Goal: Task Accomplishment & Management: Use online tool/utility

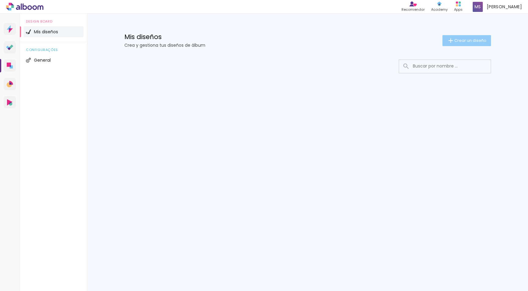
click at [467, 40] on span "Crear un diseño" at bounding box center [471, 41] width 32 height 4
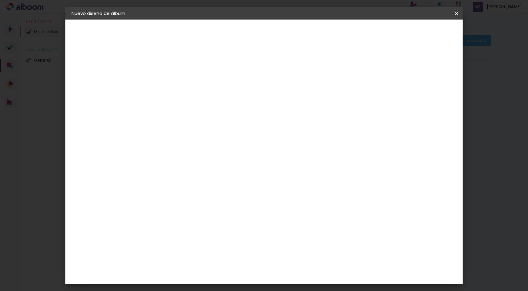
click at [171, 82] on input at bounding box center [171, 81] width 0 height 9
type input "Alma Primera comunion exterior."
type paper-input "Alma Primera comunion exterior."
click at [0, 0] on slot "Avanzar" at bounding box center [0, 0] width 0 height 0
click at [276, 98] on paper-item "Tamaño libre" at bounding box center [247, 92] width 57 height 13
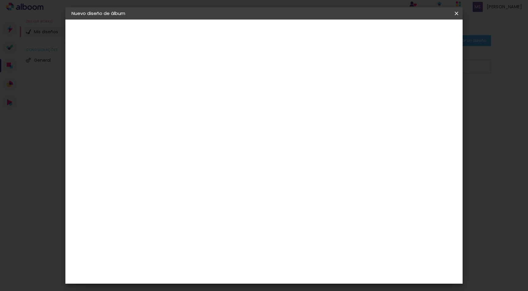
click at [0, 0] on slot "Avanzar" at bounding box center [0, 0] width 0 height 0
click at [0, 0] on slot "Mostrar sangría" at bounding box center [0, 0] width 0 height 0
type paper-checkbox "on"
click at [436, 94] on div "mm" at bounding box center [435, 92] width 9 height 9
type input "2"
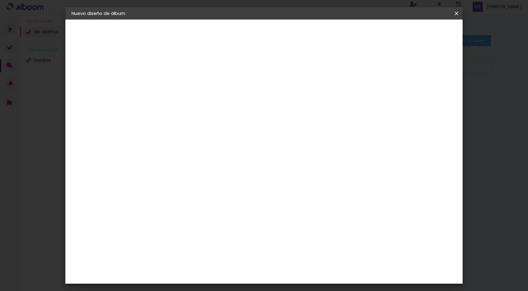
type paper-input "2"
type input "1"
type paper-input "1"
click at [175, 72] on input "1" at bounding box center [167, 70] width 21 height 8
click at [418, 32] on span "Empezar diseño" at bounding box center [402, 32] width 34 height 4
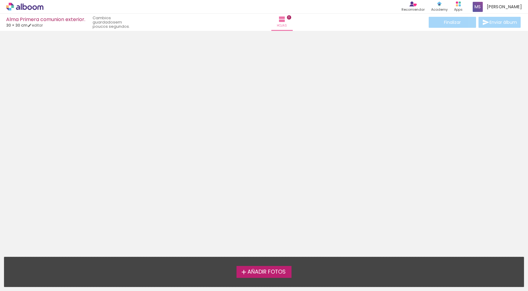
click at [284, 272] on span "Añadir Fotos" at bounding box center [267, 273] width 38 height 6
click at [0, 0] on input "file" at bounding box center [0, 0] width 0 height 0
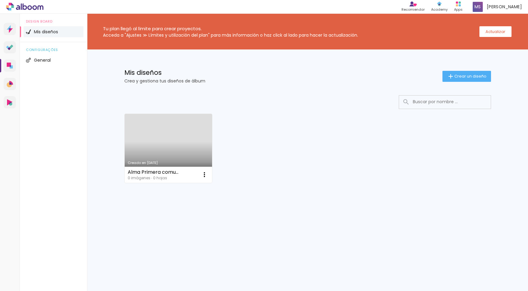
click at [192, 179] on div "Alma Primera comunion exterior. 0 imágenes ∙ 0 hojas Abrir Hacer una copia Excl…" at bounding box center [169, 175] width 88 height 16
click at [0, 0] on slot "Actualizar" at bounding box center [0, 0] width 0 height 0
click at [181, 175] on div "Alma Primera comunion exterior. 0 imágenes ∙ 0 hojas" at bounding box center [154, 175] width 53 height 10
click at [202, 175] on iron-icon at bounding box center [204, 174] width 7 height 7
click at [190, 190] on paper-item "Abrir" at bounding box center [179, 189] width 61 height 12
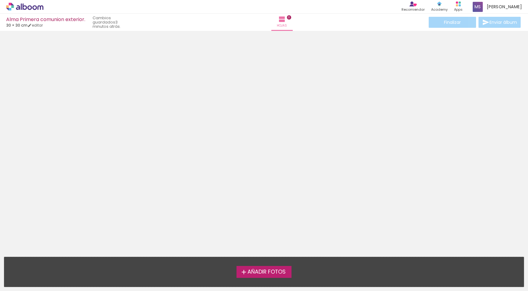
click at [261, 272] on span "Añadir Fotos" at bounding box center [267, 273] width 38 height 6
click at [0, 0] on input "file" at bounding box center [0, 0] width 0 height 0
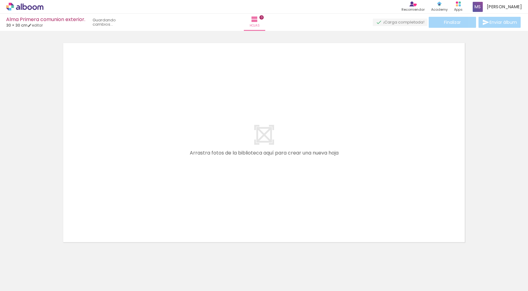
scroll to position [8, 0]
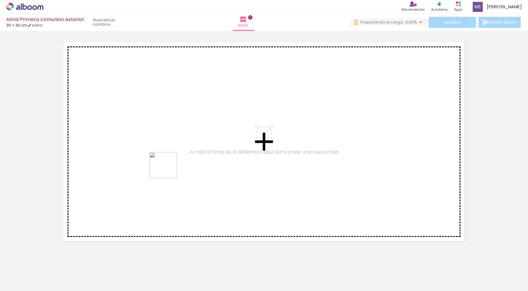
drag, startPoint x: 99, startPoint y: 275, endPoint x: 213, endPoint y: 148, distance: 171.0
click at [213, 148] on quentale-workspace at bounding box center [264, 145] width 528 height 291
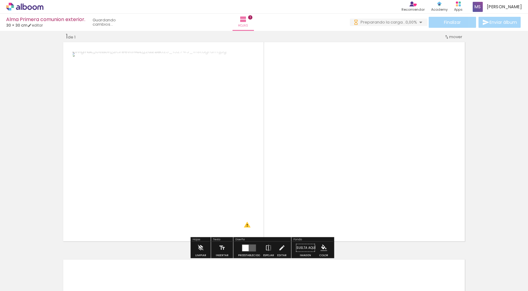
click at [198, 146] on quentale-photo at bounding box center [163, 142] width 181 height 180
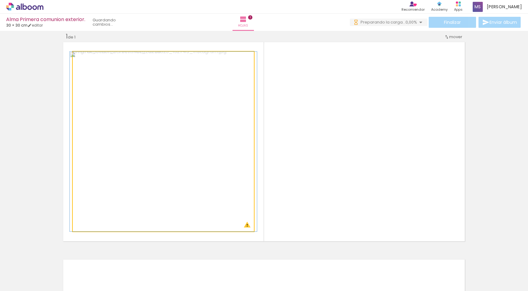
click at [198, 146] on quentale-photo at bounding box center [163, 142] width 181 height 180
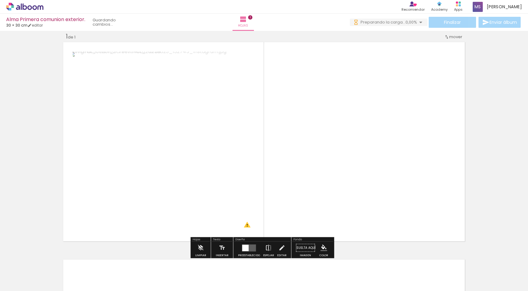
click at [267, 246] on iron-icon at bounding box center [268, 248] width 7 height 12
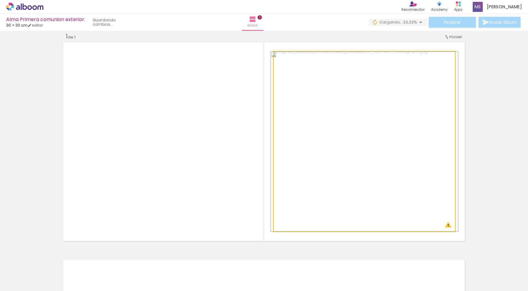
click at [341, 191] on quentale-photo at bounding box center [364, 142] width 181 height 180
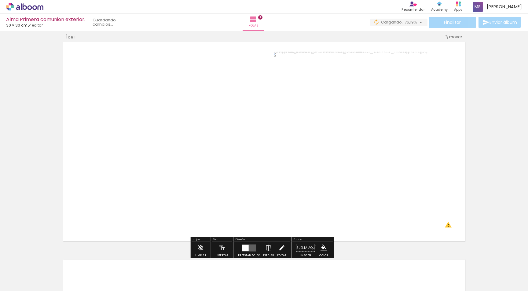
click at [282, 248] on iron-icon at bounding box center [281, 248] width 7 height 12
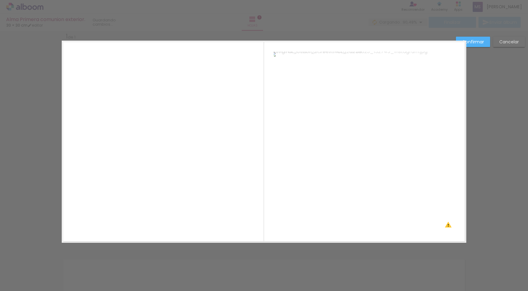
click at [328, 95] on quentale-photo at bounding box center [364, 142] width 181 height 180
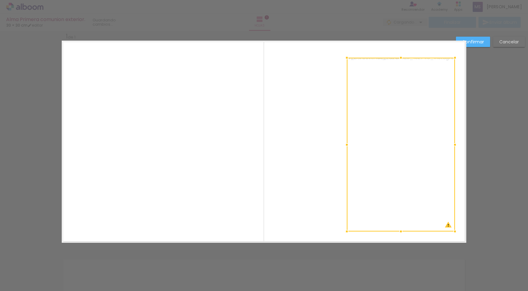
drag, startPoint x: 271, startPoint y: 53, endPoint x: 344, endPoint y: 59, distance: 73.3
click at [344, 59] on div at bounding box center [347, 58] width 12 height 12
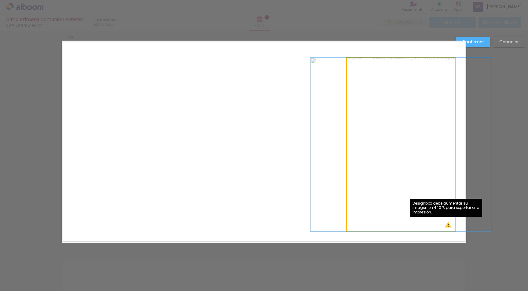
click at [447, 226] on quentale-photo at bounding box center [401, 145] width 108 height 174
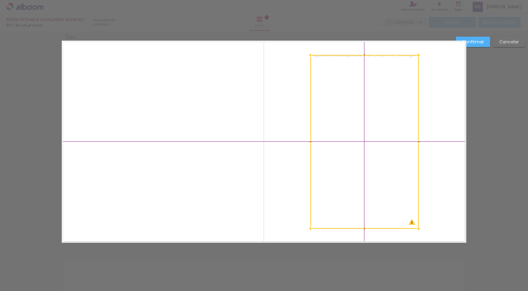
drag, startPoint x: 385, startPoint y: 144, endPoint x: 351, endPoint y: 138, distance: 34.2
click at [351, 138] on div at bounding box center [365, 142] width 108 height 174
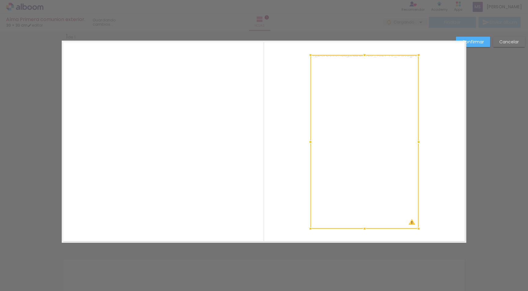
click at [334, 166] on div at bounding box center [365, 142] width 108 height 174
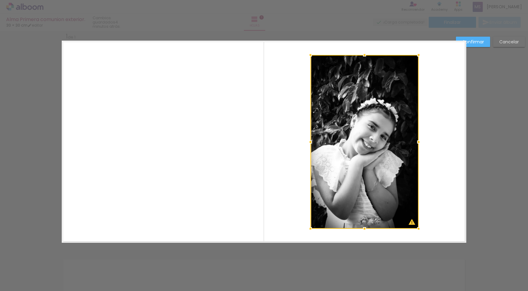
click at [375, 146] on div at bounding box center [365, 142] width 108 height 174
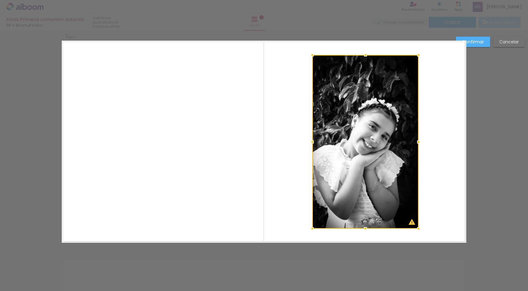
click at [307, 142] on div at bounding box center [312, 142] width 12 height 12
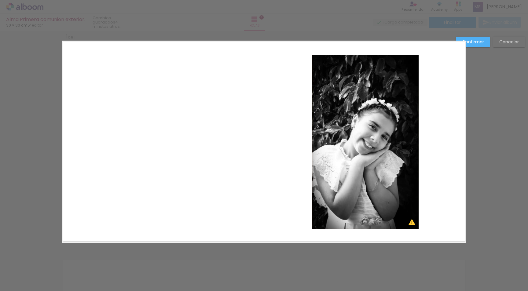
click at [322, 139] on quentale-photo at bounding box center [365, 142] width 106 height 174
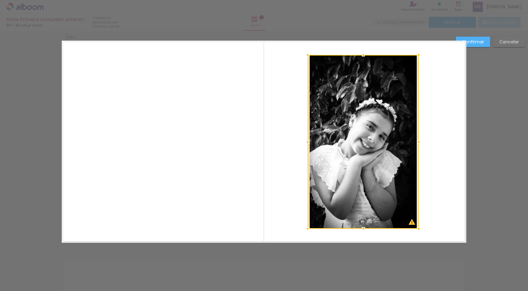
drag, startPoint x: 311, startPoint y: 143, endPoint x: 306, endPoint y: 144, distance: 4.7
click at [306, 144] on div at bounding box center [308, 142] width 12 height 12
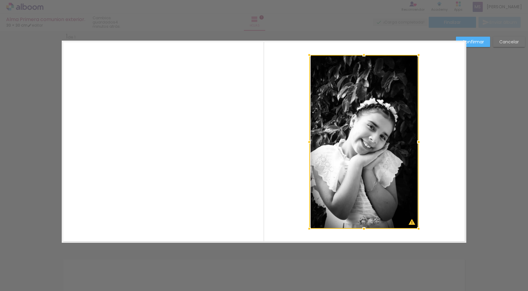
click at [309, 142] on div at bounding box center [309, 142] width 12 height 12
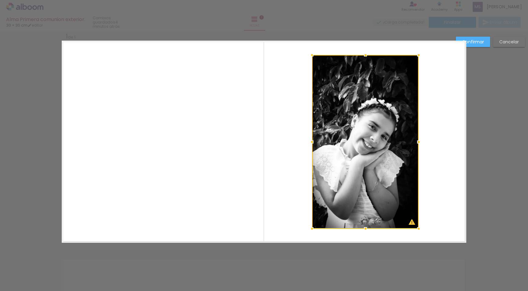
click at [312, 141] on div at bounding box center [312, 142] width 12 height 12
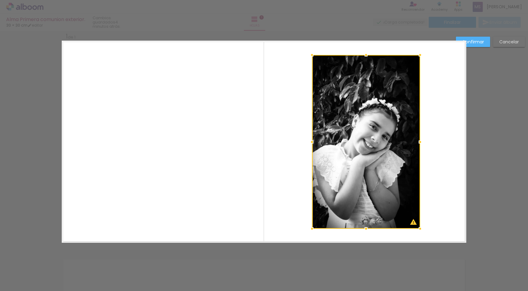
click at [416, 142] on div at bounding box center [420, 142] width 12 height 12
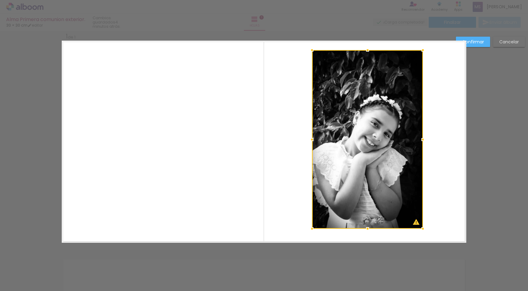
drag, startPoint x: 419, startPoint y: 57, endPoint x: 422, endPoint y: 52, distance: 5.6
click at [422, 52] on div at bounding box center [423, 50] width 12 height 12
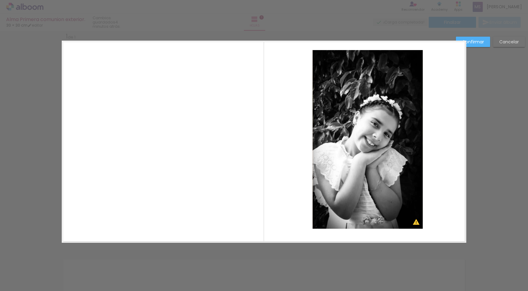
click at [496, 101] on div "Confirmar Cancelar" at bounding box center [264, 248] width 528 height 450
click at [0, 0] on slot "Confirmar" at bounding box center [0, 0] width 0 height 0
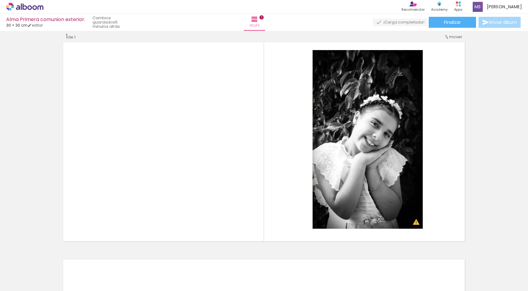
drag, startPoint x: 61, startPoint y: 277, endPoint x: 65, endPoint y: 273, distance: 5.6
click at [61, 277] on div at bounding box center [55, 270] width 30 height 27
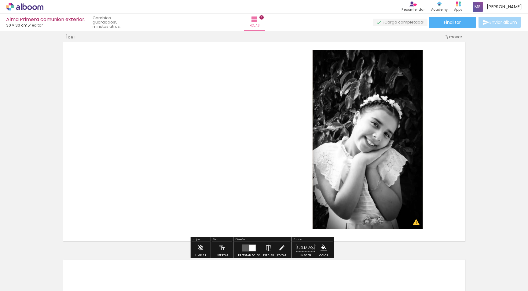
click at [65, 267] on div at bounding box center [55, 270] width 30 height 27
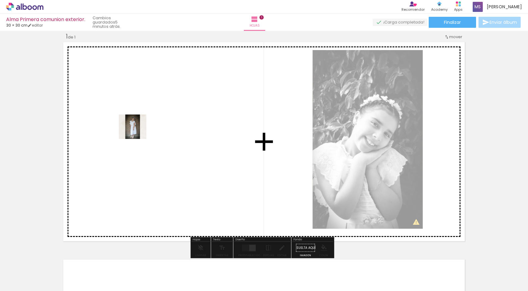
drag, startPoint x: 65, startPoint y: 267, endPoint x: 137, endPoint y: 133, distance: 151.9
click at [137, 133] on quentale-workspace at bounding box center [264, 145] width 528 height 291
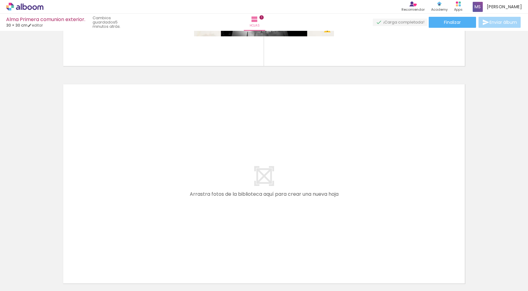
scroll to position [0, 0]
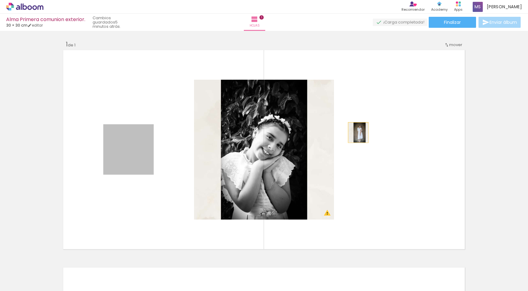
drag, startPoint x: 129, startPoint y: 154, endPoint x: 356, endPoint y: 133, distance: 228.1
click at [356, 133] on quentale-layouter at bounding box center [264, 150] width 405 height 202
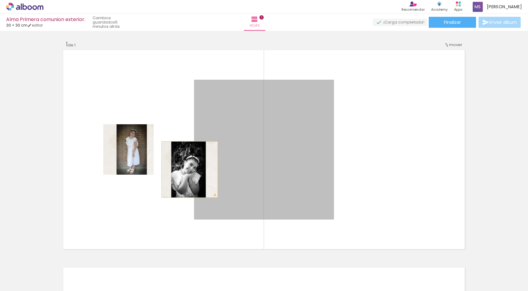
drag, startPoint x: 270, startPoint y: 176, endPoint x: 187, endPoint y: 169, distance: 83.1
click at [187, 169] on quentale-layouter at bounding box center [264, 150] width 405 height 202
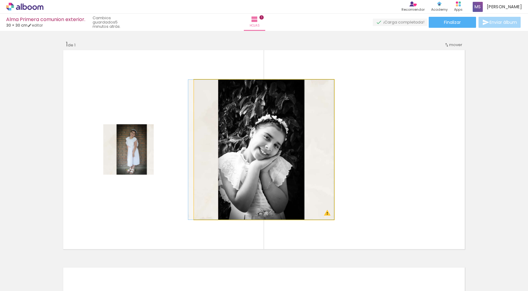
drag, startPoint x: 224, startPoint y: 165, endPoint x: 181, endPoint y: 161, distance: 43.2
click at [178, 164] on quentale-layouter at bounding box center [264, 150] width 405 height 202
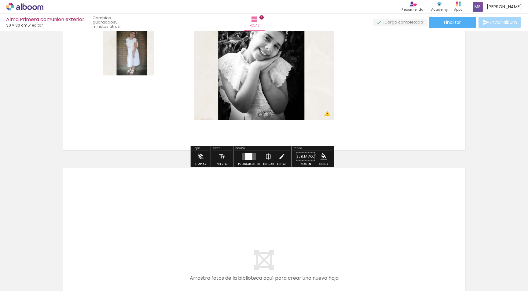
scroll to position [61, 0]
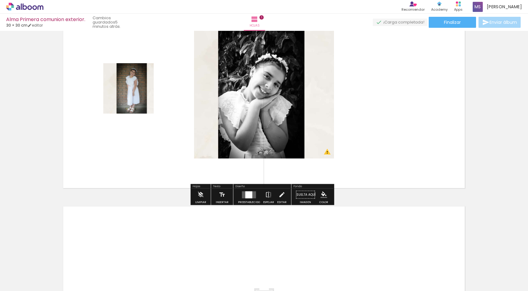
click at [250, 193] on div at bounding box center [248, 194] width 7 height 7
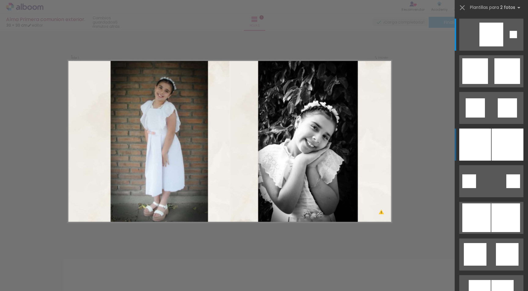
scroll to position [8, 0]
click at [510, 38] on div at bounding box center [513, 34] width 7 height 7
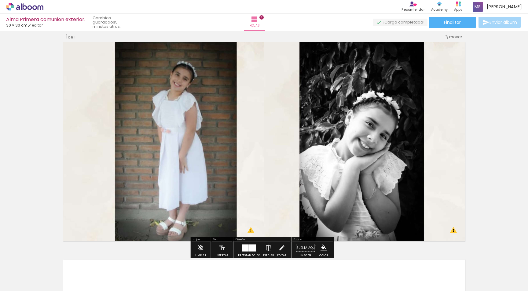
click at [248, 244] on div at bounding box center [249, 248] width 17 height 12
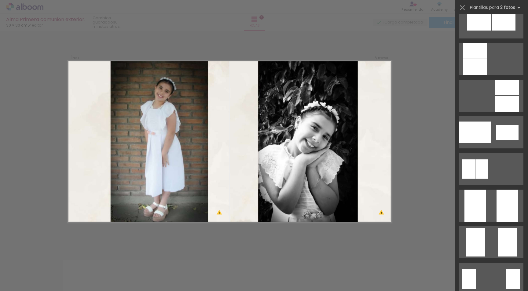
scroll to position [110, 0]
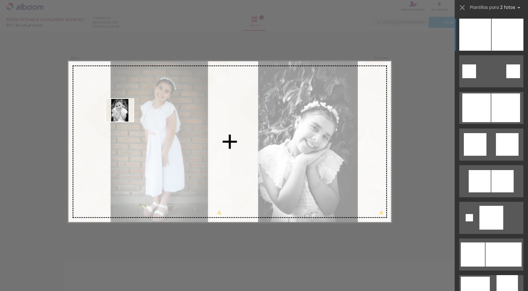
drag, startPoint x: 441, startPoint y: 271, endPoint x: 124, endPoint y: 117, distance: 352.2
click at [124, 117] on quentale-workspace at bounding box center [264, 145] width 528 height 291
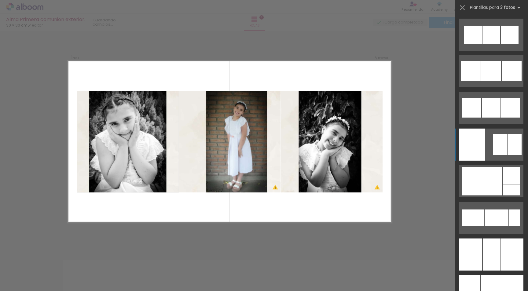
scroll to position [0, 0]
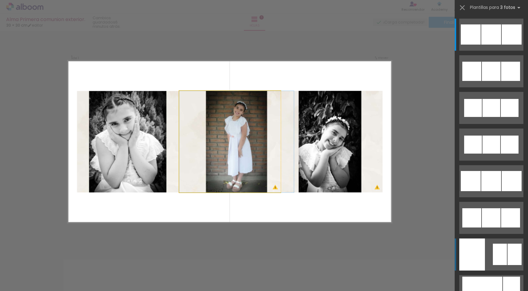
click at [241, 156] on quentale-photo at bounding box center [229, 142] width 101 height 102
drag, startPoint x: 241, startPoint y: 156, endPoint x: 230, endPoint y: 166, distance: 15.2
click at [230, 166] on quentale-photo at bounding box center [229, 142] width 101 height 102
drag, startPoint x: 229, startPoint y: 167, endPoint x: 244, endPoint y: 227, distance: 62.3
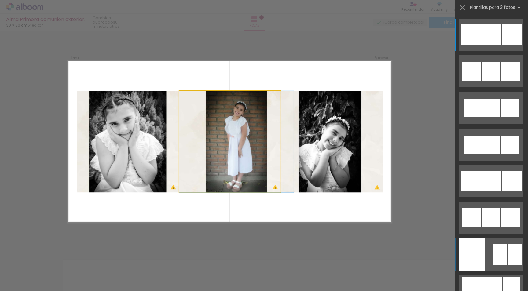
click at [244, 227] on div "Insertar hoja 1 de 1 Designbox debe aumentar su imagen en 322 % para exportar a…" at bounding box center [264, 248] width 528 height 450
click at [244, 227] on div "Confirmar Cancelar" at bounding box center [264, 248] width 528 height 450
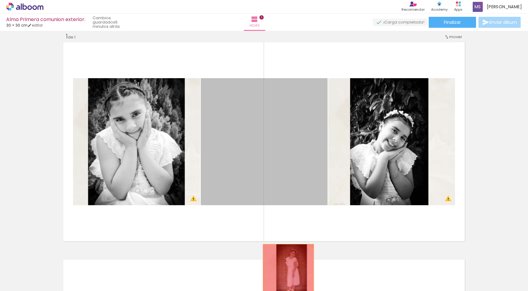
drag, startPoint x: 268, startPoint y: 173, endPoint x: 287, endPoint y: 274, distance: 102.3
click at [286, 274] on quentale-workspace at bounding box center [264, 145] width 528 height 291
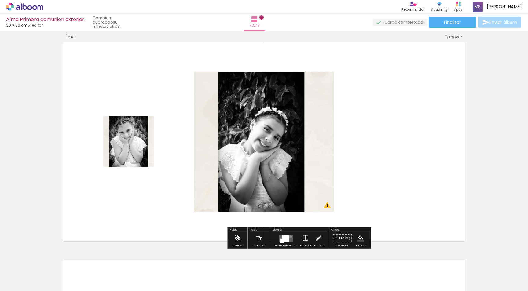
click at [289, 237] on quentale-layouter at bounding box center [286, 238] width 14 height 7
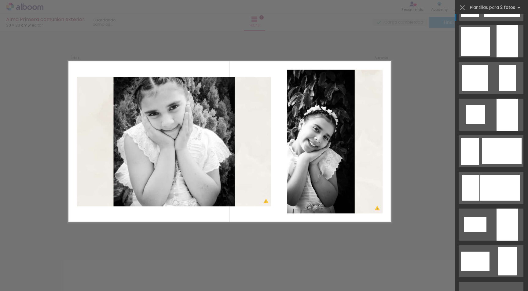
scroll to position [428, 0]
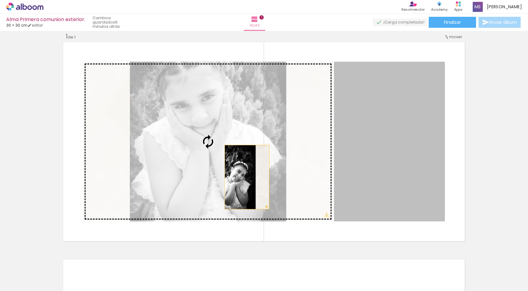
drag, startPoint x: 374, startPoint y: 156, endPoint x: 170, endPoint y: 181, distance: 205.4
click at [0, 0] on slot at bounding box center [0, 0] width 0 height 0
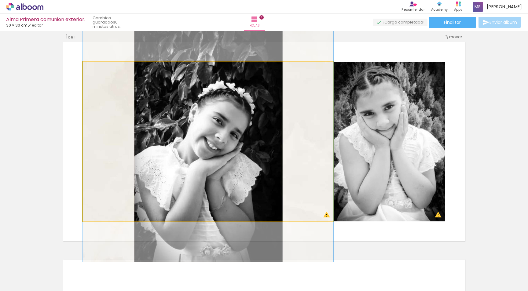
click at [108, 107] on quentale-photo at bounding box center [208, 142] width 251 height 160
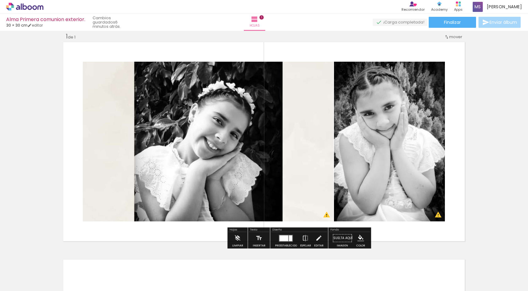
click at [361, 233] on paper-menu-button "#ffebee #ffcdd2 #ef9a9a #e57373 #ef5350 #f44336 #e53935 #d32f2f #c62828 #b71c1c…" at bounding box center [361, 239] width 12 height 12
click at [361, 241] on iron-icon "color picker" at bounding box center [361, 238] width 7 height 7
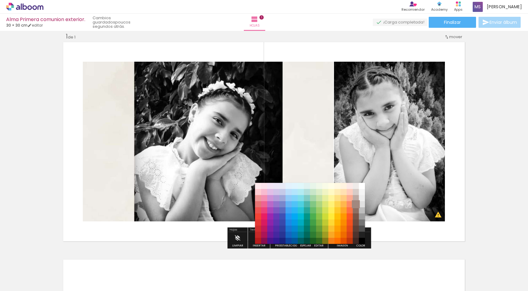
click at [355, 204] on paper-item "#a1887f" at bounding box center [356, 204] width 6 height 6
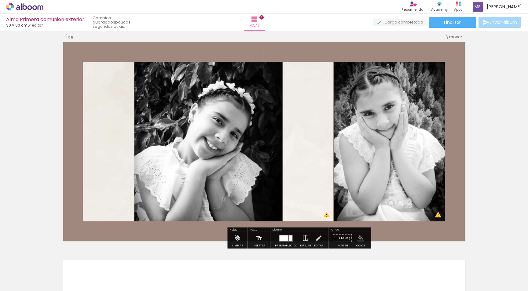
click at [360, 241] on iron-icon "color picker" at bounding box center [361, 238] width 7 height 7
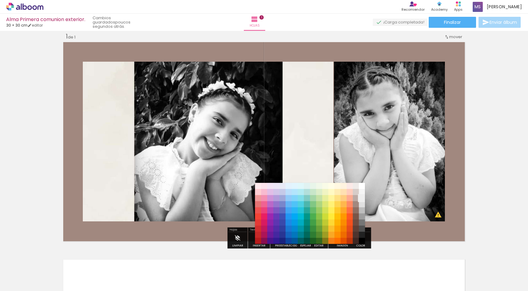
click at [362, 198] on paper-item "#eeeeee" at bounding box center [362, 198] width 6 height 6
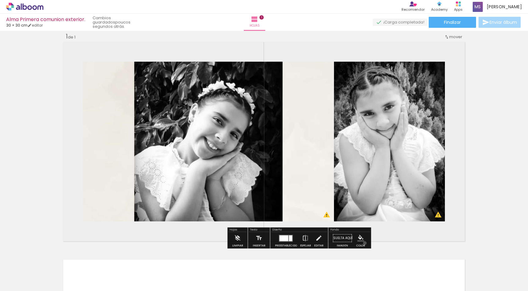
click at [363, 243] on paper-menu-button "#ffebee #ffcdd2 #ef9a9a #e57373 #ef5350 #f44336 #e53935 #d32f2f #c62828 #b71c1c…" at bounding box center [361, 239] width 12 height 12
click at [358, 237] on iron-icon "color picker" at bounding box center [361, 238] width 7 height 7
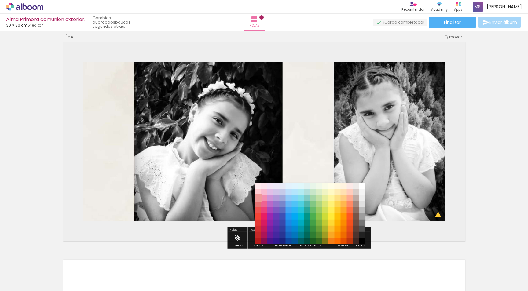
click at [259, 197] on paper-item "#ef9a9a" at bounding box center [258, 198] width 6 height 6
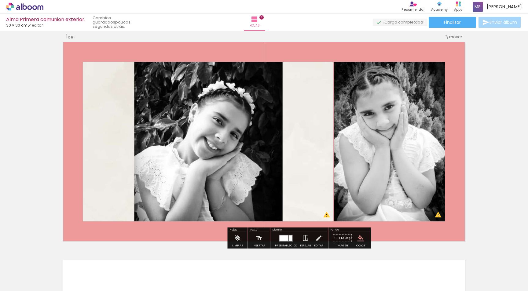
click at [359, 236] on iron-icon "color picker" at bounding box center [361, 238] width 7 height 7
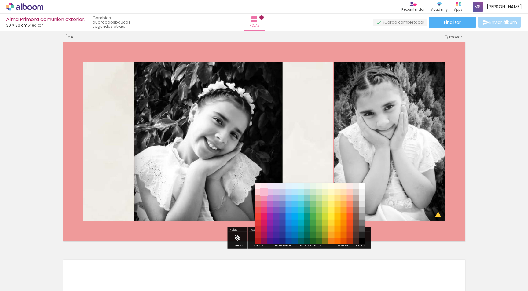
click at [264, 192] on paper-item "#f8bbd0" at bounding box center [264, 192] width 6 height 6
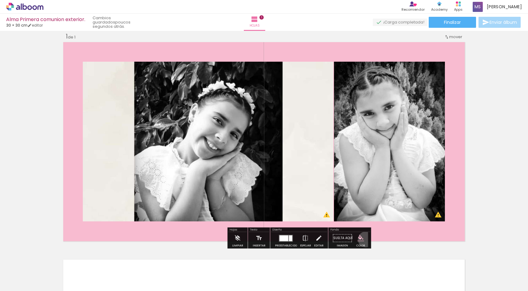
click at [364, 240] on paper-menu-button "#ffebee #ffcdd2 #ef9a9a #e57373 #ef5350 #f44336 #e53935 #d32f2f #c62828 #b71c1c…" at bounding box center [361, 239] width 12 height 12
click at [363, 238] on paper-menu-button "#ffebee #ffcdd2 #ef9a9a #e57373 #ef5350 #f44336 #e53935 #d32f2f #c62828 #b71c1c…" at bounding box center [361, 239] width 12 height 12
click at [359, 235] on iron-icon "color picker" at bounding box center [361, 238] width 7 height 7
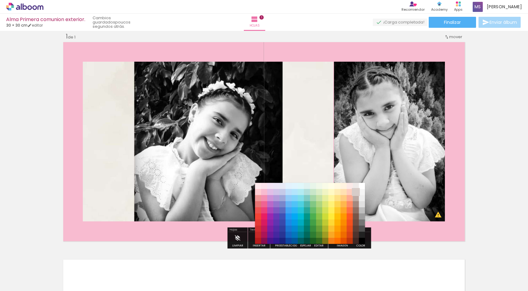
click at [356, 193] on paper-item "#d7ccc8" at bounding box center [356, 192] width 6 height 6
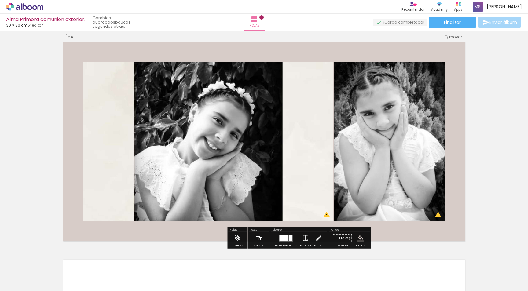
click at [257, 238] on iron-icon at bounding box center [259, 238] width 7 height 12
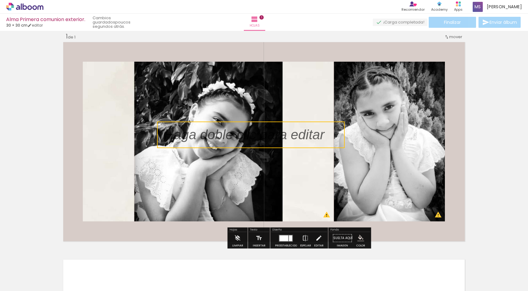
click at [311, 134] on quentale-selection at bounding box center [251, 135] width 188 height 27
type input "Sans Serif"
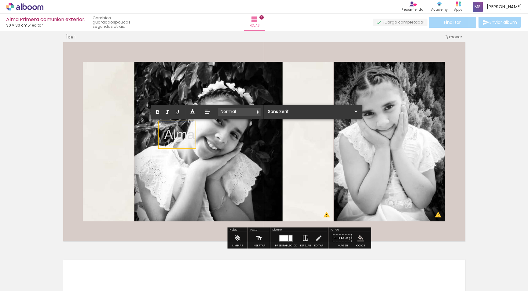
click at [236, 113] on span at bounding box center [239, 112] width 43 height 9
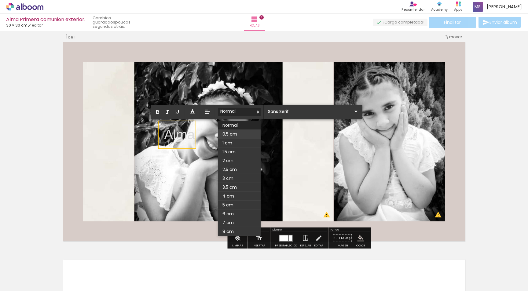
click at [238, 135] on span at bounding box center [239, 134] width 43 height 9
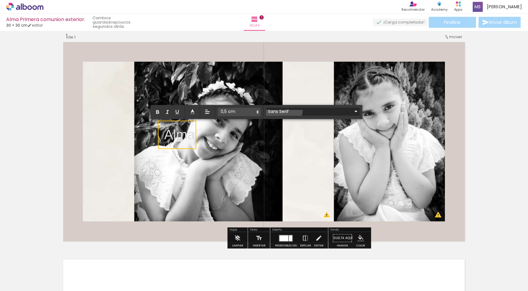
click at [284, 110] on input "Sans Serif" at bounding box center [310, 111] width 86 height 6
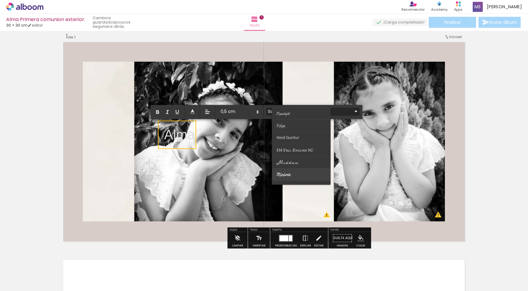
scroll to position [0, 0]
click at [295, 169] on paper-item at bounding box center [301, 174] width 59 height 12
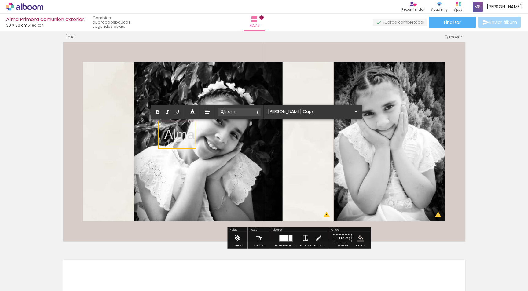
click at [195, 135] on quentale-selection at bounding box center [177, 135] width 38 height 28
click at [193, 135] on quentale-selection at bounding box center [177, 135] width 38 height 28
drag, startPoint x: 191, startPoint y: 136, endPoint x: 158, endPoint y: 132, distance: 33.2
click at [158, 132] on div "Insertar hoja 1 de 1 Designbox debe aumentar su imagen en 377 % para exportar a…" at bounding box center [264, 243] width 528 height 436
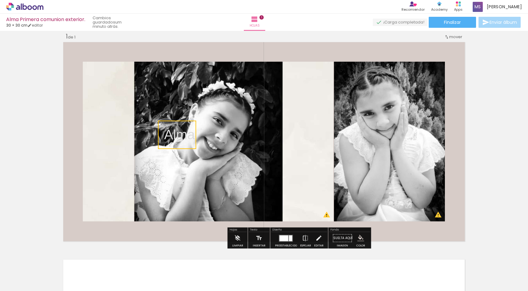
click at [186, 125] on quentale-selection at bounding box center [177, 135] width 38 height 28
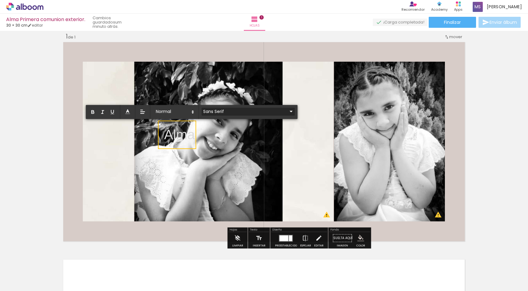
click at [218, 110] on input "Sans Serif" at bounding box center [245, 111] width 86 height 6
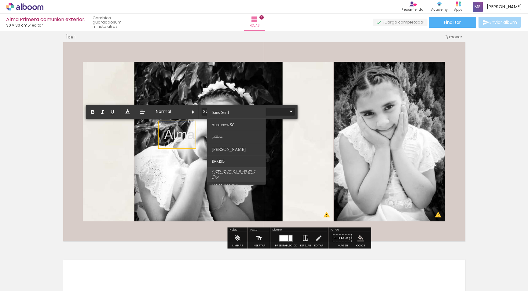
click at [229, 115] on span "Bilbo Swash Caps" at bounding box center [220, 112] width 17 height 5
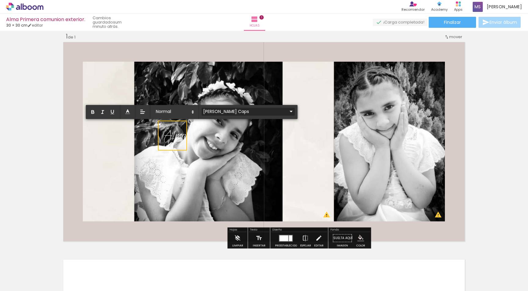
click at [244, 110] on input "Bilbo Swash Caps" at bounding box center [245, 111] width 86 height 6
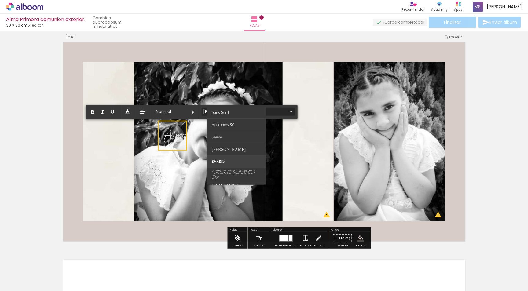
click at [237, 158] on paper-item at bounding box center [236, 162] width 59 height 12
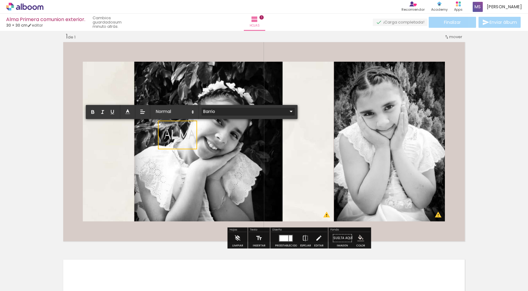
click at [224, 112] on input "Barrio" at bounding box center [245, 111] width 86 height 6
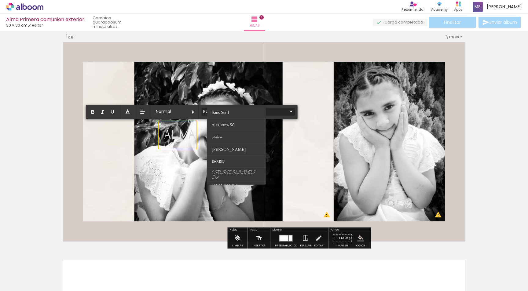
scroll to position [61, 0]
click at [237, 157] on paper-item at bounding box center [236, 162] width 59 height 12
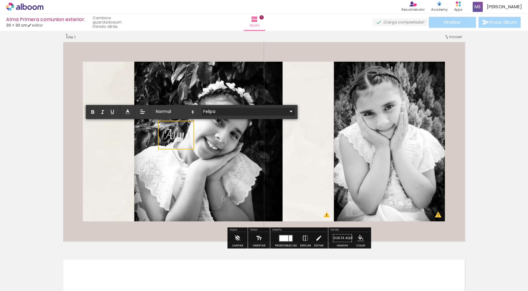
click at [244, 111] on input "Felipa" at bounding box center [245, 111] width 86 height 6
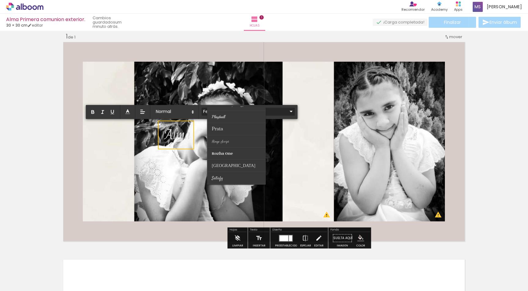
scroll to position [240, 0]
click at [235, 174] on paper-item at bounding box center [236, 179] width 59 height 12
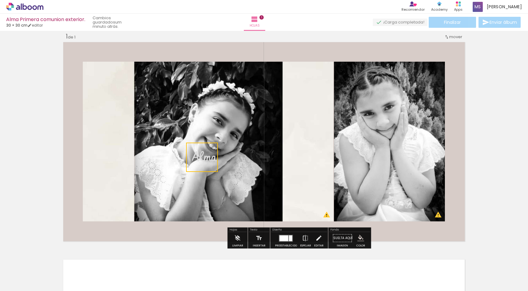
drag, startPoint x: 194, startPoint y: 148, endPoint x: 222, endPoint y: 170, distance: 35.7
click at [222, 170] on div "Insertar hoja 1 de 1 Designbox debe aumentar su imagen en 377 % para exportar a…" at bounding box center [264, 243] width 528 height 436
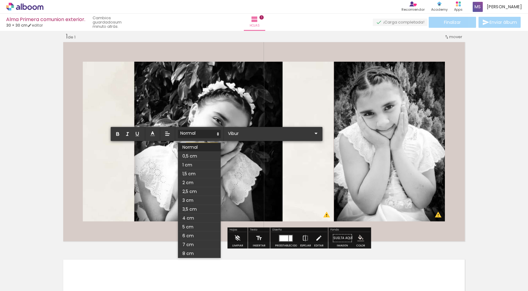
click at [216, 132] on icon at bounding box center [218, 134] width 6 height 6
click at [208, 194] on span at bounding box center [199, 191] width 43 height 9
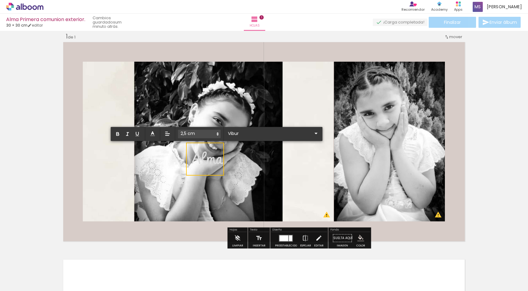
click at [215, 131] on span at bounding box center [199, 134] width 43 height 9
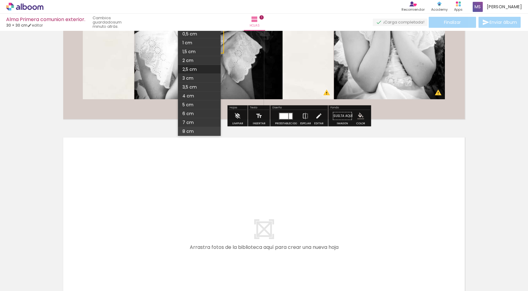
click at [196, 131] on span at bounding box center [199, 131] width 43 height 9
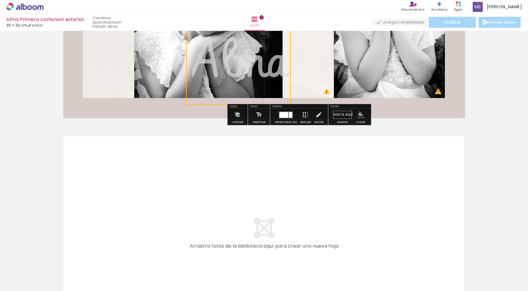
click at [250, 79] on span "Alma" at bounding box center [240, 62] width 97 height 72
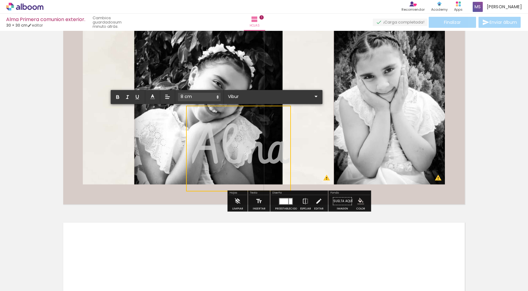
scroll to position [9, 0]
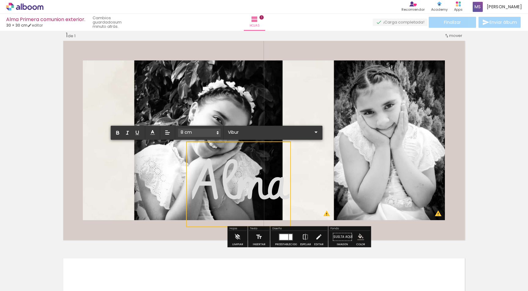
drag, startPoint x: 237, startPoint y: 177, endPoint x: 193, endPoint y: 158, distance: 47.6
click at [193, 158] on span "Alma" at bounding box center [240, 184] width 97 height 72
click at [326, 166] on quentale-layouter at bounding box center [264, 140] width 405 height 202
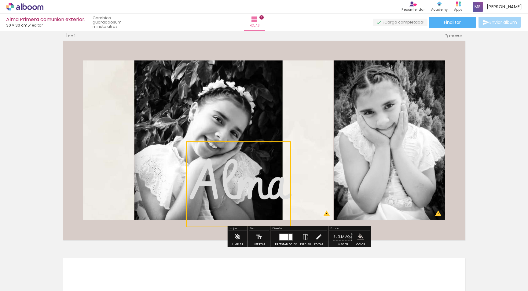
click at [315, 164] on quentale-layouter at bounding box center [264, 140] width 405 height 202
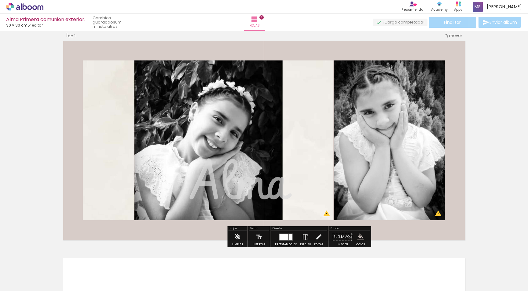
drag, startPoint x: 201, startPoint y: 169, endPoint x: 151, endPoint y: 137, distance: 59.0
click at [160, 142] on album-spread "1 de 1" at bounding box center [264, 140] width 405 height 202
drag, startPoint x: 241, startPoint y: 191, endPoint x: 226, endPoint y: 193, distance: 15.4
click at [226, 193] on span "Alma" at bounding box center [240, 184] width 97 height 72
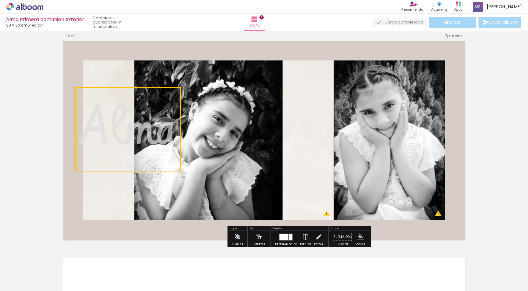
drag, startPoint x: 281, startPoint y: 173, endPoint x: 170, endPoint y: 118, distance: 123.9
click at [170, 118] on quentale-selection at bounding box center [127, 129] width 107 height 84
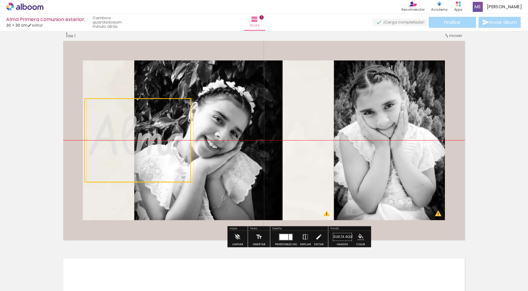
drag, startPoint x: 75, startPoint y: 169, endPoint x: 98, endPoint y: 181, distance: 26.5
click at [96, 183] on div "Insertar hoja 1 de 1 Designbox debe aumentar su imagen en 377 % para exportar a…" at bounding box center [264, 242] width 528 height 436
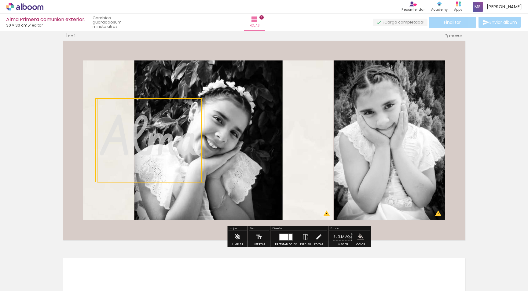
click at [165, 120] on quentale-selection at bounding box center [148, 140] width 107 height 84
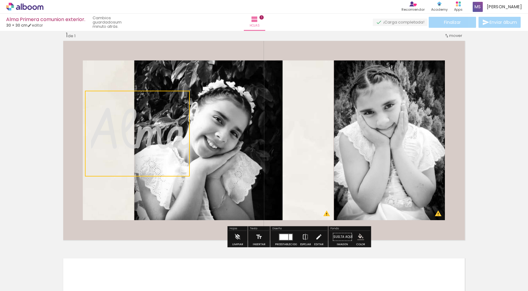
drag, startPoint x: 201, startPoint y: 99, endPoint x: 190, endPoint y: 92, distance: 13.2
click at [190, 92] on div "Insertar hoja 1 de 1 Designbox debe aumentar su imagen en 377 % para exportar a…" at bounding box center [264, 242] width 528 height 436
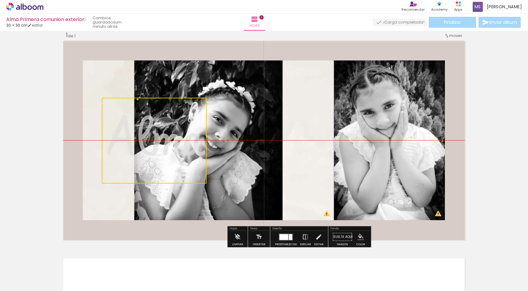
drag, startPoint x: 138, startPoint y: 176, endPoint x: 155, endPoint y: 182, distance: 18.3
click at [155, 182] on quentale-selection at bounding box center [154, 141] width 105 height 86
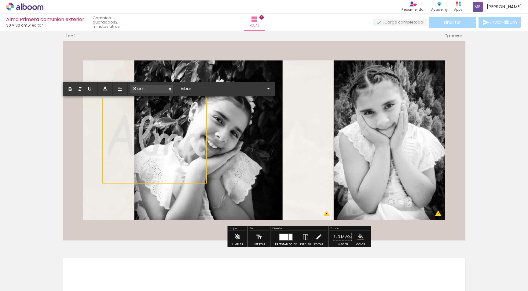
click at [143, 141] on span "Alma" at bounding box center [156, 140] width 97 height 72
drag, startPoint x: 141, startPoint y: 144, endPoint x: 112, endPoint y: 145, distance: 28.1
click at [112, 145] on span "Alma" at bounding box center [156, 140] width 97 height 72
click at [230, 178] on quentale-layouter at bounding box center [264, 140] width 405 height 202
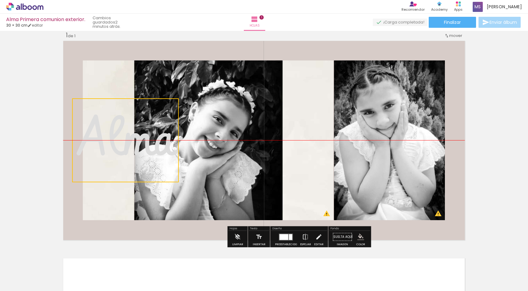
drag, startPoint x: 190, startPoint y: 148, endPoint x: 160, endPoint y: 144, distance: 29.2
click at [160, 144] on quentale-selection at bounding box center [125, 140] width 107 height 84
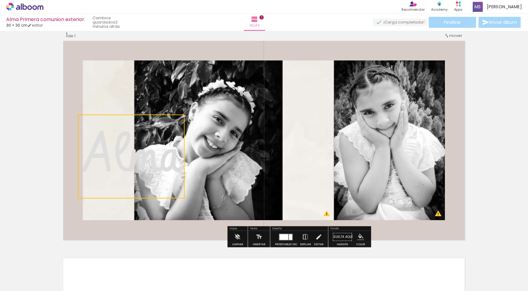
drag, startPoint x: 169, startPoint y: 116, endPoint x: 178, endPoint y: 132, distance: 18.4
click at [178, 132] on quentale-selection at bounding box center [131, 157] width 107 height 84
click at [160, 148] on quentale-selection at bounding box center [134, 156] width 107 height 84
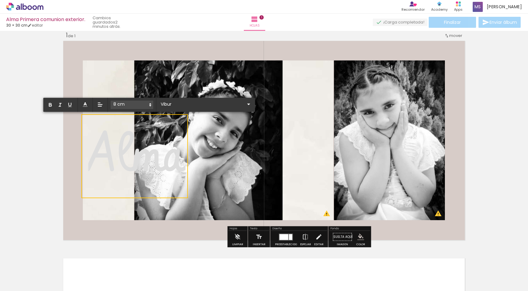
drag, startPoint x: 160, startPoint y: 148, endPoint x: 154, endPoint y: 148, distance: 5.2
click at [154, 148] on span "Alma" at bounding box center [136, 156] width 97 height 72
click at [117, 163] on span "Alma" at bounding box center [136, 156] width 97 height 72
click at [317, 242] on iron-icon at bounding box center [318, 237] width 7 height 12
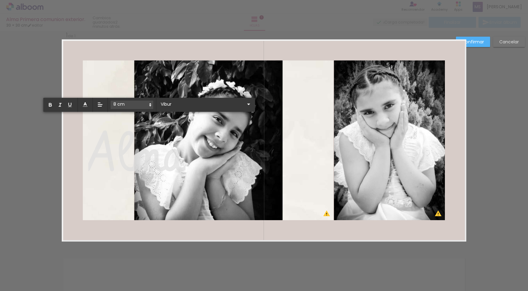
scroll to position [8, 0]
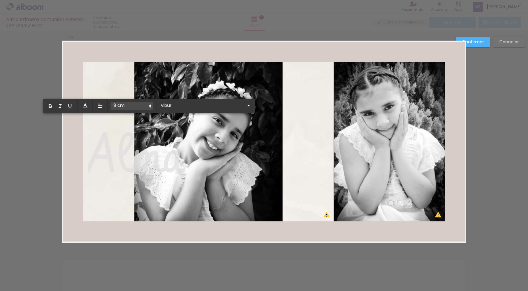
drag, startPoint x: 116, startPoint y: 149, endPoint x: 131, endPoint y: 169, distance: 24.9
click at [129, 169] on span "Alma" at bounding box center [136, 157] width 97 height 72
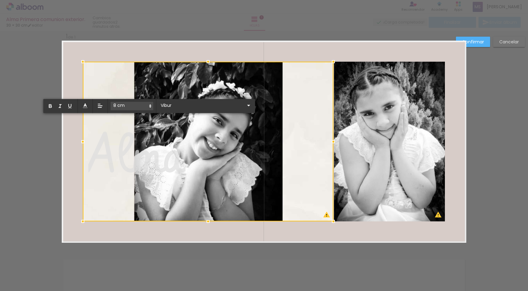
click at [161, 158] on div at bounding box center [208, 142] width 251 height 160
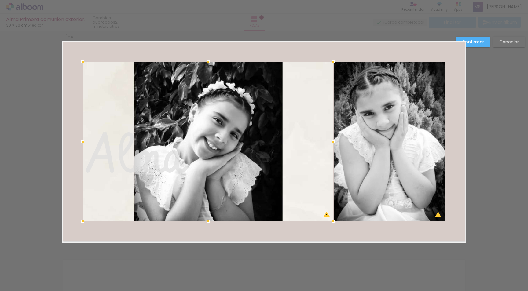
click at [178, 160] on div at bounding box center [208, 142] width 251 height 160
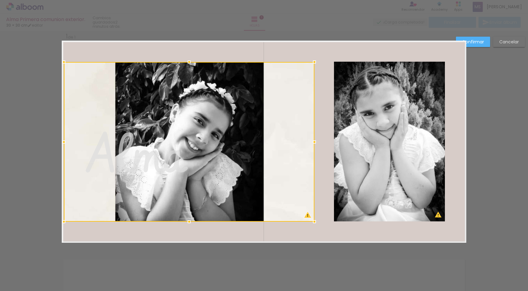
drag, startPoint x: 178, startPoint y: 160, endPoint x: 159, endPoint y: 156, distance: 19.3
click at [159, 156] on div at bounding box center [189, 142] width 251 height 160
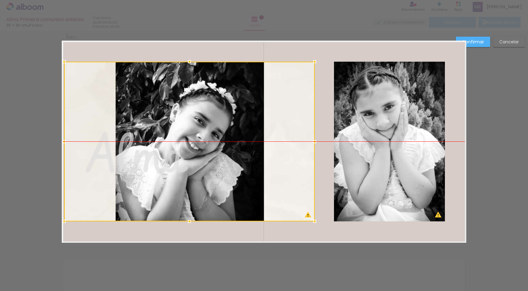
click at [184, 158] on div at bounding box center [189, 142] width 251 height 160
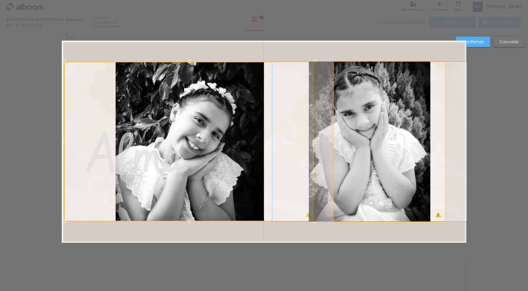
drag, startPoint x: 381, startPoint y: 167, endPoint x: 362, endPoint y: 163, distance: 20.3
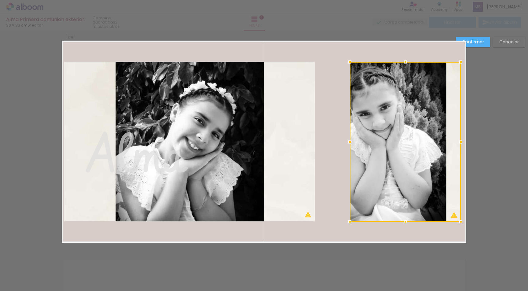
drag, startPoint x: 364, startPoint y: 163, endPoint x: 384, endPoint y: 162, distance: 19.9
click at [384, 162] on div at bounding box center [405, 142] width 111 height 160
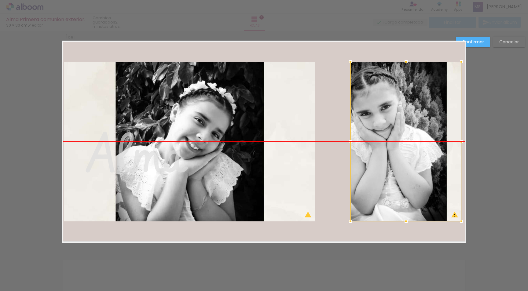
drag, startPoint x: 384, startPoint y: 162, endPoint x: 377, endPoint y: 162, distance: 6.7
click at [377, 162] on div at bounding box center [406, 142] width 111 height 160
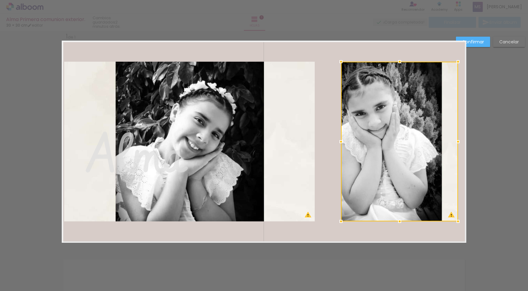
drag, startPoint x: 345, startPoint y: 141, endPoint x: 304, endPoint y: 137, distance: 41.5
click at [335, 137] on div at bounding box center [341, 142] width 12 height 12
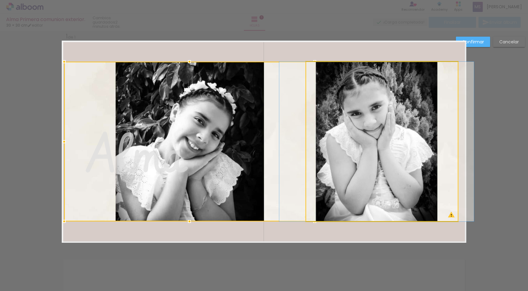
drag, startPoint x: 384, startPoint y: 147, endPoint x: 389, endPoint y: 146, distance: 4.9
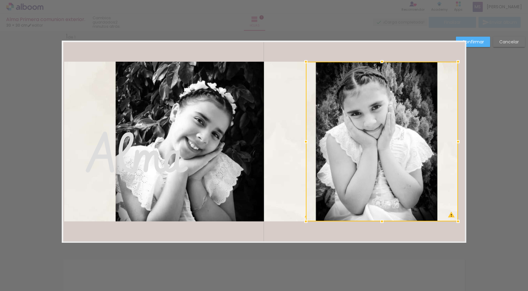
click at [506, 172] on div "Confirmar Cancelar" at bounding box center [264, 248] width 528 height 450
click at [499, 180] on div "Confirmar Cancelar" at bounding box center [264, 248] width 528 height 450
drag, startPoint x: 114, startPoint y: 157, endPoint x: 120, endPoint y: 174, distance: 18.5
click at [120, 174] on span "Alma" at bounding box center [136, 157] width 97 height 72
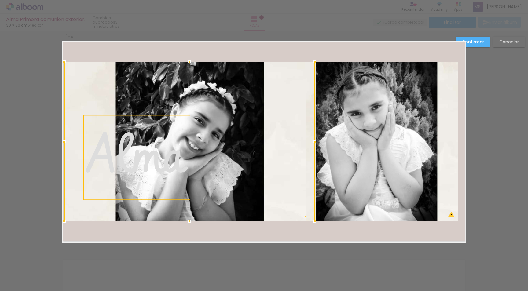
click at [144, 159] on div at bounding box center [189, 142] width 251 height 160
click at [154, 159] on div at bounding box center [189, 142] width 251 height 160
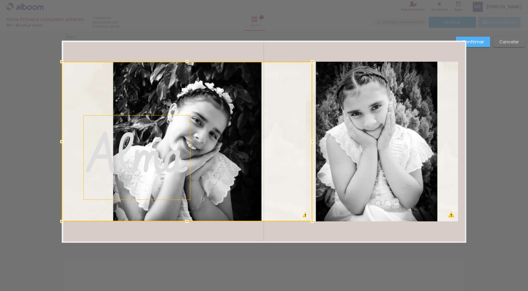
drag, startPoint x: 131, startPoint y: 157, endPoint x: 132, endPoint y: 153, distance: 3.8
click at [132, 153] on div at bounding box center [187, 142] width 251 height 160
click at [497, 138] on div "Confirmar Cancelar" at bounding box center [264, 248] width 528 height 450
click at [0, 0] on slot "Confirmar" at bounding box center [0, 0] width 0 height 0
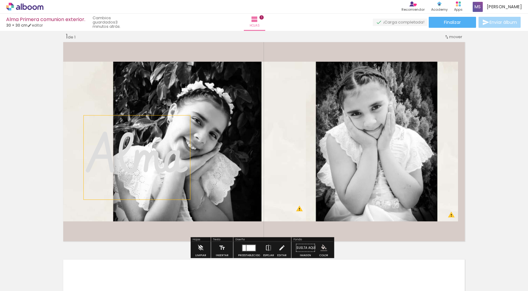
drag, startPoint x: 113, startPoint y: 151, endPoint x: 145, endPoint y: 166, distance: 35.4
click at [145, 166] on span "Alma" at bounding box center [136, 157] width 97 height 72
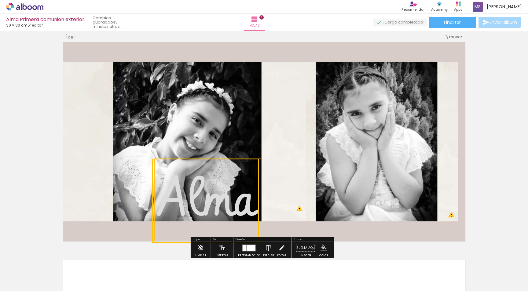
drag, startPoint x: 165, startPoint y: 161, endPoint x: 242, endPoint y: 238, distance: 108.9
click at [237, 244] on div "Insertar hoja 1 de 1 Designbox debe aumentar su imagen en 377 % para exportar a…" at bounding box center [264, 243] width 528 height 436
click at [245, 179] on quentale-selection at bounding box center [206, 201] width 107 height 84
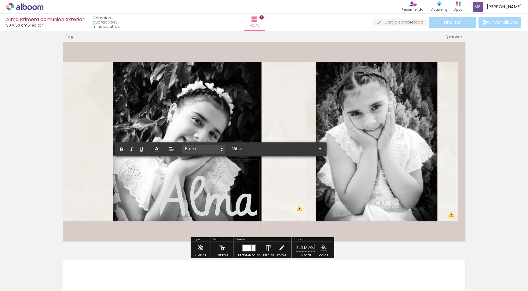
click at [221, 250] on iron-icon at bounding box center [222, 248] width 7 height 12
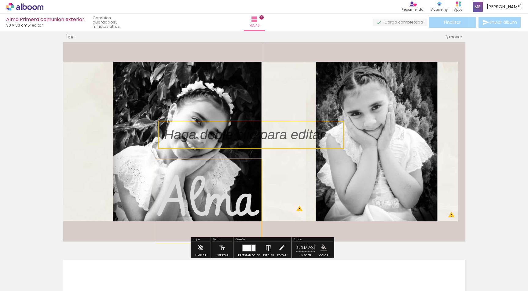
click at [228, 209] on span "Alma" at bounding box center [208, 200] width 97 height 72
type input "Sans Serif"
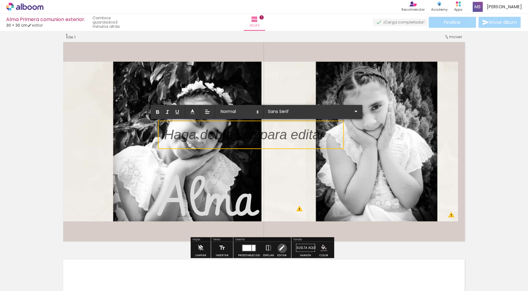
click at [281, 249] on iron-icon at bounding box center [281, 248] width 7 height 12
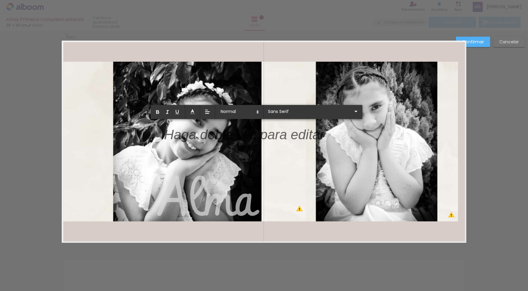
click at [231, 138] on p at bounding box center [244, 138] width 160 height 19
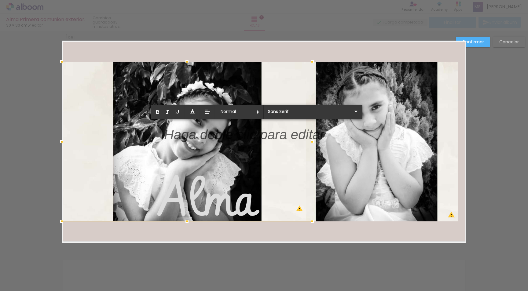
click at [230, 209] on div at bounding box center [187, 142] width 251 height 160
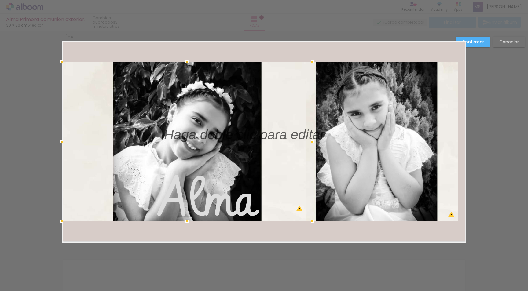
click at [218, 143] on div at bounding box center [187, 142] width 251 height 160
click at [220, 135] on div at bounding box center [187, 142] width 251 height 160
drag, startPoint x: 220, startPoint y: 135, endPoint x: 237, endPoint y: 269, distance: 135.2
click at [237, 269] on div "Confirmar Cancelar" at bounding box center [264, 248] width 528 height 450
click at [490, 90] on div "Confirmar Cancelar" at bounding box center [264, 248] width 528 height 450
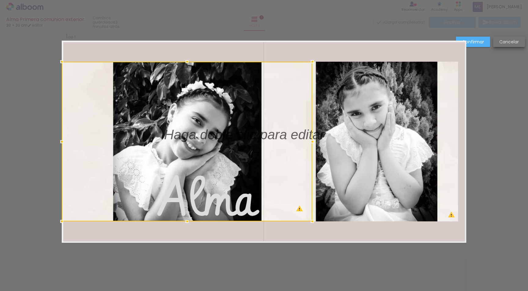
click at [0, 0] on slot "Cancelar" at bounding box center [0, 0] width 0 height 0
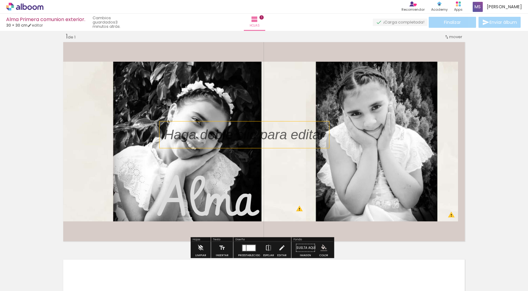
click at [203, 131] on p at bounding box center [249, 134] width 170 height 19
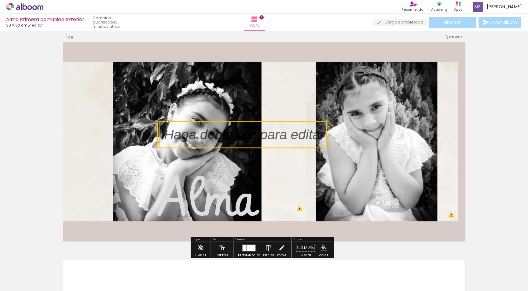
drag, startPoint x: 203, startPoint y: 131, endPoint x: 197, endPoint y: 133, distance: 5.9
click at [197, 133] on quentale-selection at bounding box center [242, 135] width 170 height 27
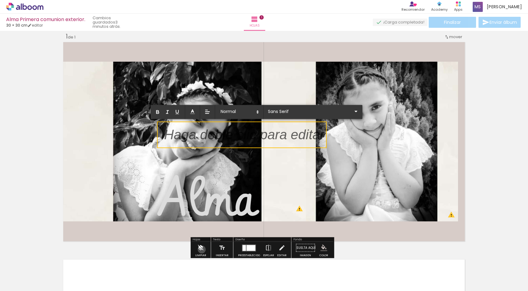
click at [202, 250] on iron-icon at bounding box center [200, 248] width 7 height 12
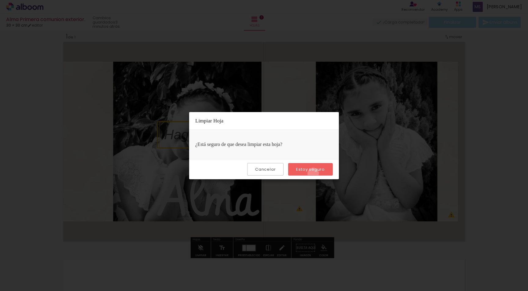
click at [314, 174] on paper-button "Estoy seguro" at bounding box center [310, 169] width 45 height 13
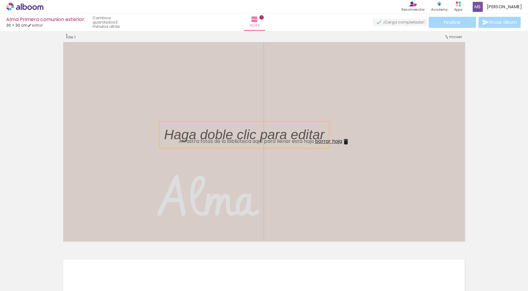
click at [295, 131] on p at bounding box center [249, 134] width 170 height 19
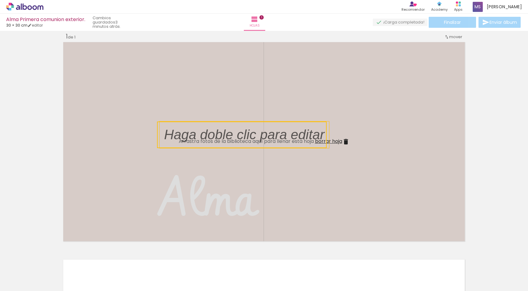
drag, startPoint x: 296, startPoint y: 132, endPoint x: 269, endPoint y: 176, distance: 51.5
click at [269, 176] on quentale-layouter at bounding box center [264, 142] width 405 height 202
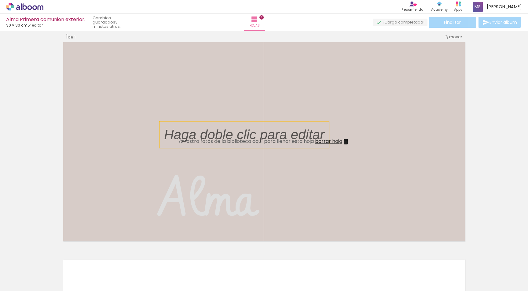
click at [342, 143] on iron-icon at bounding box center [345, 141] width 7 height 7
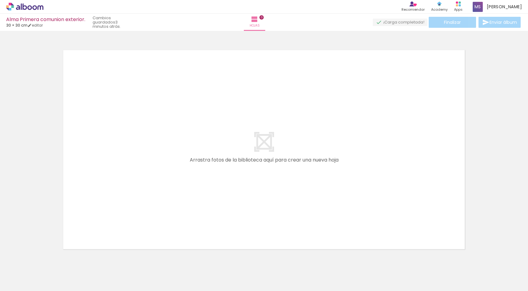
click at [259, 172] on quentale-layouter at bounding box center [264, 150] width 405 height 202
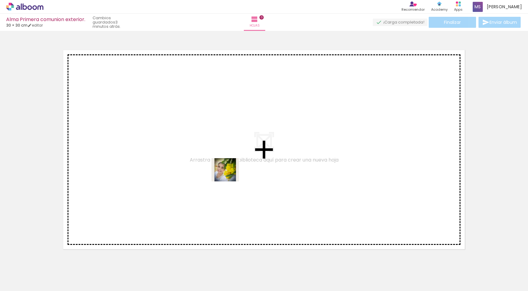
drag, startPoint x: 404, startPoint y: 277, endPoint x: 217, endPoint y: 173, distance: 213.9
click at [217, 173] on quentale-workspace at bounding box center [264, 145] width 528 height 291
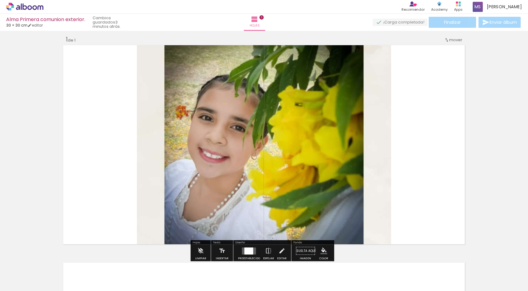
scroll to position [8, 0]
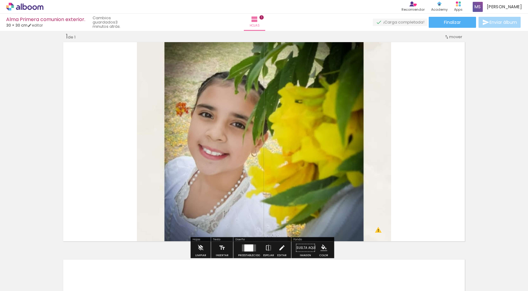
click at [281, 246] on iron-icon at bounding box center [281, 248] width 7 height 12
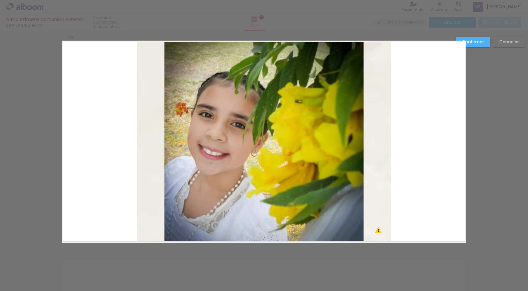
click at [140, 57] on quentale-photo at bounding box center [264, 142] width 254 height 202
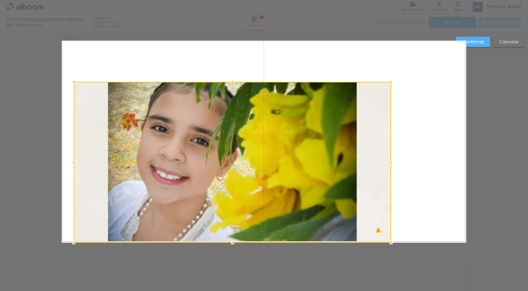
drag, startPoint x: 135, startPoint y: 39, endPoint x: 72, endPoint y: 29, distance: 64.0
click at [72, 0] on div "Alma Primera comunion exterior. 30 × 30 cm editar 3 minutos atrás. Hojas 1 Fina…" at bounding box center [264, 0] width 528 height 0
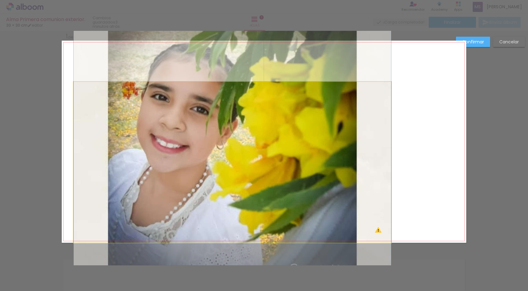
drag, startPoint x: 206, startPoint y: 150, endPoint x: 206, endPoint y: 119, distance: 31.5
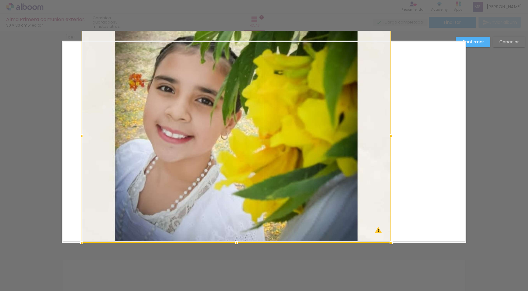
drag, startPoint x: 73, startPoint y: 83, endPoint x: 81, endPoint y: 35, distance: 48.6
click at [81, 34] on div at bounding box center [82, 29] width 12 height 12
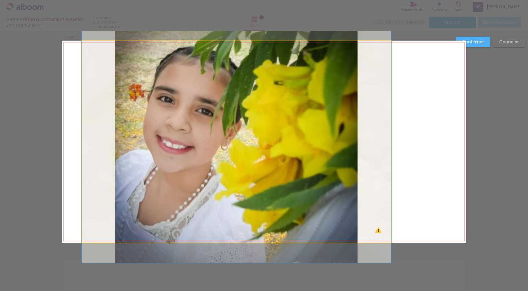
drag, startPoint x: 186, startPoint y: 109, endPoint x: 184, endPoint y: 116, distance: 7.7
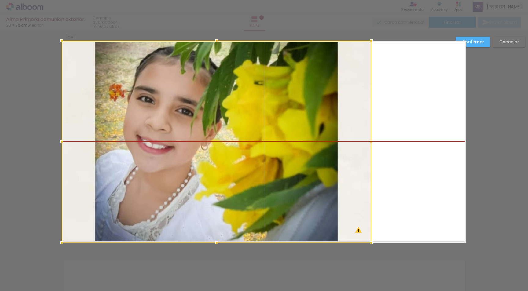
drag, startPoint x: 247, startPoint y: 129, endPoint x: 218, endPoint y: 129, distance: 29.0
click at [218, 129] on div at bounding box center [217, 142] width 310 height 202
click at [501, 161] on div "Confirmar Cancelar" at bounding box center [264, 248] width 528 height 450
click at [267, 263] on div "Confirmar Cancelar" at bounding box center [264, 248] width 528 height 450
click at [0, 0] on slot "Confirmar" at bounding box center [0, 0] width 0 height 0
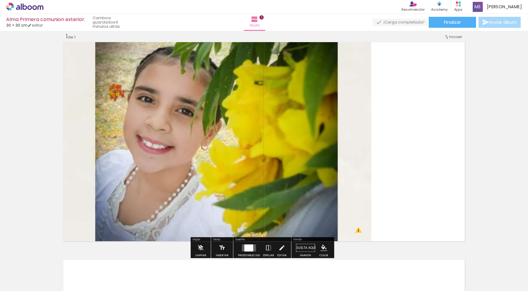
click at [225, 247] on paper-button "Insertar" at bounding box center [222, 250] width 16 height 16
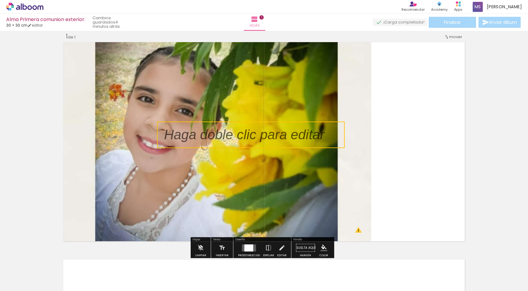
click at [405, 131] on quentale-layouter at bounding box center [264, 142] width 405 height 202
drag, startPoint x: 225, startPoint y: 131, endPoint x: 285, endPoint y: 128, distance: 60.0
click at [285, 128] on p at bounding box center [249, 134] width 170 height 19
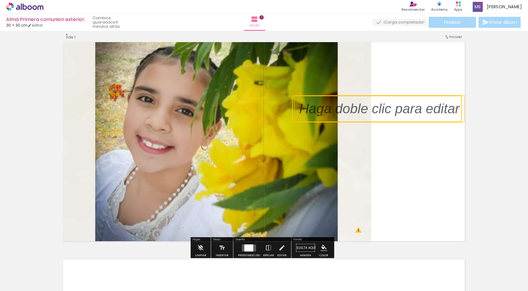
drag, startPoint x: 269, startPoint y: 140, endPoint x: 391, endPoint y: 118, distance: 123.3
click at [404, 114] on quentale-selection at bounding box center [377, 109] width 170 height 27
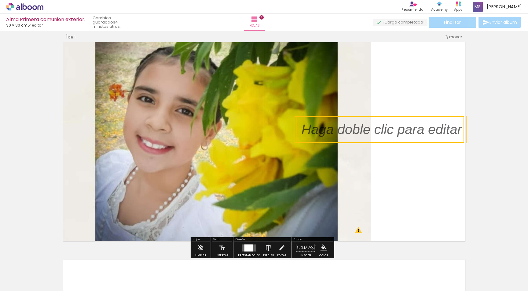
drag, startPoint x: 292, startPoint y: 121, endPoint x: 298, endPoint y: 142, distance: 21.7
click at [298, 142] on quentale-selection at bounding box center [380, 129] width 170 height 27
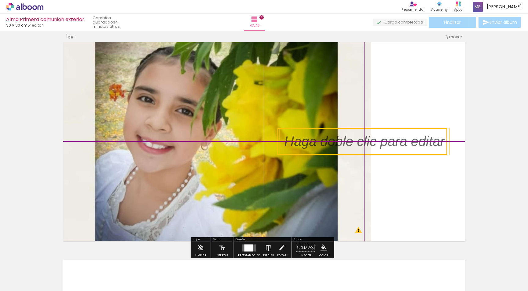
drag, startPoint x: 399, startPoint y: 136, endPoint x: 372, endPoint y: 143, distance: 27.4
click at [372, 143] on quentale-selection at bounding box center [363, 141] width 170 height 27
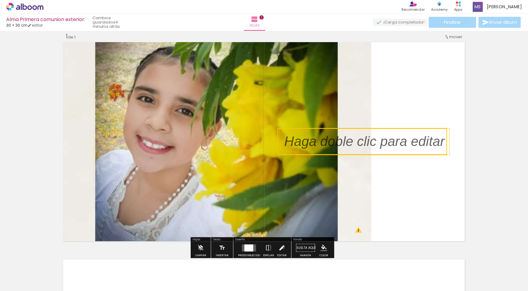
click at [282, 248] on iron-icon at bounding box center [281, 248] width 7 height 12
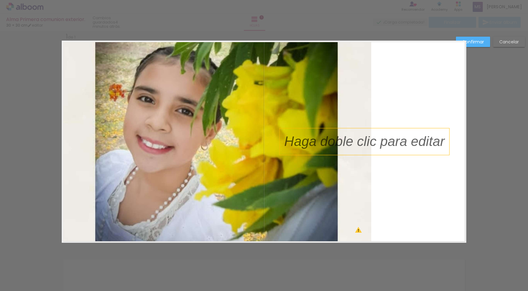
click at [357, 127] on div at bounding box center [217, 142] width 310 height 202
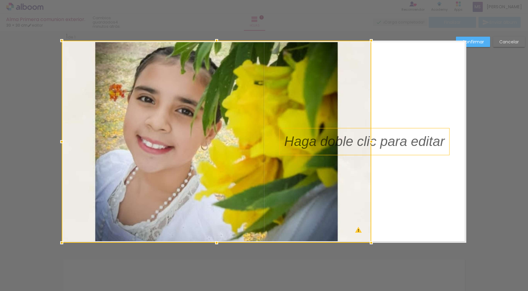
click at [359, 139] on div at bounding box center [217, 142] width 310 height 202
click at [521, 150] on div "Confirmar Cancelar" at bounding box center [264, 248] width 528 height 450
drag, startPoint x: 480, startPoint y: 45, endPoint x: 472, endPoint y: 54, distance: 12.3
click at [480, 45] on paper-button "Confirmar" at bounding box center [473, 42] width 34 height 10
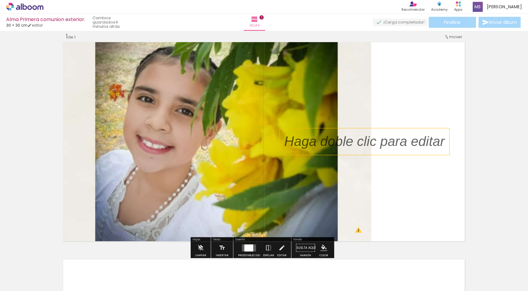
click at [389, 142] on p at bounding box center [369, 141] width 170 height 19
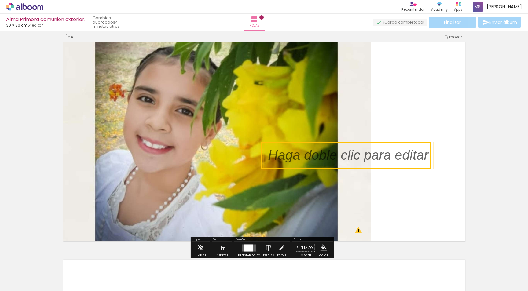
drag, startPoint x: 389, startPoint y: 142, endPoint x: 373, endPoint y: 156, distance: 21.3
click at [373, 156] on quentale-selection at bounding box center [346, 155] width 170 height 27
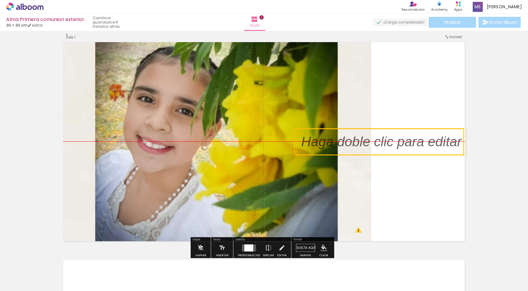
drag, startPoint x: 373, startPoint y: 156, endPoint x: 441, endPoint y: 138, distance: 69.9
click at [441, 138] on quentale-selection at bounding box center [379, 142] width 170 height 27
click at [392, 146] on quentale-selection at bounding box center [379, 142] width 170 height 27
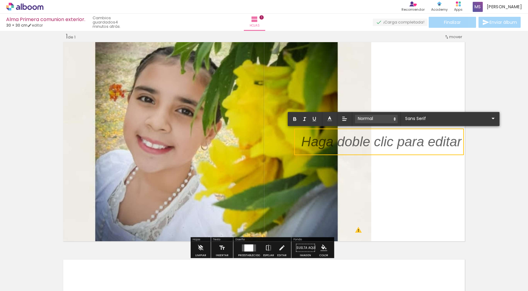
click at [378, 119] on span at bounding box center [376, 119] width 43 height 9
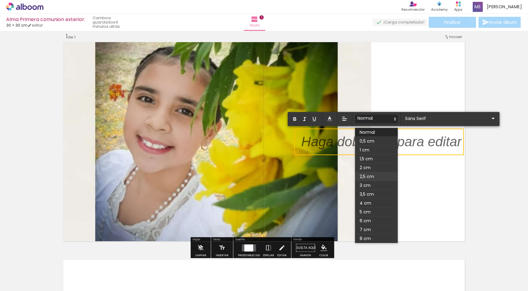
click at [377, 175] on span at bounding box center [376, 176] width 43 height 9
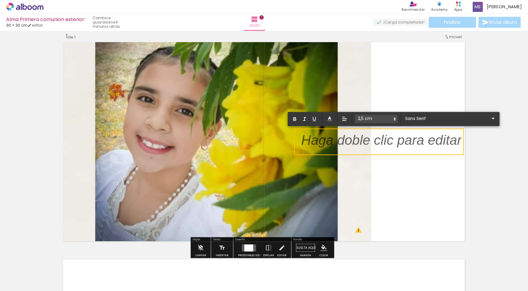
click at [373, 123] on span at bounding box center [376, 119] width 43 height 9
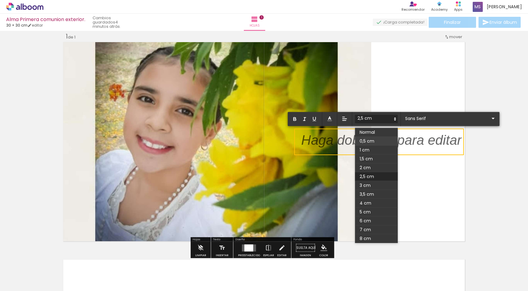
click at [373, 137] on span at bounding box center [376, 141] width 43 height 9
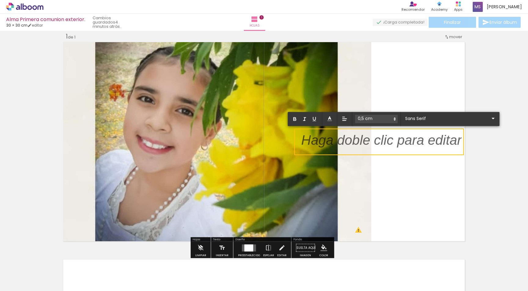
scroll to position [10, 0]
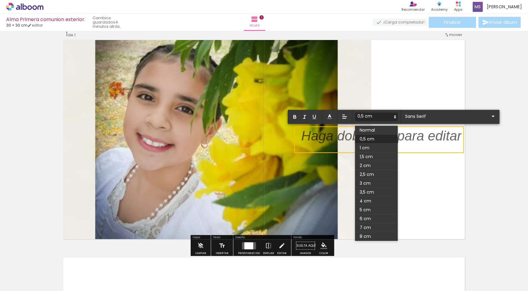
click at [381, 116] on span at bounding box center [376, 117] width 43 height 9
click at [381, 129] on span at bounding box center [376, 130] width 43 height 9
click at [385, 116] on span at bounding box center [376, 117] width 43 height 9
click at [379, 200] on span at bounding box center [376, 201] width 43 height 9
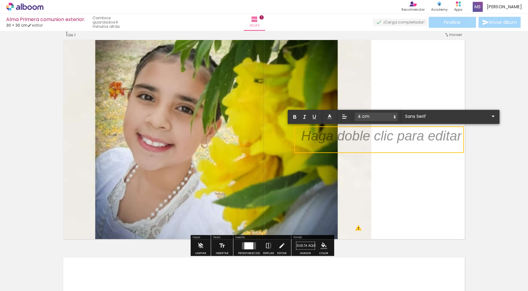
click at [398, 134] on p "﻿" at bounding box center [381, 149] width 160 height 38
click at [488, 168] on div "Insertar hoja 1 de 1 Designbox debe aumentar su imagen en 377 % para exportar a…" at bounding box center [264, 241] width 528 height 436
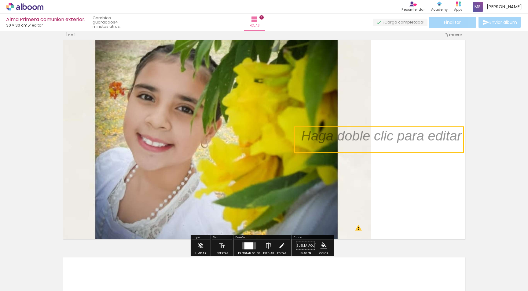
click at [395, 146] on quentale-selection at bounding box center [379, 140] width 170 height 27
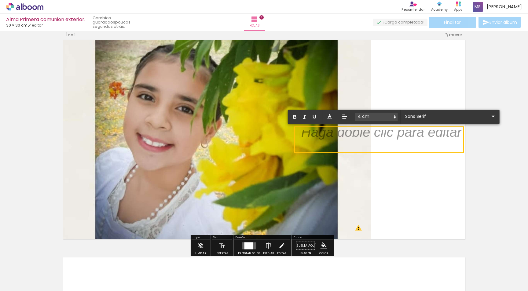
scroll to position [0, 0]
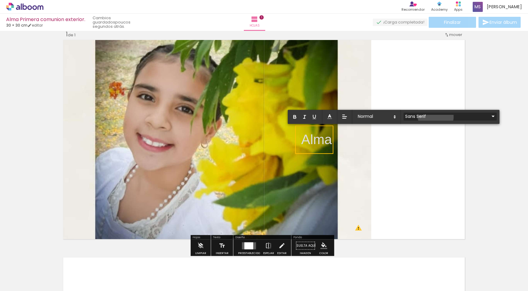
click at [436, 117] on input "Sans Serif" at bounding box center [447, 116] width 86 height 6
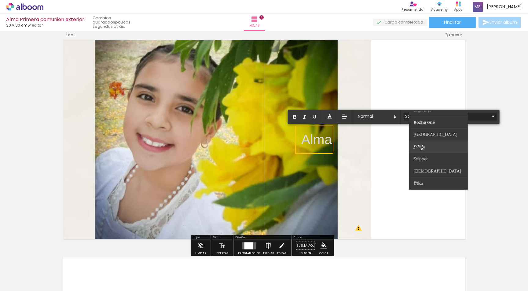
click at [436, 145] on paper-item at bounding box center [438, 147] width 59 height 12
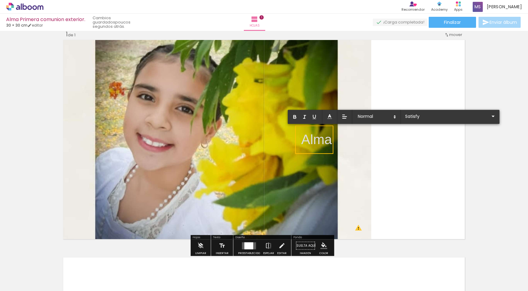
drag, startPoint x: 330, startPoint y: 137, endPoint x: 301, endPoint y: 131, distance: 29.3
click at [285, 134] on album-spread "1 de 1" at bounding box center [264, 140] width 405 height 202
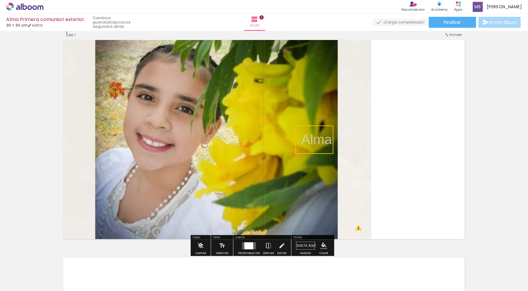
click at [330, 140] on quentale-selection at bounding box center [314, 140] width 38 height 28
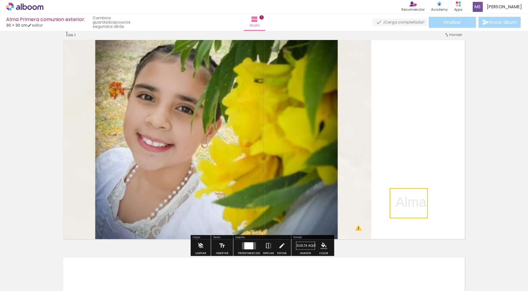
drag, startPoint x: 330, startPoint y: 140, endPoint x: 423, endPoint y: 202, distance: 112.1
click at [423, 202] on quentale-selection at bounding box center [409, 203] width 38 height 30
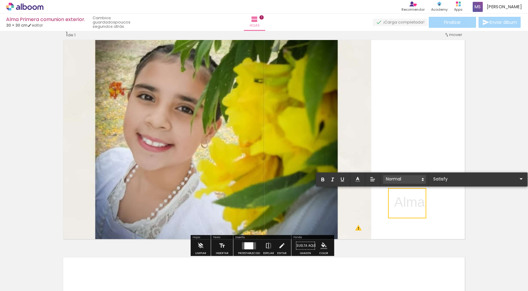
click at [396, 180] on span at bounding box center [404, 179] width 43 height 9
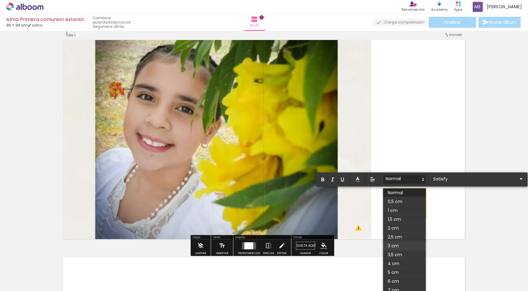
click at [403, 242] on span at bounding box center [404, 246] width 43 height 9
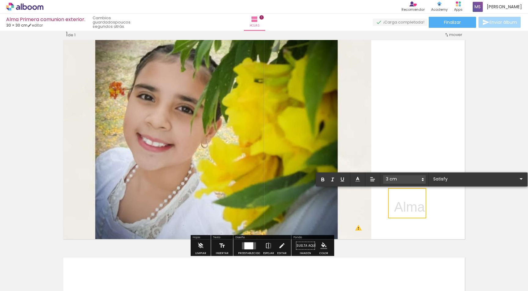
drag, startPoint x: 422, startPoint y: 206, endPoint x: 391, endPoint y: 206, distance: 31.5
click at [391, 206] on div "Insertar hoja 1 de 1 Designbox debe aumentar su imagen en 377 % para exportar a…" at bounding box center [264, 241] width 528 height 436
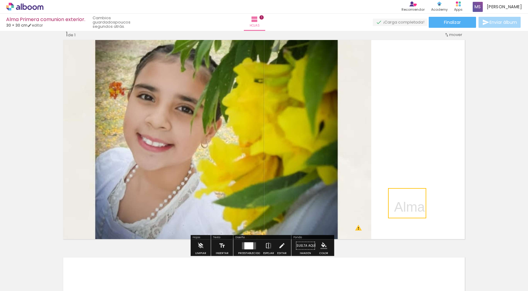
click at [421, 206] on quentale-selection at bounding box center [407, 203] width 38 height 30
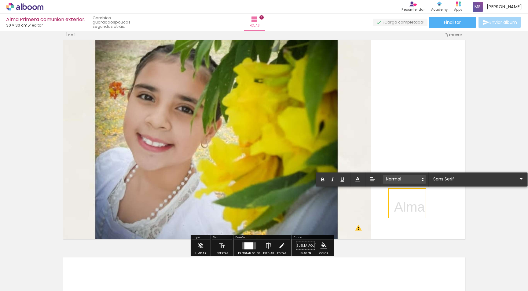
click at [420, 179] on icon at bounding box center [423, 180] width 6 height 6
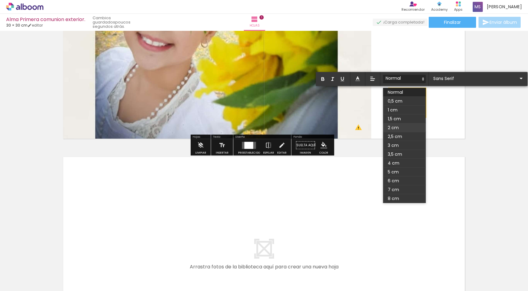
scroll to position [132, 0]
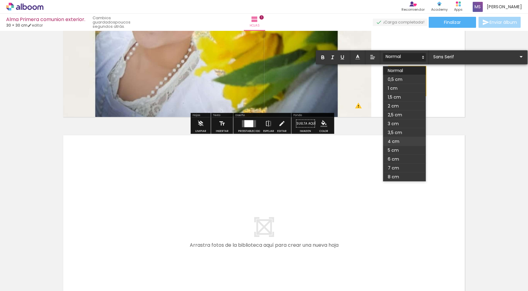
click at [396, 140] on span at bounding box center [404, 141] width 43 height 9
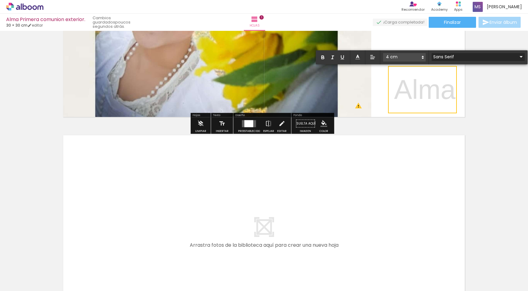
click at [448, 56] on input "Sans Serif" at bounding box center [475, 56] width 86 height 6
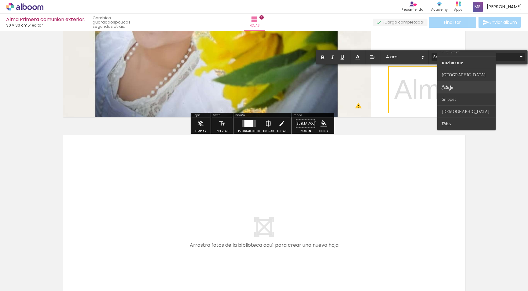
click at [452, 41] on span "Satisfy" at bounding box center [447, 38] width 11 height 6
type input "Satisfy"
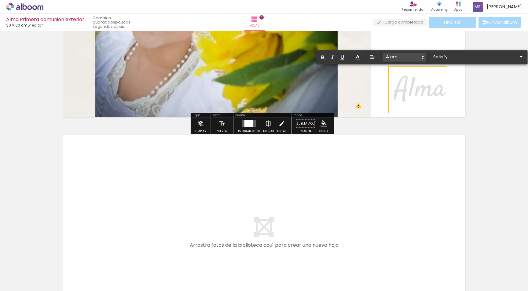
click at [477, 90] on div "Insertar hoja 1 de 1 Designbox debe aumentar su imagen en 377 % para exportar a…" at bounding box center [264, 119] width 528 height 436
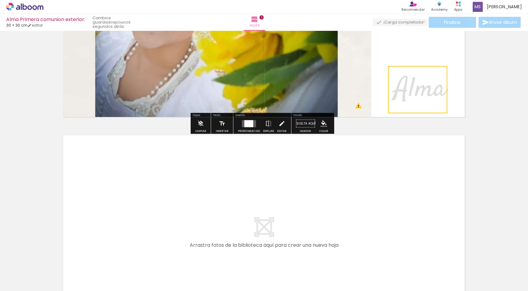
click at [483, 130] on div "Insertar hoja 1 de 1 Designbox debe aumentar su imagen en 377 % para exportar a…" at bounding box center [264, 119] width 528 height 436
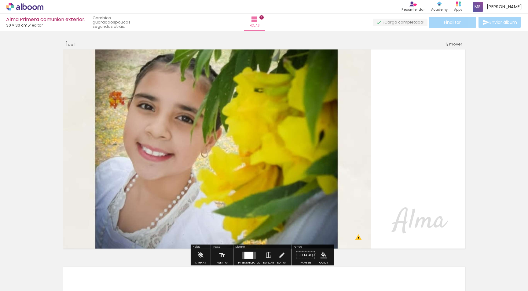
scroll to position [0, 0]
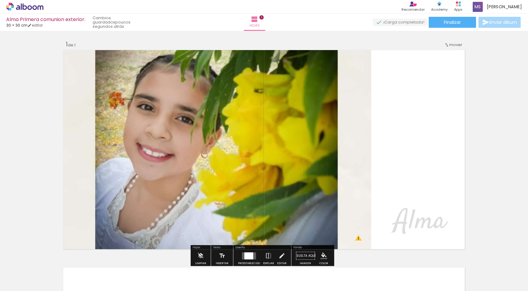
click at [487, 215] on div "Insertar hoja 1 de 1 Designbox debe aumentar su imagen en 377 % para exportar a…" at bounding box center [264, 251] width 528 height 436
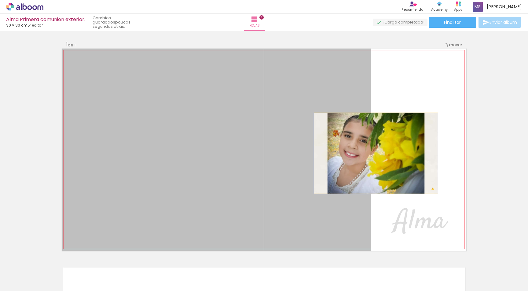
drag, startPoint x: 246, startPoint y: 154, endPoint x: 378, endPoint y: 154, distance: 132.7
click at [378, 154] on quentale-layouter at bounding box center [264, 150] width 405 height 202
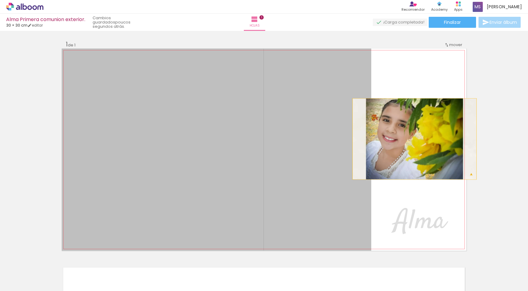
drag, startPoint x: 315, startPoint y: 149, endPoint x: 436, endPoint y: 137, distance: 121.3
click at [436, 137] on quentale-layouter at bounding box center [264, 150] width 405 height 202
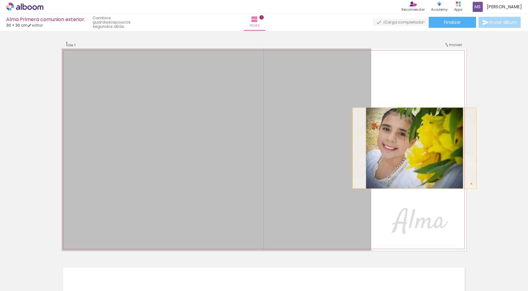
drag, startPoint x: 333, startPoint y: 153, endPoint x: 419, endPoint y: 147, distance: 86.1
click at [419, 147] on quentale-layouter at bounding box center [264, 150] width 405 height 202
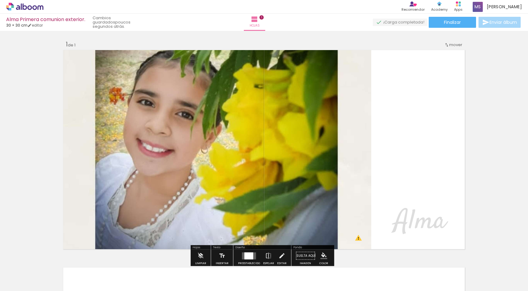
scroll to position [122, 0]
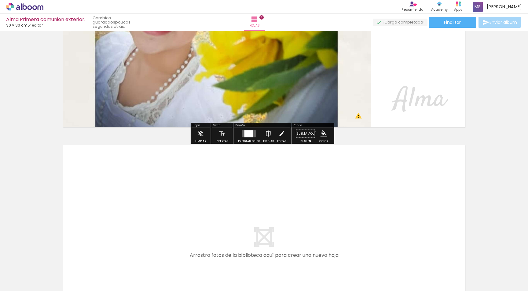
drag, startPoint x: 411, startPoint y: 100, endPoint x: 359, endPoint y: 103, distance: 52.7
click at [227, 93] on album-spread "1 de 1" at bounding box center [264, 27] width 405 height 202
click at [504, 125] on div "Insertar hoja 1 de 1 Designbox debe aumentar su imagen en 377 % para exportar a…" at bounding box center [264, 129] width 528 height 436
click at [464, 99] on quentale-layouter at bounding box center [264, 27] width 405 height 202
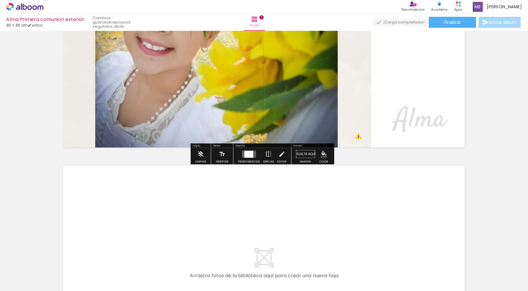
scroll to position [0, 0]
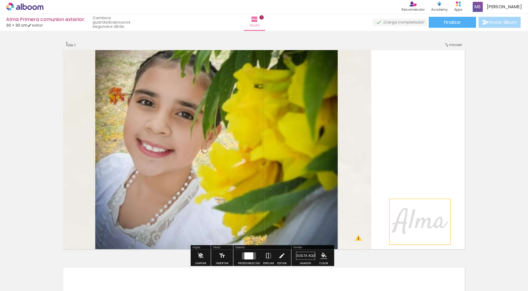
click at [433, 212] on span "Alma" at bounding box center [420, 222] width 52 height 38
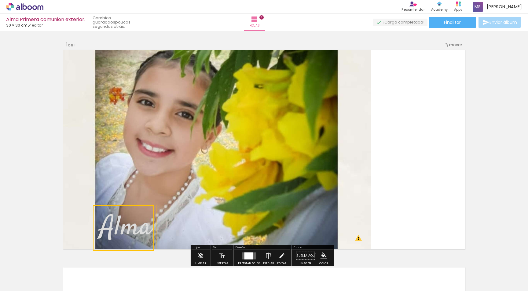
drag, startPoint x: 439, startPoint y: 207, endPoint x: 149, endPoint y: 233, distance: 290.3
click at [145, 234] on quentale-selection at bounding box center [123, 228] width 61 height 46
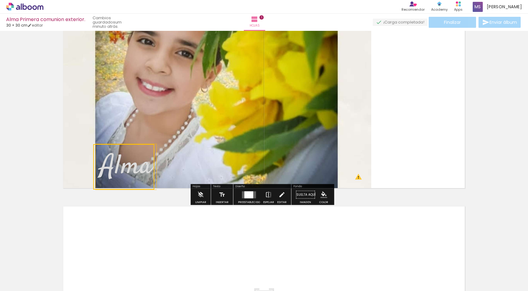
click at [246, 195] on div at bounding box center [249, 194] width 9 height 7
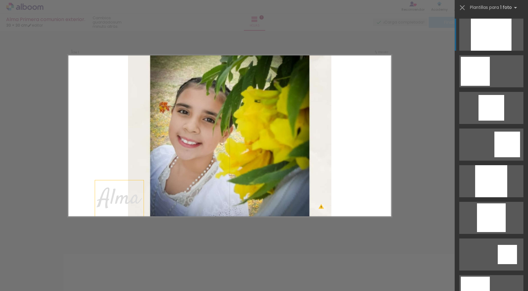
scroll to position [8, 0]
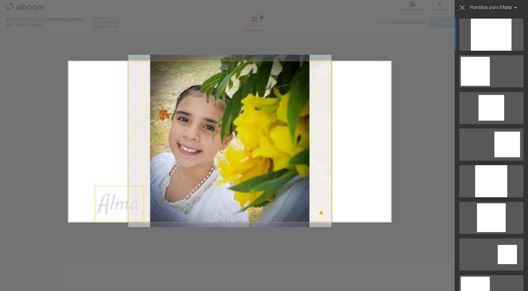
drag, startPoint x: 226, startPoint y: 145, endPoint x: 315, endPoint y: 147, distance: 89.6
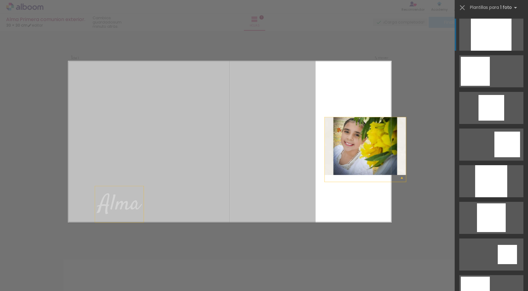
drag, startPoint x: 245, startPoint y: 139, endPoint x: 370, endPoint y: 152, distance: 125.4
click at [370, 152] on quentale-layouter at bounding box center [230, 142] width 324 height 162
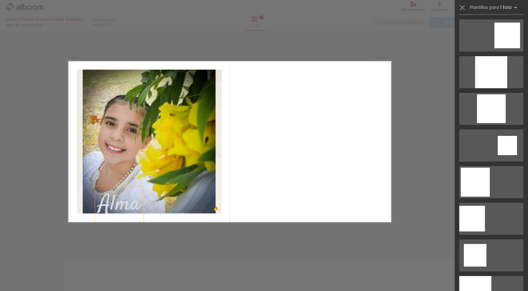
scroll to position [0, 0]
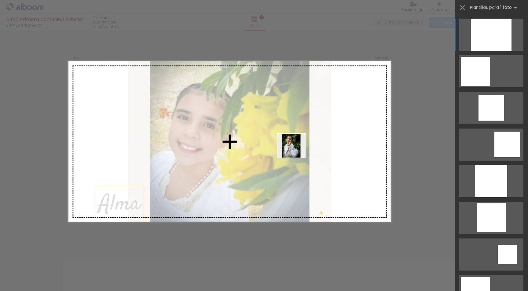
drag, startPoint x: 194, startPoint y: 276, endPoint x: 298, endPoint y: 152, distance: 161.2
click at [297, 152] on quentale-workspace at bounding box center [264, 145] width 528 height 291
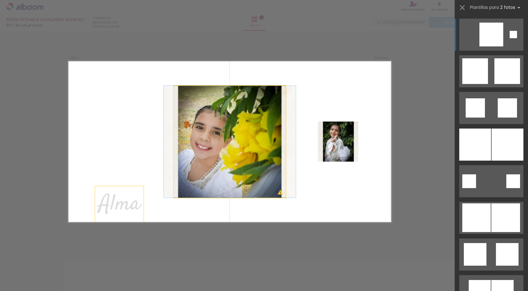
click at [246, 170] on quentale-photo at bounding box center [230, 142] width 112 height 112
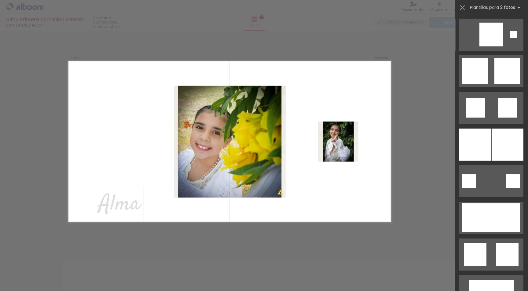
click at [68, 279] on div at bounding box center [55, 271] width 28 height 24
click at [244, 187] on quentale-photo at bounding box center [230, 142] width 112 height 112
click at [418, 172] on div "Confirmar Cancelar" at bounding box center [264, 248] width 528 height 450
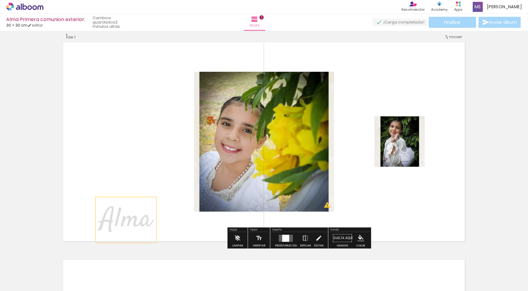
click at [234, 240] on iron-icon at bounding box center [237, 238] width 7 height 12
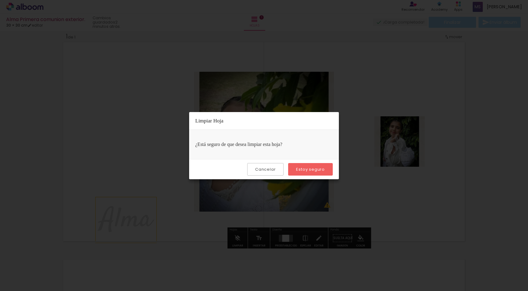
click at [295, 169] on paper-button "Estoy seguro" at bounding box center [310, 169] width 45 height 13
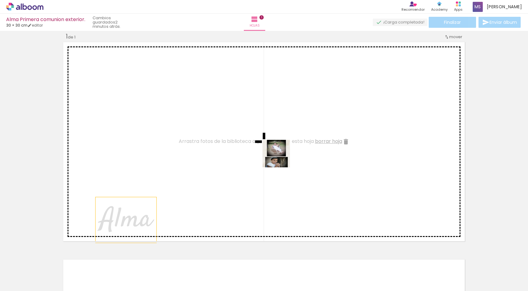
drag, startPoint x: 308, startPoint y: 280, endPoint x: 281, endPoint y: 157, distance: 126.1
click at [281, 157] on quentale-workspace at bounding box center [264, 145] width 528 height 291
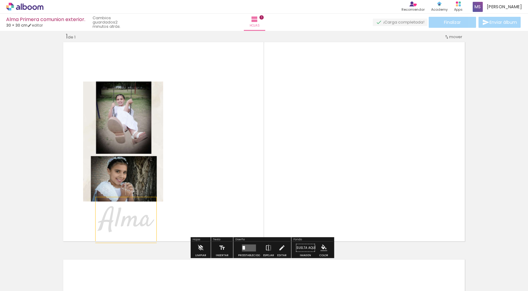
click at [138, 181] on quentale-photo at bounding box center [123, 142] width 80 height 120
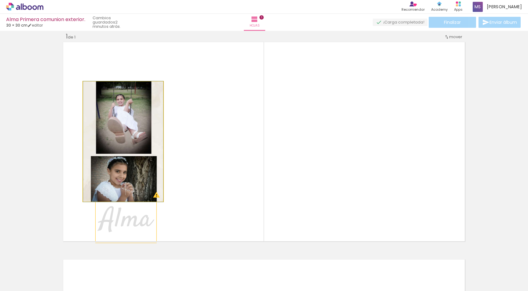
click at [125, 141] on quentale-photo at bounding box center [123, 142] width 80 height 120
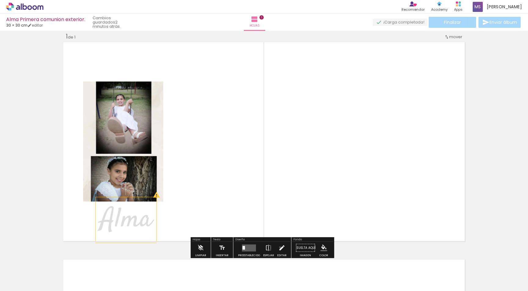
click at [279, 248] on iron-icon at bounding box center [281, 248] width 7 height 12
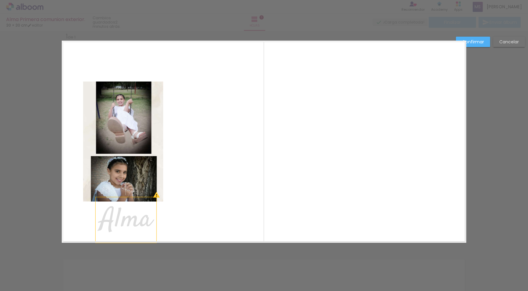
click at [113, 109] on quentale-photo at bounding box center [123, 142] width 80 height 120
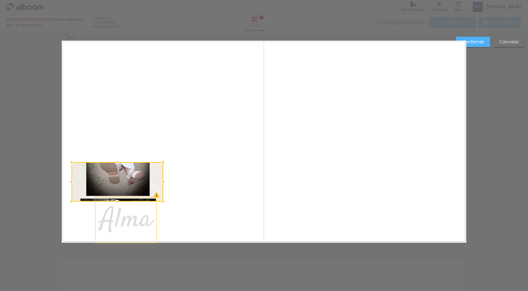
drag, startPoint x: 81, startPoint y: 82, endPoint x: 69, endPoint y: 141, distance: 60.7
click at [69, 141] on album-spread "1 de 1" at bounding box center [264, 142] width 405 height 202
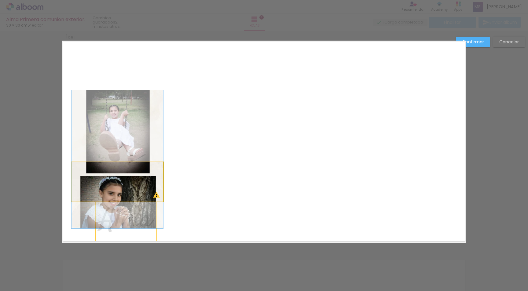
drag, startPoint x: 134, startPoint y: 187, endPoint x: 127, endPoint y: 164, distance: 23.6
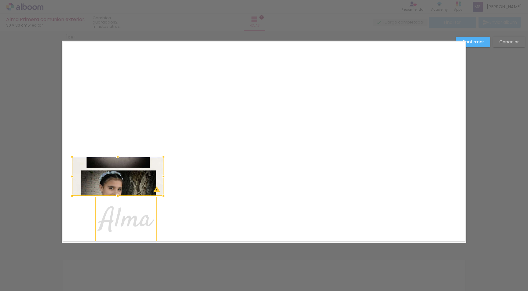
drag, startPoint x: 132, startPoint y: 184, endPoint x: 132, endPoint y: 178, distance: 5.5
click at [132, 178] on div at bounding box center [118, 176] width 92 height 39
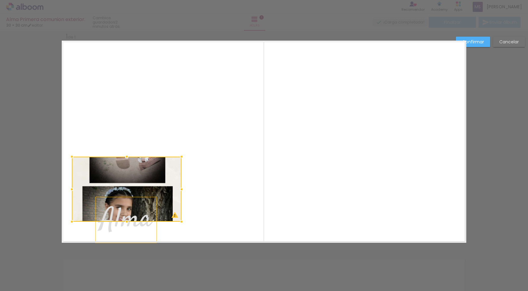
drag, startPoint x: 161, startPoint y: 198, endPoint x: 185, endPoint y: 228, distance: 39.0
click at [185, 228] on div at bounding box center [181, 222] width 12 height 12
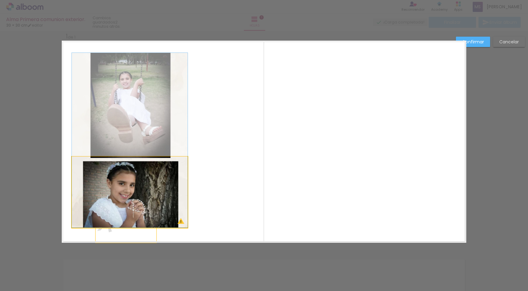
drag, startPoint x: 153, startPoint y: 193, endPoint x: 157, endPoint y: 160, distance: 33.2
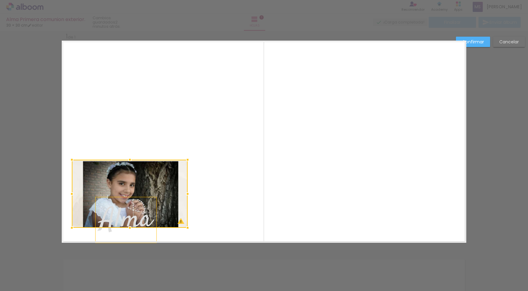
drag, startPoint x: 127, startPoint y: 156, endPoint x: 127, endPoint y: 159, distance: 3.1
click at [127, 159] on div at bounding box center [130, 160] width 12 height 12
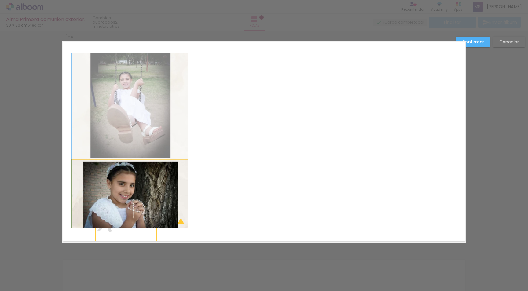
drag, startPoint x: 133, startPoint y: 195, endPoint x: 138, endPoint y: 183, distance: 12.6
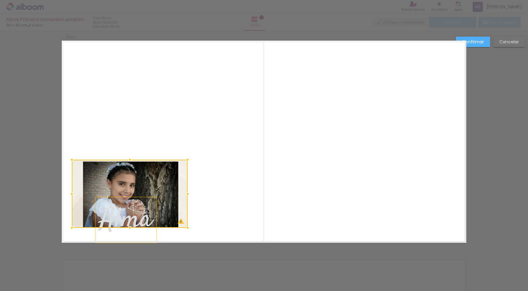
click at [254, 273] on div "Confirmar Cancelar" at bounding box center [264, 248] width 528 height 450
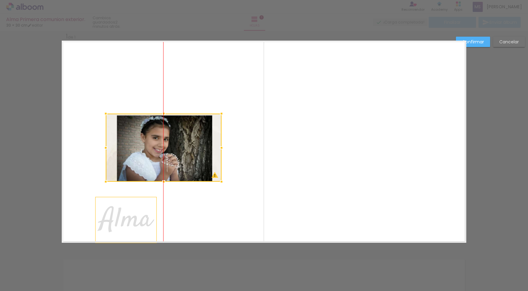
drag, startPoint x: 138, startPoint y: 191, endPoint x: 172, endPoint y: 145, distance: 57.3
click at [172, 145] on div at bounding box center [164, 148] width 116 height 68
click at [0, 0] on slot "Confirmar" at bounding box center [0, 0] width 0 height 0
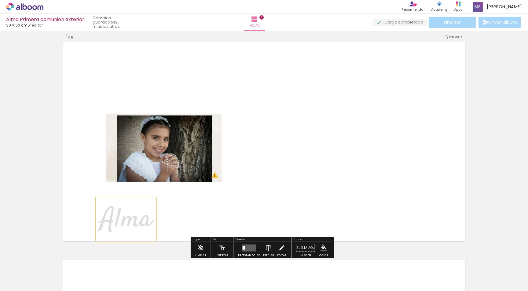
click at [252, 249] on quentale-layouter at bounding box center [249, 248] width 14 height 7
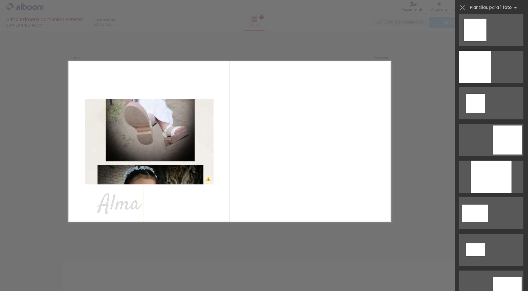
scroll to position [734, 0]
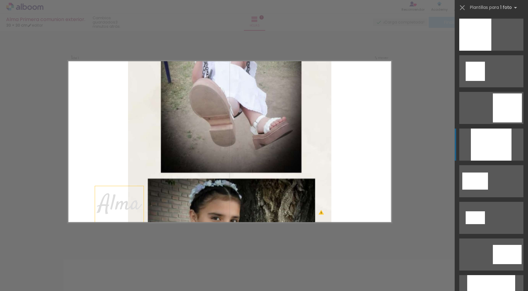
click at [490, 147] on div at bounding box center [491, 145] width 41 height 32
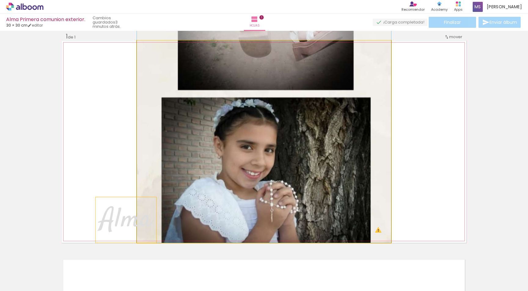
drag, startPoint x: 316, startPoint y: 214, endPoint x: 320, endPoint y: 94, distance: 119.6
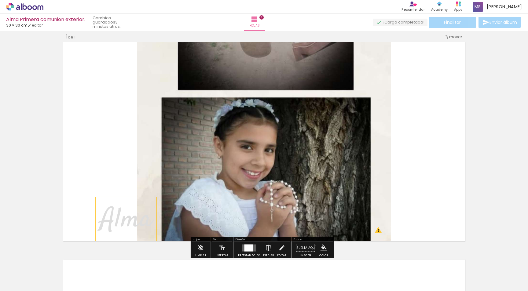
click at [248, 244] on div at bounding box center [249, 248] width 17 height 12
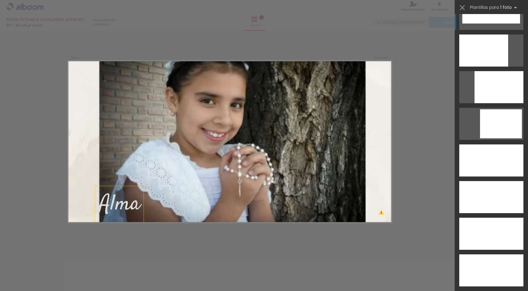
scroll to position [1638, 0]
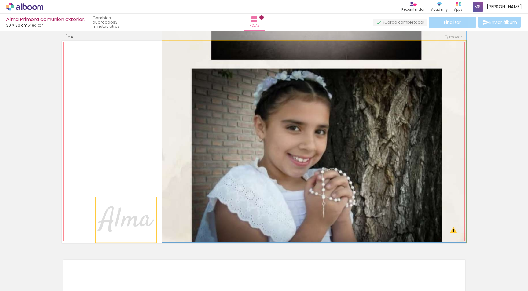
drag, startPoint x: 326, startPoint y: 182, endPoint x: 340, endPoint y: 149, distance: 36.4
drag, startPoint x: 343, startPoint y: 187, endPoint x: 345, endPoint y: 170, distance: 17.0
click at [305, 101] on quentale-photo at bounding box center [314, 142] width 304 height 202
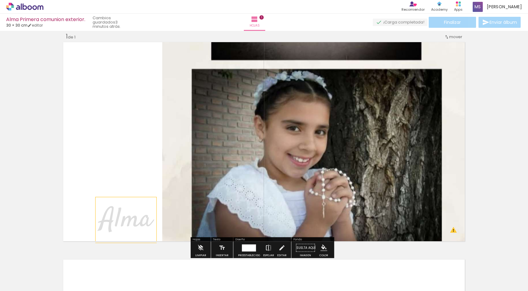
click at [270, 248] on iron-icon at bounding box center [268, 248] width 7 height 12
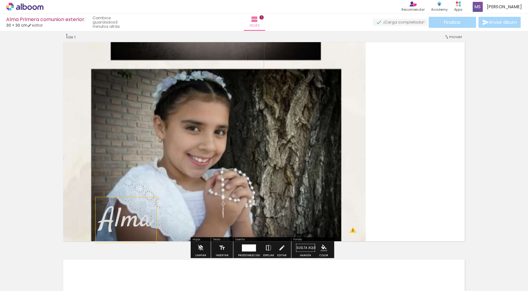
click at [268, 250] on iron-icon at bounding box center [268, 248] width 7 height 12
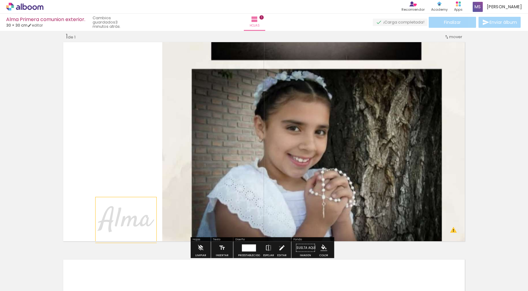
click at [279, 247] on iron-icon at bounding box center [281, 248] width 7 height 12
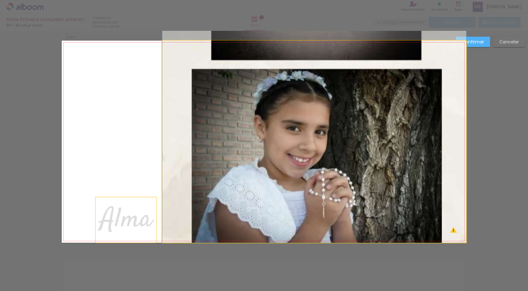
drag, startPoint x: 164, startPoint y: 242, endPoint x: 173, endPoint y: 235, distance: 11.8
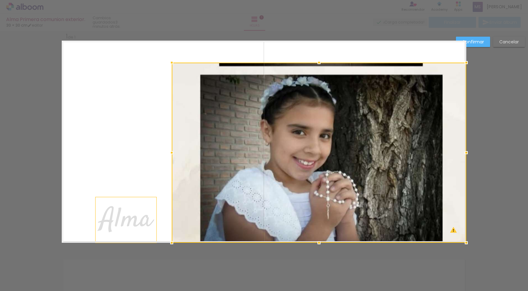
drag, startPoint x: 161, startPoint y: 40, endPoint x: 171, endPoint y: 62, distance: 24.0
click at [171, 62] on div at bounding box center [172, 63] width 12 height 12
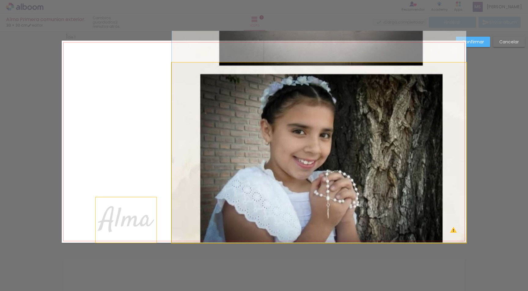
drag, startPoint x: 309, startPoint y: 129, endPoint x: 312, endPoint y: 103, distance: 26.2
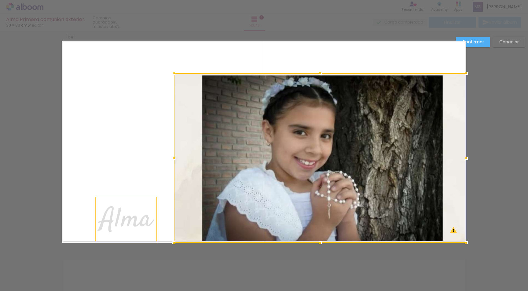
drag, startPoint x: 168, startPoint y: 61, endPoint x: 170, endPoint y: 72, distance: 10.9
click at [170, 72] on div at bounding box center [174, 73] width 12 height 12
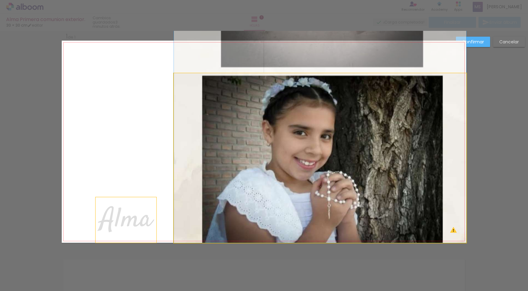
drag, startPoint x: 339, startPoint y: 162, endPoint x: 339, endPoint y: 158, distance: 3.4
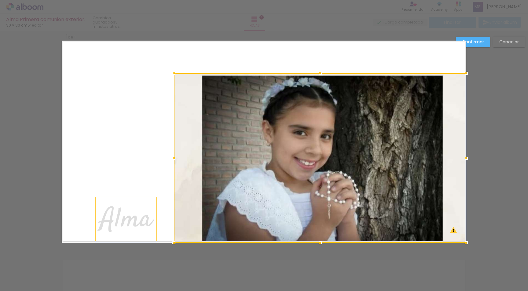
click at [498, 140] on div "Confirmar Cancelar" at bounding box center [264, 248] width 528 height 450
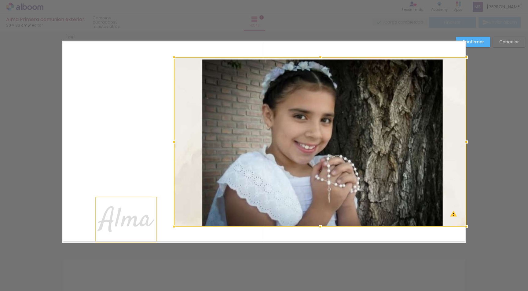
drag, startPoint x: 345, startPoint y: 233, endPoint x: 350, endPoint y: 215, distance: 18.5
click at [350, 215] on div at bounding box center [320, 142] width 293 height 170
click at [503, 186] on div "Confirmar Cancelar" at bounding box center [264, 248] width 528 height 450
drag, startPoint x: 120, startPoint y: 220, endPoint x: 179, endPoint y: 220, distance: 58.4
click at [179, 220] on album-spread "1 de 1" at bounding box center [264, 142] width 405 height 202
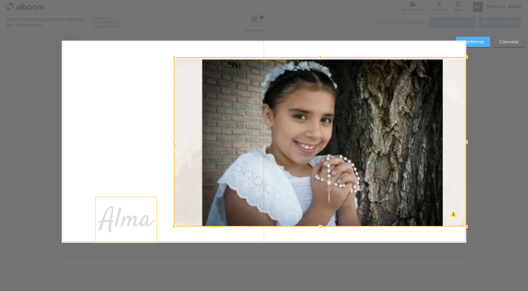
click at [143, 261] on div "Confirmar Cancelar" at bounding box center [264, 248] width 528 height 450
click at [489, 44] on paper-button "Confirmar" at bounding box center [473, 42] width 34 height 10
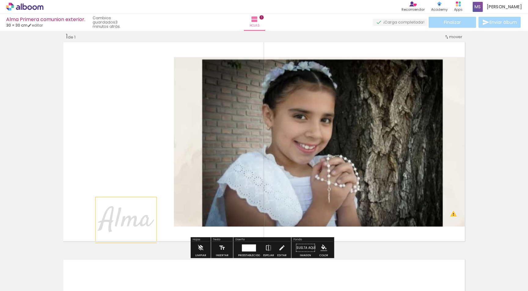
click at [150, 172] on quentale-layouter at bounding box center [264, 142] width 405 height 202
click at [109, 215] on span "Alma" at bounding box center [126, 220] width 52 height 38
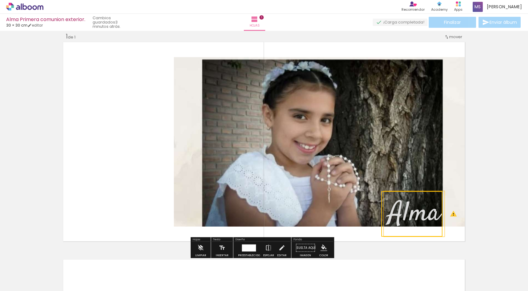
drag, startPoint x: 138, startPoint y: 206, endPoint x: 427, endPoint y: 200, distance: 288.3
click at [427, 200] on quentale-selection at bounding box center [411, 214] width 61 height 46
click at [492, 201] on div "Insertar hoja 1 de 1 Designbox debe aumentar su imagen en 377 % para exportar a…" at bounding box center [264, 243] width 528 height 436
click at [325, 248] on iron-icon "color picker" at bounding box center [324, 248] width 7 height 7
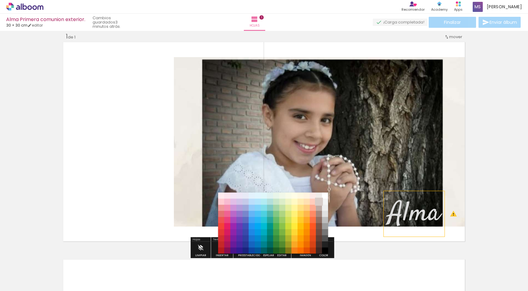
click at [319, 203] on paper-item "#d7ccc8" at bounding box center [319, 202] width 6 height 6
click at [295, 203] on paper-item "#fff9c4" at bounding box center [294, 202] width 6 height 6
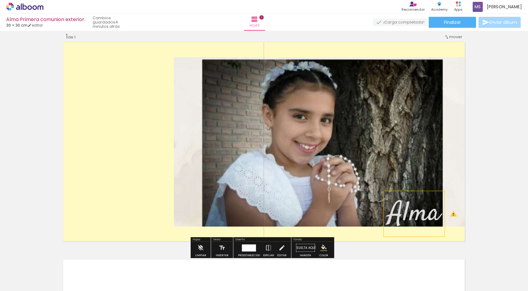
click at [321, 247] on iron-icon "color picker" at bounding box center [324, 248] width 7 height 7
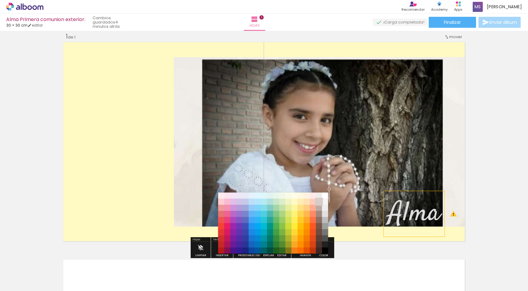
click at [321, 202] on paper-item "#d7ccc8" at bounding box center [319, 202] width 6 height 6
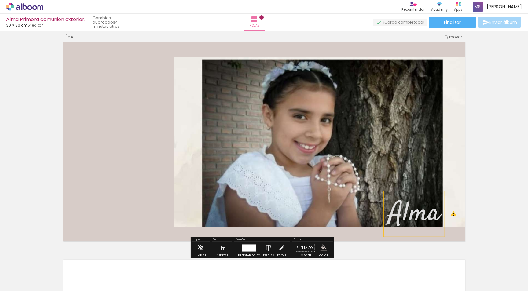
click at [234, 65] on div at bounding box center [236, 64] width 7 height 6
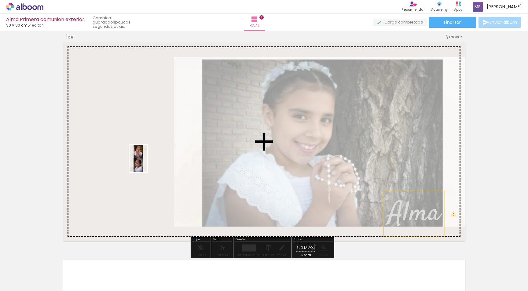
drag, startPoint x: 509, startPoint y: 272, endPoint x: 138, endPoint y: 156, distance: 388.9
click at [138, 156] on quentale-workspace at bounding box center [264, 145] width 528 height 291
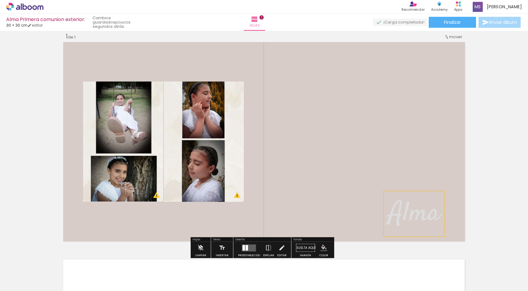
click at [511, 209] on div "Insertar hoja 1 de 1 Designbox debe aumentar su imagen en 377 % para exportar a…" at bounding box center [264, 243] width 528 height 436
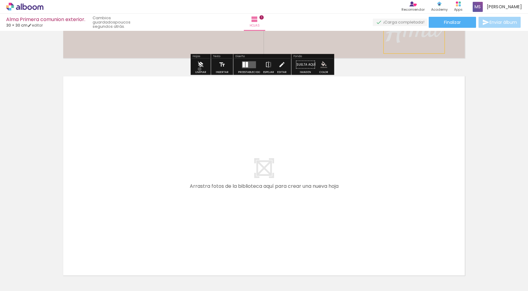
click at [200, 69] on iron-icon at bounding box center [200, 65] width 7 height 12
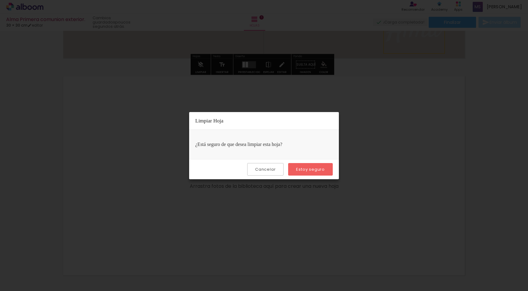
click at [0, 0] on slot "Estoy seguro" at bounding box center [0, 0] width 0 height 0
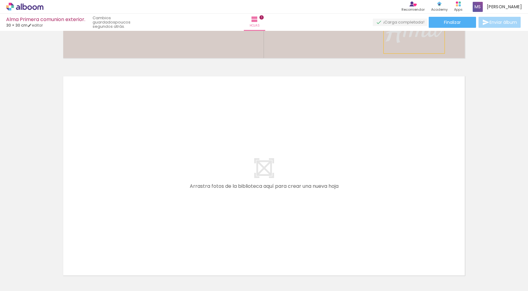
scroll to position [8, 0]
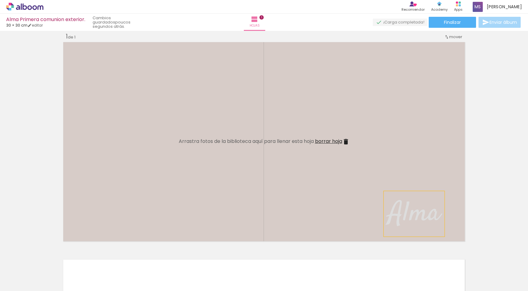
click at [425, 211] on span "Alma" at bounding box center [415, 214] width 52 height 38
click at [396, 216] on quentale-selection at bounding box center [411, 214] width 61 height 46
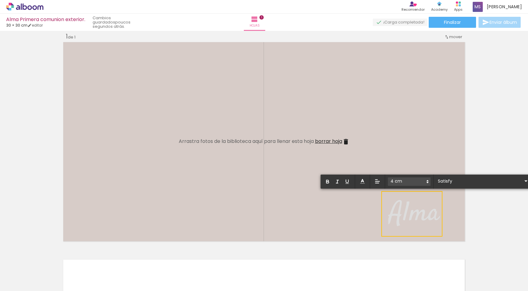
click at [413, 182] on span at bounding box center [409, 182] width 43 height 9
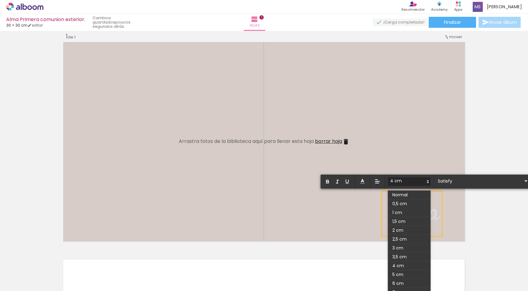
scroll to position [130, 0]
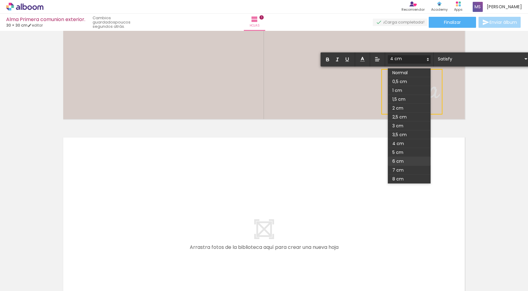
click at [398, 159] on span at bounding box center [409, 161] width 43 height 9
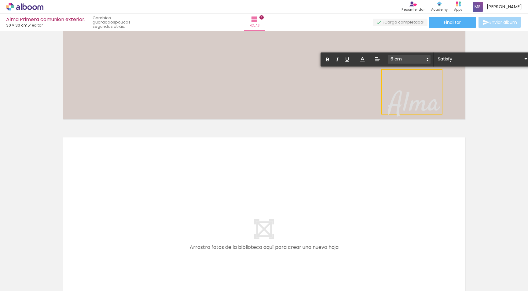
click at [497, 121] on div "Insertar hoja 1 de 1 Designbox debe aumentar su imagen en 377 % para exportar a…" at bounding box center [264, 121] width 528 height 436
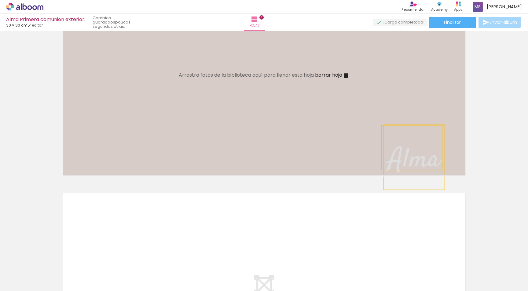
scroll to position [69, 0]
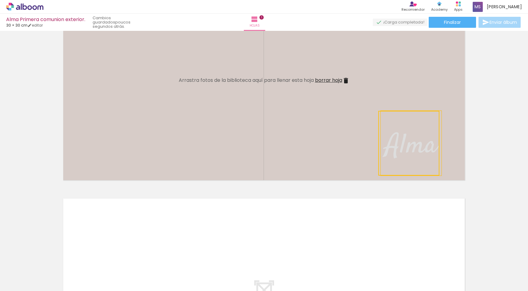
drag, startPoint x: 385, startPoint y: 133, endPoint x: 383, endPoint y: 113, distance: 19.4
click at [383, 113] on quentale-selection at bounding box center [408, 143] width 61 height 65
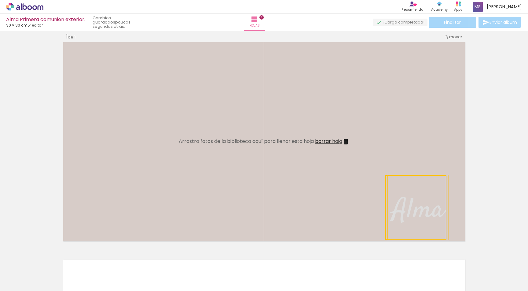
drag, startPoint x: 414, startPoint y: 208, endPoint x: 420, endPoint y: 211, distance: 7.2
click at [420, 211] on quentale-selection at bounding box center [415, 207] width 61 height 65
click at [503, 182] on div "Insertar hoja 1 de 1 Designbox debe aumentar su imagen en 377 % para exportar a…" at bounding box center [264, 243] width 528 height 436
click at [427, 214] on span "Alma" at bounding box center [418, 211] width 52 height 38
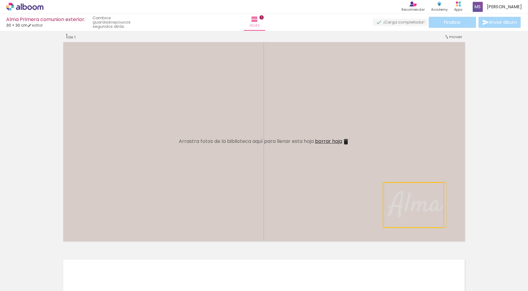
drag, startPoint x: 420, startPoint y: 198, endPoint x: 417, endPoint y: 205, distance: 7.4
click at [417, 205] on quentale-selection at bounding box center [413, 205] width 61 height 46
click at [418, 205] on quentale-selection at bounding box center [413, 205] width 61 height 46
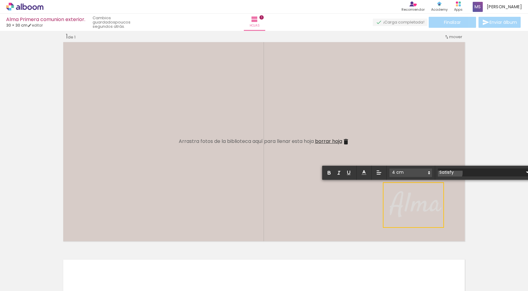
click at [449, 173] on input "Satisfy" at bounding box center [481, 172] width 86 height 6
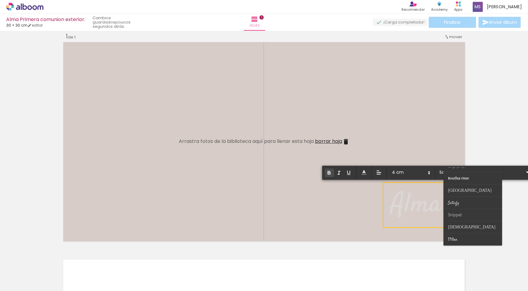
click at [331, 170] on button "button" at bounding box center [329, 173] width 9 height 9
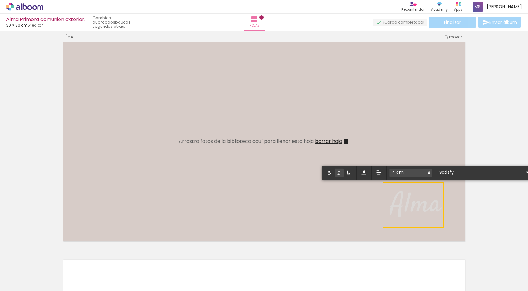
click at [338, 171] on icon "button" at bounding box center [339, 173] width 6 height 6
click at [351, 172] on icon "button" at bounding box center [349, 173] width 6 height 6
click at [362, 199] on quentale-layouter at bounding box center [264, 142] width 405 height 202
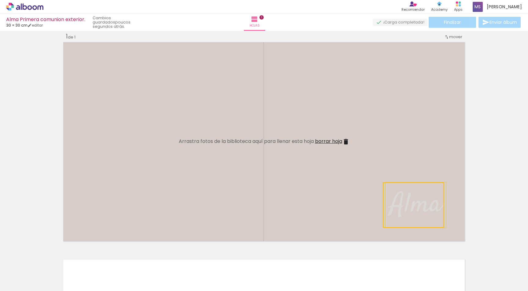
click at [432, 209] on quentale-selection at bounding box center [413, 205] width 61 height 46
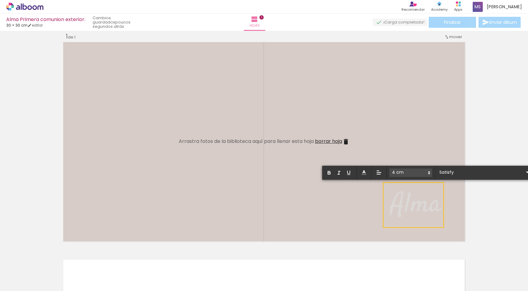
click at [430, 174] on icon at bounding box center [429, 173] width 6 height 6
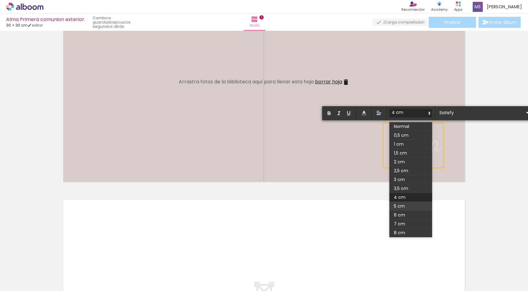
scroll to position [69, 0]
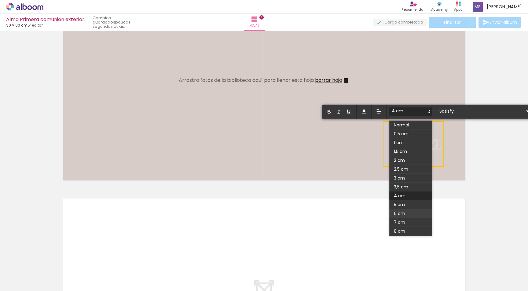
click at [400, 211] on span at bounding box center [410, 213] width 43 height 9
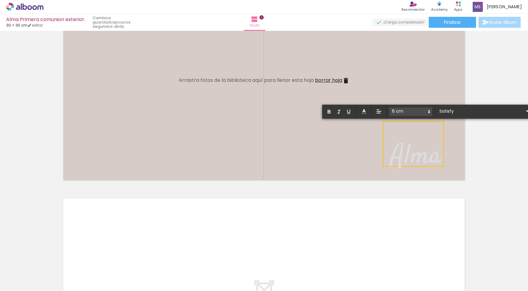
drag, startPoint x: 390, startPoint y: 146, endPoint x: 438, endPoint y: 143, distance: 47.5
click at [438, 143] on span "Alma" at bounding box center [416, 157] width 52 height 38
click at [411, 112] on span at bounding box center [410, 112] width 43 height 9
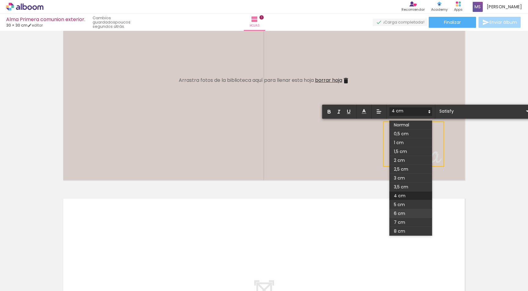
click at [404, 210] on span at bounding box center [410, 213] width 43 height 9
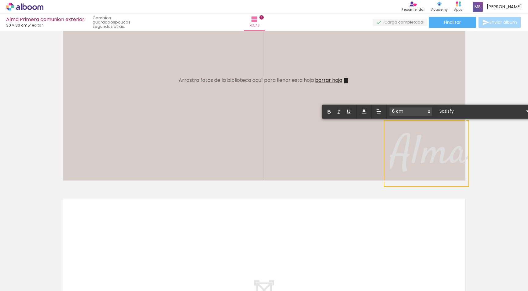
click at [505, 168] on div "Insertar hoja 1 de 1 Designbox debe aumentar su imagen en 377 % para exportar a…" at bounding box center [264, 182] width 528 height 436
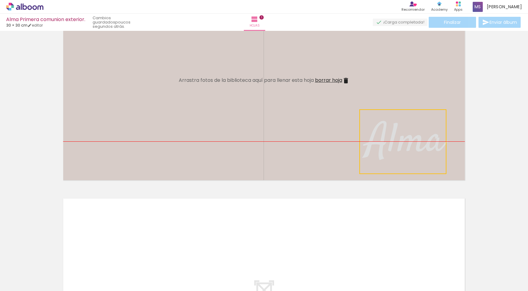
drag, startPoint x: 421, startPoint y: 149, endPoint x: 397, endPoint y: 134, distance: 28.1
click at [397, 134] on quentale-selection at bounding box center [402, 141] width 87 height 65
click at [493, 150] on div "Insertar hoja 1 de 1 Designbox debe aumentar su imagen en 377 % para exportar a…" at bounding box center [264, 182] width 528 height 436
drag, startPoint x: 411, startPoint y: 142, endPoint x: 416, endPoint y: 146, distance: 6.3
click at [416, 146] on span "﻿ Alma" at bounding box center [406, 142] width 78 height 58
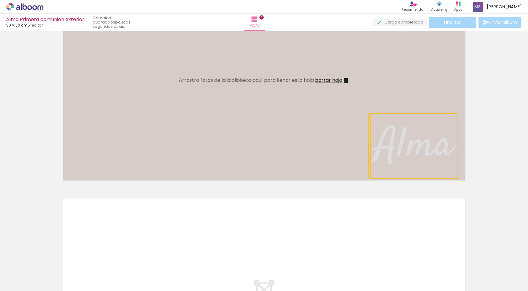
drag, startPoint x: 402, startPoint y: 141, endPoint x: 411, endPoint y: 145, distance: 9.8
click at [411, 145] on quentale-selection at bounding box center [411, 146] width 87 height 65
click at [488, 140] on div "Insertar hoja 1 de 1 Designbox debe aumentar su imagen en 377 % para exportar a…" at bounding box center [264, 182] width 528 height 436
click at [297, 152] on quentale-layouter at bounding box center [264, 81] width 405 height 202
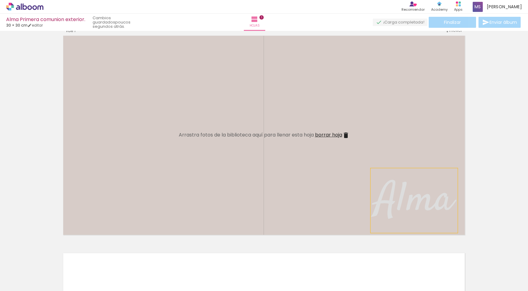
scroll to position [8, 0]
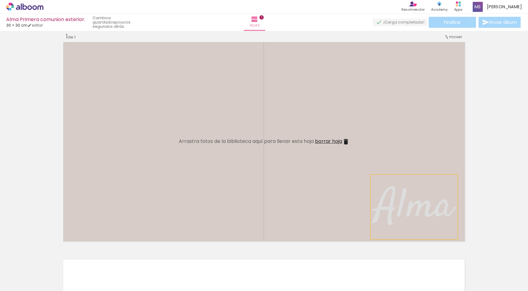
click at [347, 169] on quentale-layouter at bounding box center [264, 142] width 405 height 202
click at [321, 180] on quentale-layouter at bounding box center [264, 142] width 405 height 202
click at [387, 201] on span "Alma" at bounding box center [414, 207] width 78 height 58
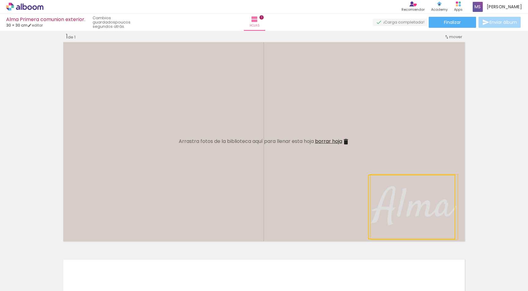
click at [391, 209] on quentale-selection at bounding box center [411, 207] width 87 height 65
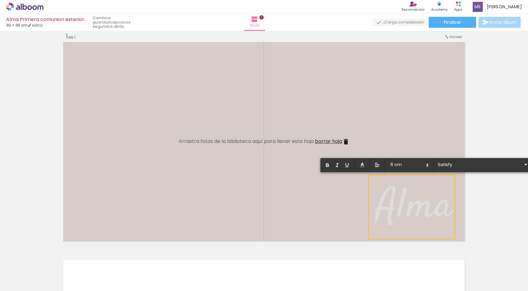
click at [493, 202] on div "Insertar hoja 1 de 1 Designbox debe aumentar su imagen en 377 % para exportar a…" at bounding box center [264, 243] width 528 height 436
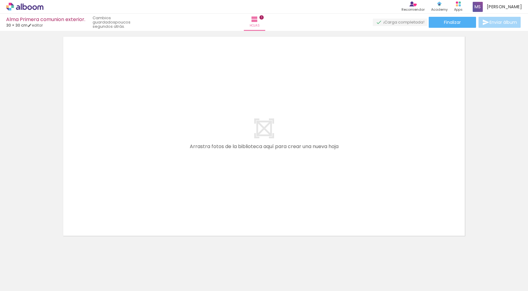
scroll to position [237, 0]
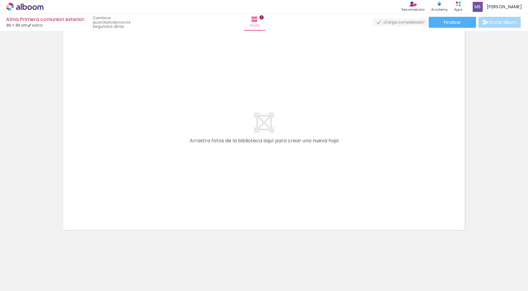
click at [213, 216] on quentale-layouter at bounding box center [264, 130] width 405 height 202
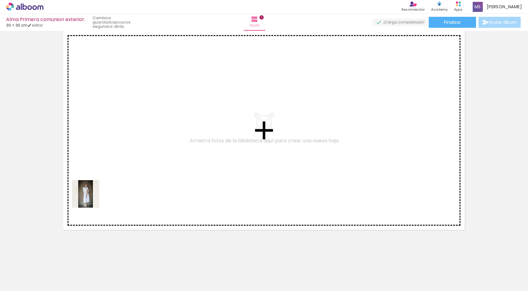
drag, startPoint x: 65, startPoint y: 273, endPoint x: 112, endPoint y: 165, distance: 117.6
click at [112, 165] on quentale-workspace at bounding box center [264, 145] width 528 height 291
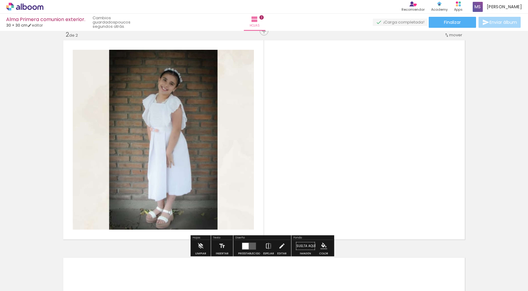
scroll to position [226, 0]
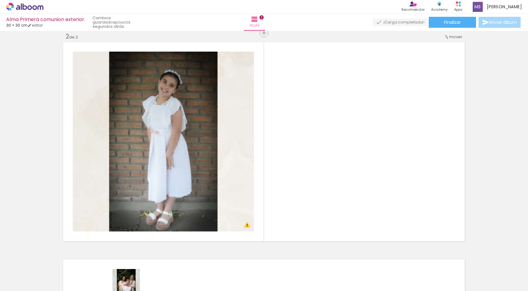
drag, startPoint x: 125, startPoint y: 286, endPoint x: 132, endPoint y: 288, distance: 7.5
click at [44, 288] on iron-horizontal-list at bounding box center [37, 272] width 12 height 38
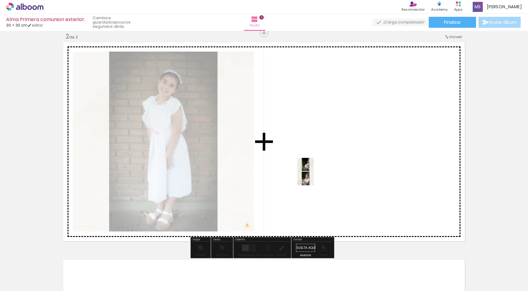
drag, startPoint x: 193, startPoint y: 281, endPoint x: 324, endPoint y: 168, distance: 171.9
click at [324, 168] on quentale-workspace at bounding box center [264, 145] width 528 height 291
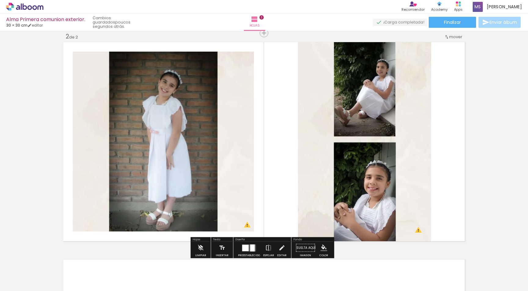
click at [481, 153] on div "Insertar hoja 1 de 2 Insertar hoja 2 de 2 Designbox debe aumentar su imagen en …" at bounding box center [264, 133] width 528 height 653
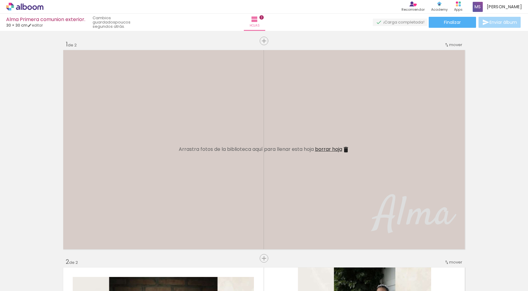
scroll to position [0, 214]
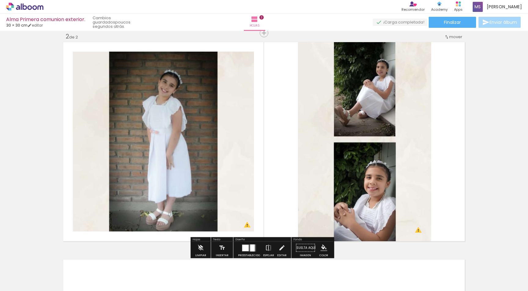
click at [273, 161] on quentale-layouter at bounding box center [264, 142] width 405 height 202
click at [321, 247] on iron-icon "color picker" at bounding box center [324, 248] width 7 height 7
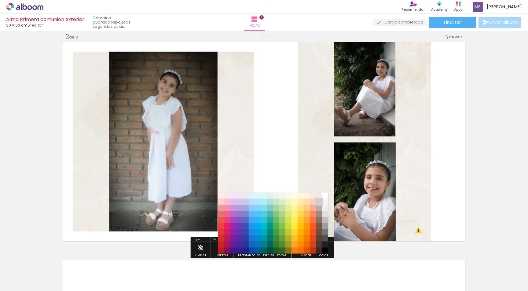
click at [319, 202] on paper-item "#d7ccc8" at bounding box center [319, 202] width 6 height 6
click at [271, 160] on quentale-layouter at bounding box center [264, 142] width 405 height 202
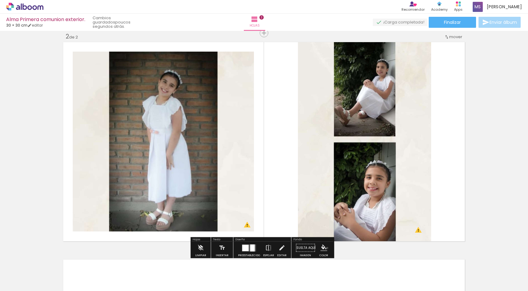
click at [326, 248] on iron-icon "color picker" at bounding box center [324, 248] width 7 height 7
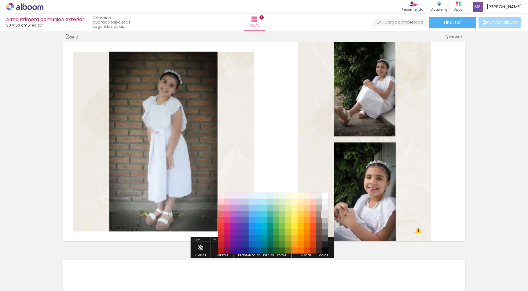
click at [325, 213] on paper-item "#e0e0e0" at bounding box center [325, 214] width 6 height 6
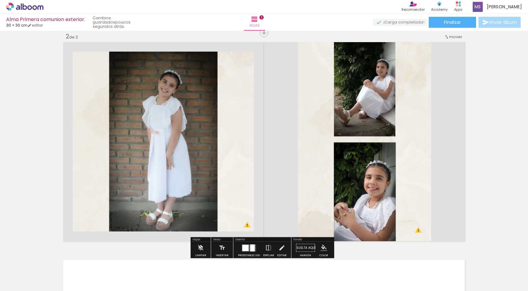
click at [325, 250] on iron-icon "color picker" at bounding box center [324, 248] width 7 height 7
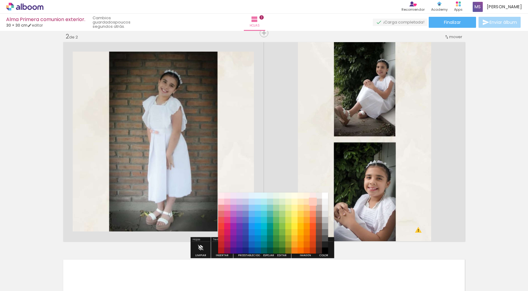
click at [312, 204] on paper-item "#ffccbc" at bounding box center [313, 202] width 6 height 6
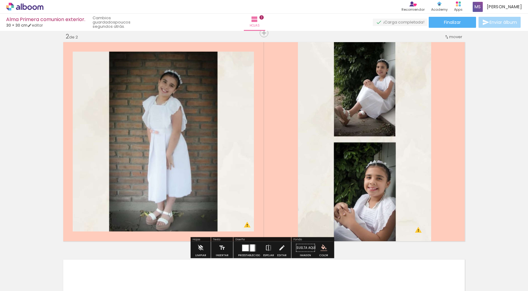
click at [325, 248] on iron-icon "color picker" at bounding box center [324, 248] width 7 height 7
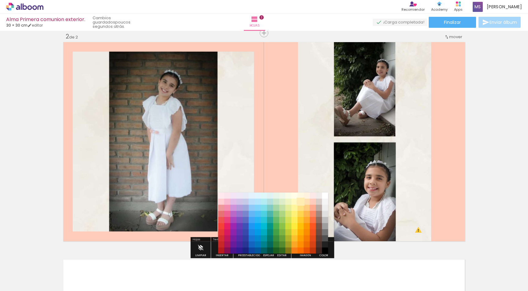
click at [302, 200] on paper-item "#ffecb3" at bounding box center [300, 202] width 6 height 6
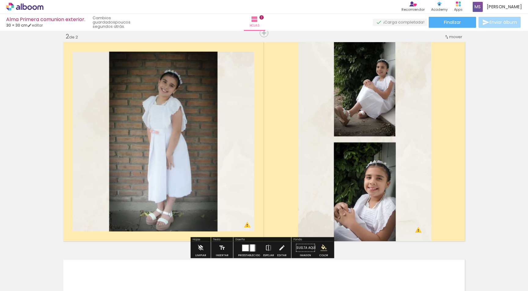
click at [324, 248] on iron-icon "color picker" at bounding box center [324, 248] width 7 height 7
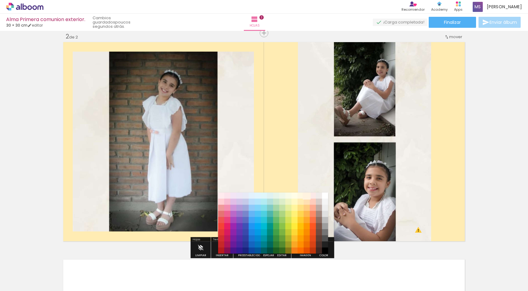
click at [305, 197] on paper-item "#fff3e0" at bounding box center [307, 196] width 6 height 6
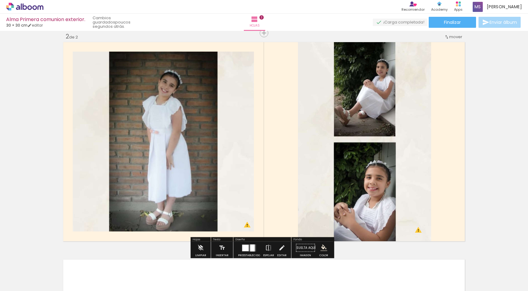
click at [323, 247] on iron-icon "color picker" at bounding box center [324, 248] width 7 height 7
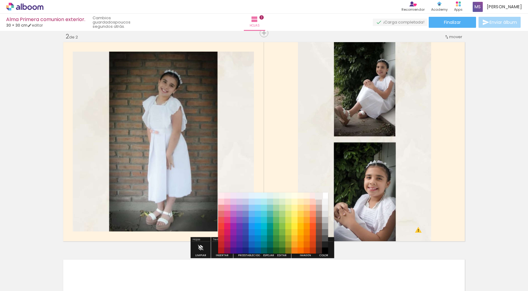
click at [320, 197] on paper-item "#efebe9" at bounding box center [319, 196] width 6 height 6
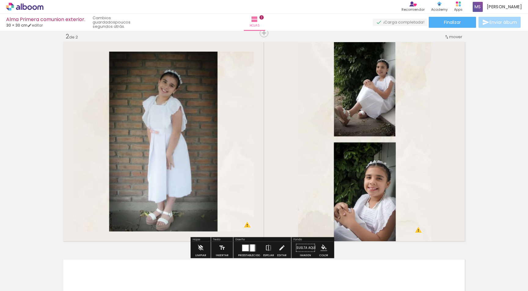
click at [500, 191] on div "Insertar hoja 1 de 2 Insertar hoja 2 de 2 Designbox debe aumentar su imagen en …" at bounding box center [264, 133] width 528 height 653
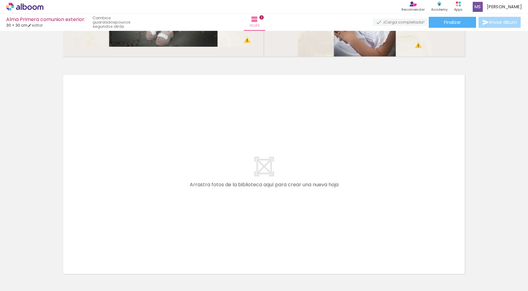
scroll to position [455, 0]
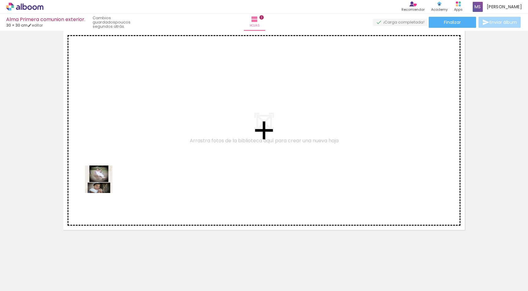
drag, startPoint x: 93, startPoint y: 276, endPoint x: 114, endPoint y: 165, distance: 112.9
click at [112, 165] on quentale-workspace at bounding box center [264, 145] width 528 height 291
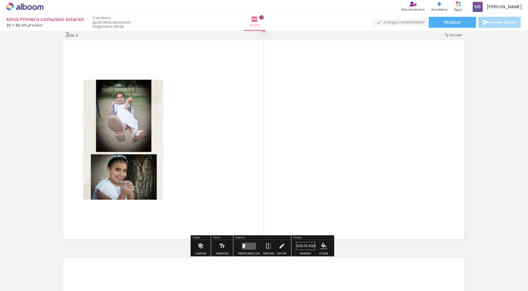
scroll to position [443, 0]
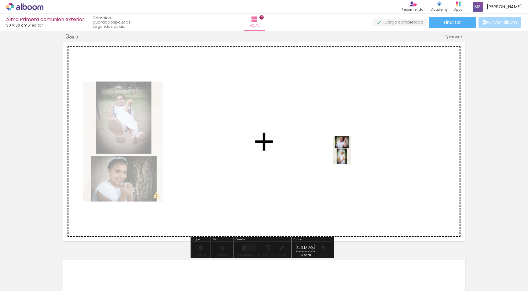
drag, startPoint x: 125, startPoint y: 274, endPoint x: 352, endPoint y: 155, distance: 255.8
click at [352, 155] on quentale-workspace at bounding box center [264, 145] width 528 height 291
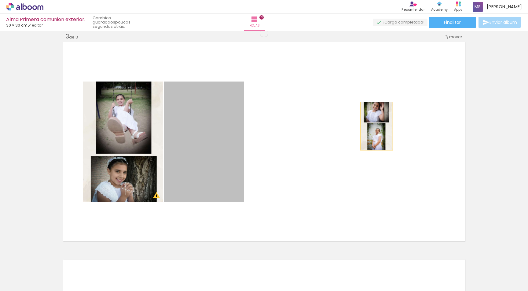
drag, startPoint x: 257, startPoint y: 151, endPoint x: 374, endPoint y: 126, distance: 120.2
click at [374, 126] on quentale-layouter at bounding box center [264, 142] width 405 height 202
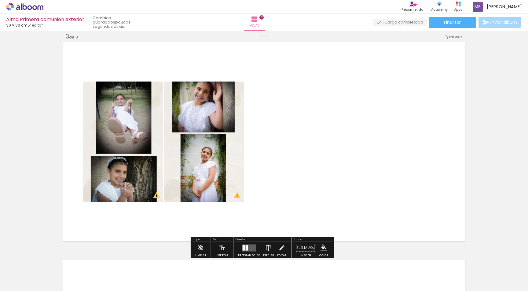
click at [251, 245] on quentale-layouter at bounding box center [249, 248] width 14 height 7
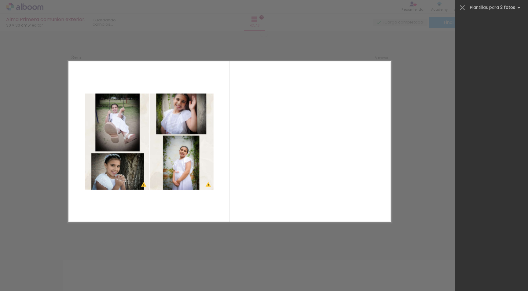
scroll to position [0, 0]
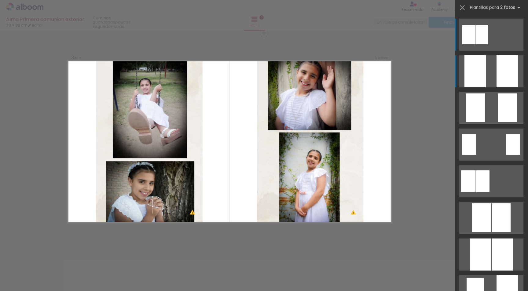
click at [499, 72] on div at bounding box center [507, 71] width 21 height 32
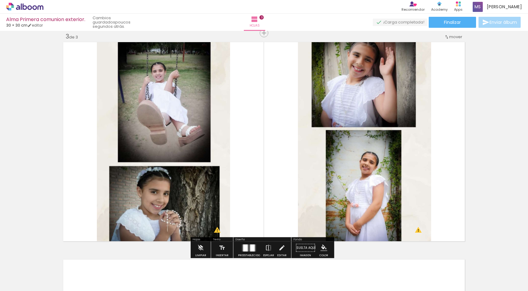
click at [321, 248] on iron-icon "color picker" at bounding box center [324, 248] width 7 height 7
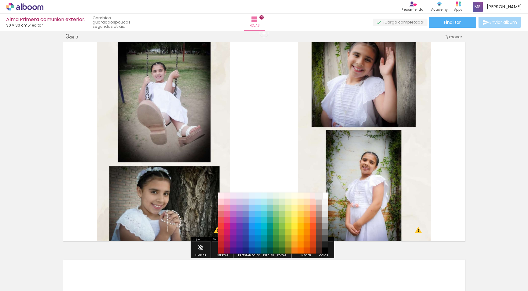
click at [319, 195] on paper-item "#efebe9" at bounding box center [319, 196] width 6 height 6
click at [277, 140] on quentale-layouter at bounding box center [264, 142] width 405 height 202
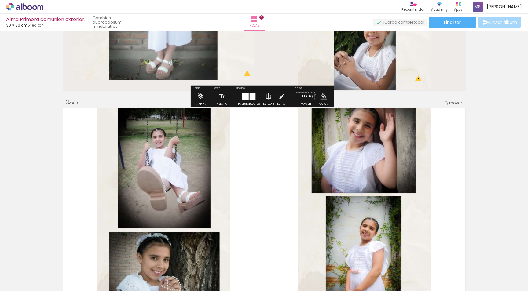
scroll to position [382, 0]
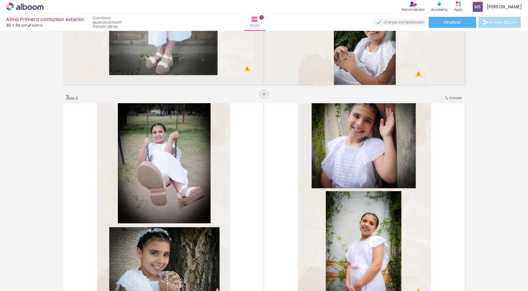
click at [271, 168] on quentale-layouter at bounding box center [264, 203] width 405 height 202
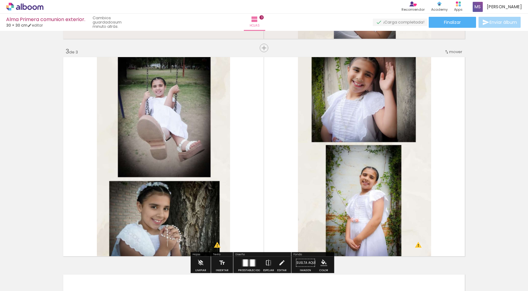
scroll to position [504, 0]
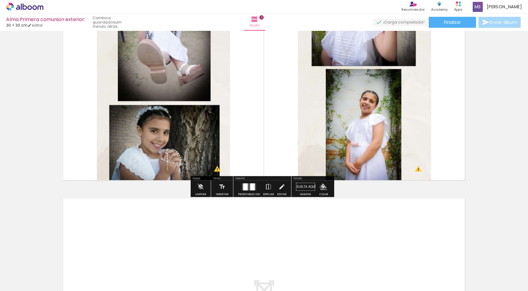
click at [321, 187] on iron-icon "color picker" at bounding box center [324, 187] width 7 height 7
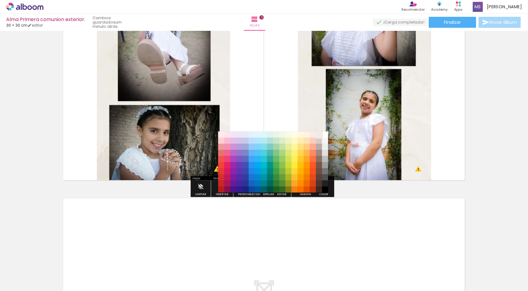
click at [317, 134] on paper-item "#efebe9" at bounding box center [319, 135] width 6 height 6
click at [287, 111] on quentale-layouter at bounding box center [264, 81] width 405 height 202
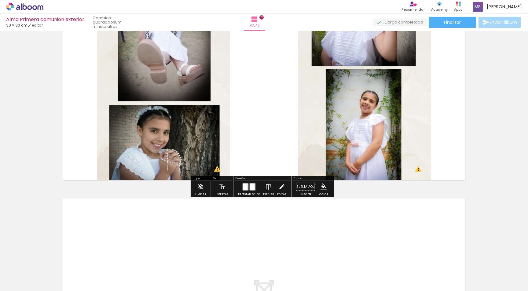
click at [324, 182] on paper-menu-button "#ffebee #ffcdd2 #ef9a9a #e57373 #ef5350 #f44336 #e53935 #d32f2f #c62828 #b71c1c…" at bounding box center [324, 187] width 12 height 12
click at [323, 187] on iron-icon "color picker" at bounding box center [324, 187] width 7 height 7
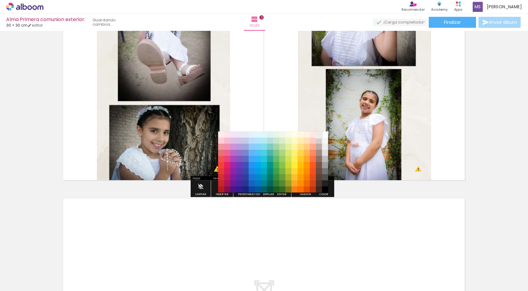
click at [318, 134] on paper-item "#efebe9" at bounding box center [319, 135] width 6 height 6
click at [282, 105] on quentale-layouter at bounding box center [264, 81] width 405 height 202
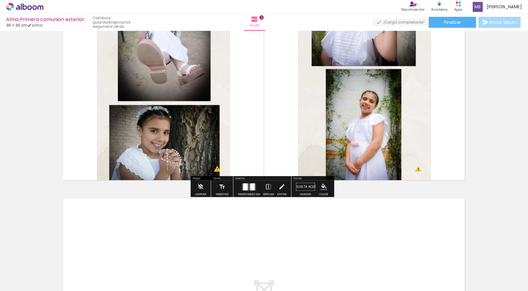
click at [285, 112] on quentale-layouter at bounding box center [264, 81] width 405 height 202
click at [322, 184] on iron-icon "color picker" at bounding box center [324, 187] width 7 height 7
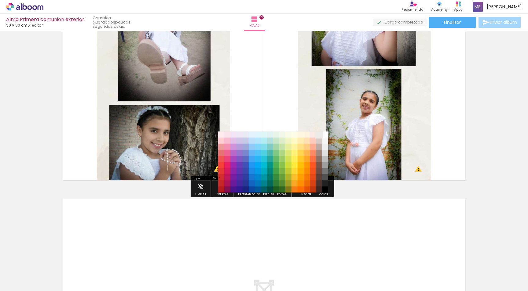
click at [318, 136] on paper-item "#efebe9" at bounding box center [319, 135] width 6 height 6
click at [267, 108] on quentale-layouter at bounding box center [264, 81] width 405 height 202
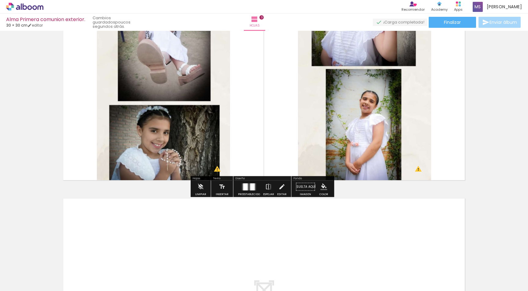
click at [325, 187] on iron-icon "color picker" at bounding box center [324, 187] width 7 height 7
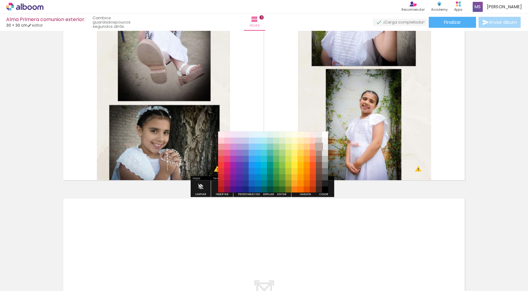
click at [318, 146] on paper-item "#bcaaa4" at bounding box center [319, 147] width 6 height 6
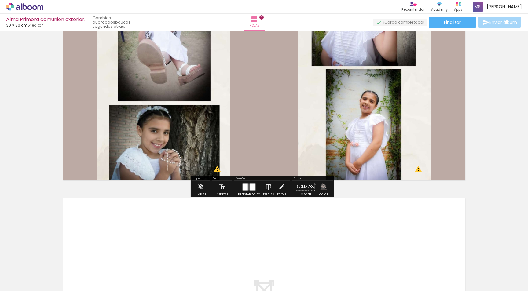
click at [322, 187] on iron-icon "color picker" at bounding box center [324, 187] width 7 height 7
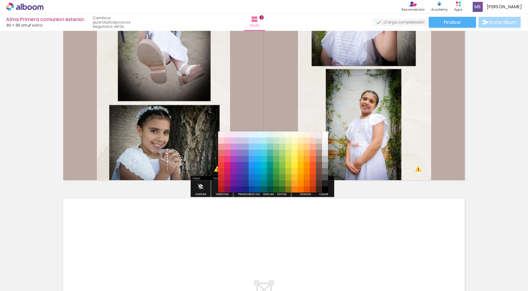
click at [317, 134] on paper-item "#efebe9" at bounding box center [319, 135] width 6 height 6
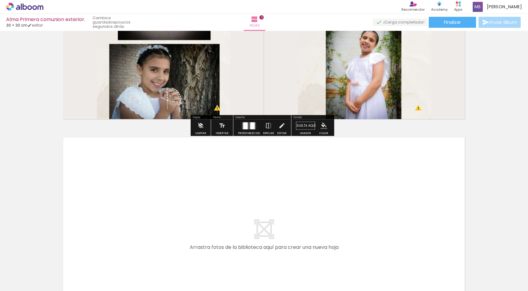
scroll to position [627, 0]
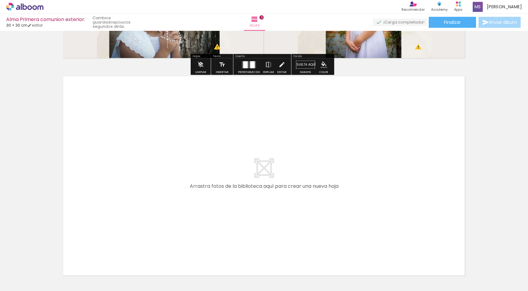
click at [285, 194] on quentale-layouter at bounding box center [264, 176] width 405 height 202
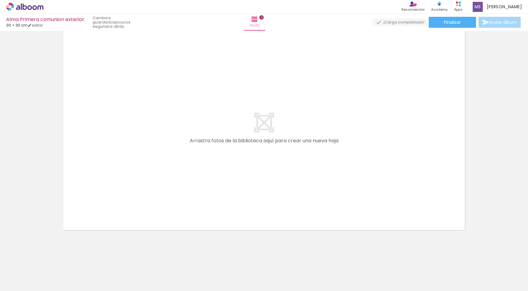
scroll to position [0, 0]
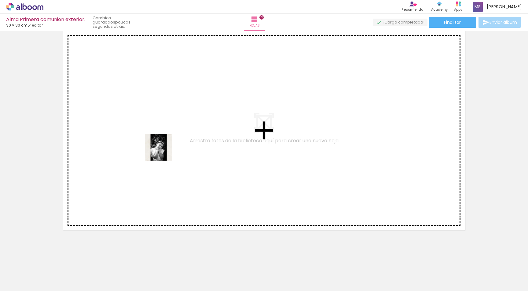
drag, startPoint x: 101, startPoint y: 279, endPoint x: 163, endPoint y: 152, distance: 141.4
click at [163, 152] on quentale-workspace at bounding box center [264, 145] width 528 height 291
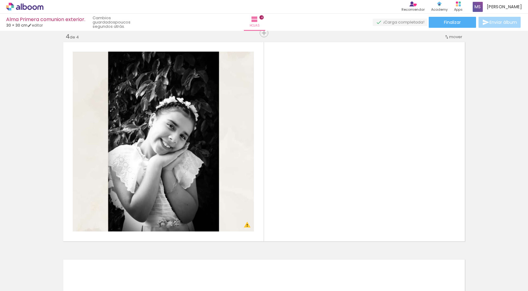
scroll to position [0, 118]
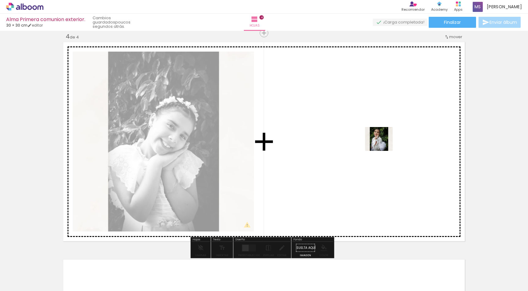
drag, startPoint x: 322, startPoint y: 274, endPoint x: 384, endPoint y: 144, distance: 143.4
click at [384, 144] on quentale-workspace at bounding box center [264, 145] width 528 height 291
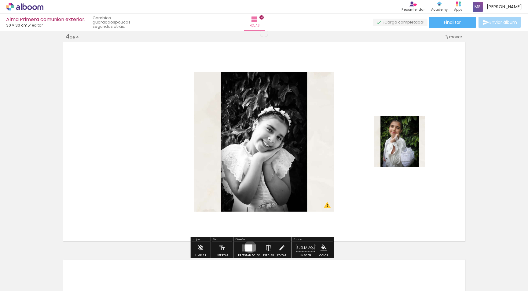
click at [249, 247] on div at bounding box center [248, 248] width 7 height 7
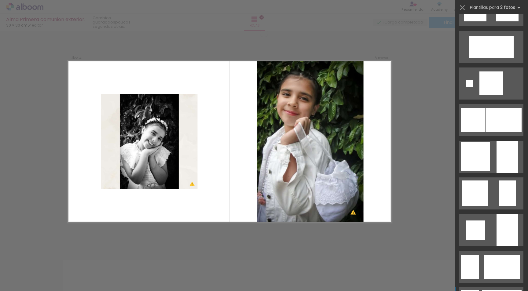
scroll to position [306, 0]
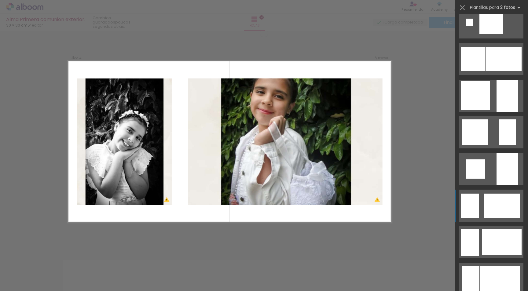
click at [487, 34] on div at bounding box center [492, 22] width 24 height 24
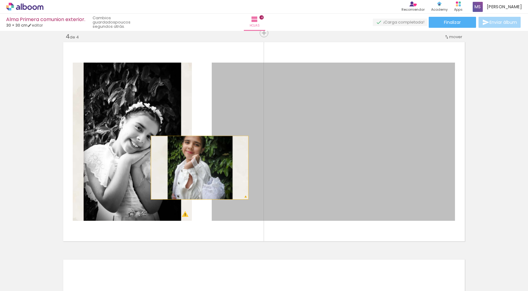
drag, startPoint x: 367, startPoint y: 170, endPoint x: 195, endPoint y: 168, distance: 172.4
click at [195, 168] on quentale-layouter at bounding box center [264, 142] width 405 height 202
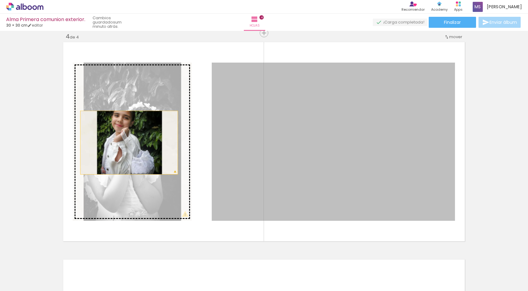
drag, startPoint x: 296, startPoint y: 162, endPoint x: 124, endPoint y: 143, distance: 172.3
click at [0, 0] on slot at bounding box center [0, 0] width 0 height 0
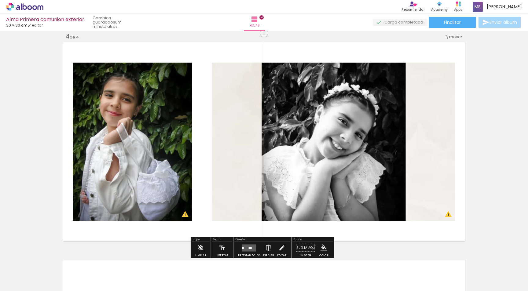
click at [319, 249] on paper-menu-button "#ffebee #ffcdd2 #ef9a9a #e57373 #ef5350 #f44336 #e53935 #d32f2f #c62828 #b71c1c…" at bounding box center [324, 248] width 12 height 12
click at [324, 250] on iron-icon "color picker" at bounding box center [324, 248] width 7 height 7
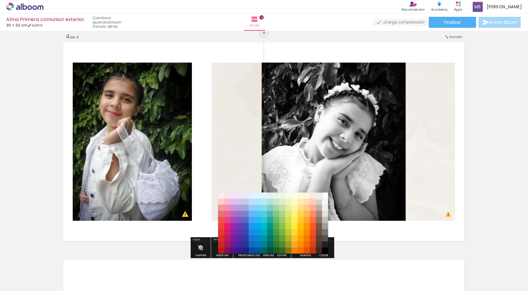
click at [319, 193] on paper-item "#efebe9" at bounding box center [319, 196] width 6 height 6
click at [198, 164] on quentale-layouter at bounding box center [264, 142] width 405 height 202
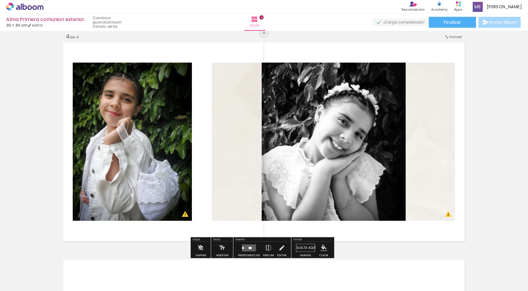
click at [322, 249] on iron-icon "color picker" at bounding box center [324, 248] width 7 height 7
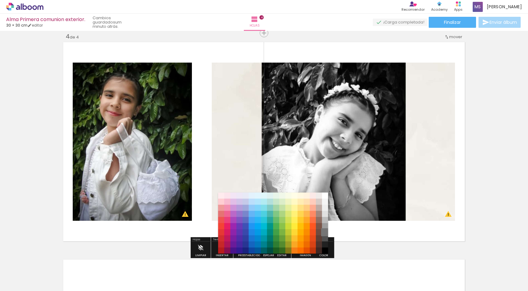
click at [325, 233] on paper-item "#757575" at bounding box center [325, 233] width 6 height 6
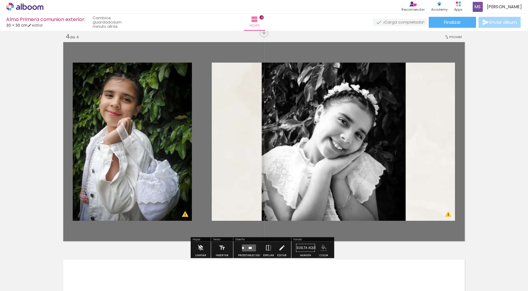
click at [321, 246] on iron-icon "color picker" at bounding box center [324, 248] width 7 height 7
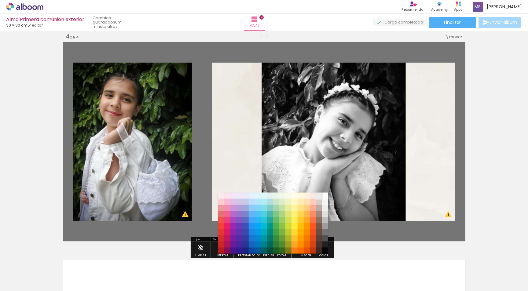
click at [319, 197] on paper-item "#efebe9" at bounding box center [319, 196] width 6 height 6
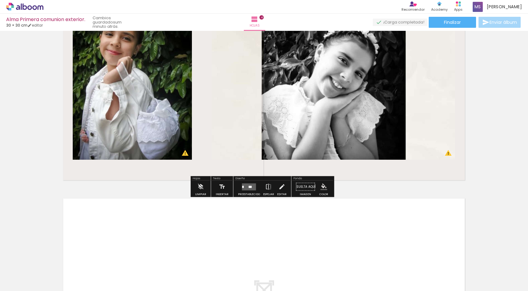
scroll to position [890, 0]
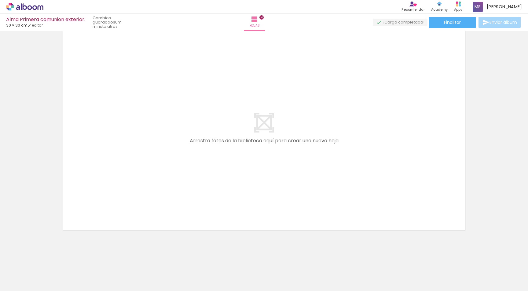
click at [282, 185] on quentale-layouter at bounding box center [264, 130] width 405 height 202
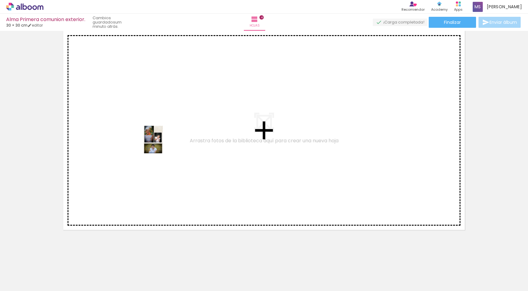
drag, startPoint x: 257, startPoint y: 272, endPoint x: 154, endPoint y: 142, distance: 165.4
click at [154, 142] on quentale-workspace at bounding box center [264, 145] width 528 height 291
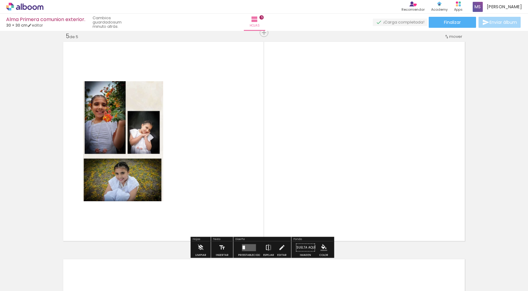
scroll to position [879, 0]
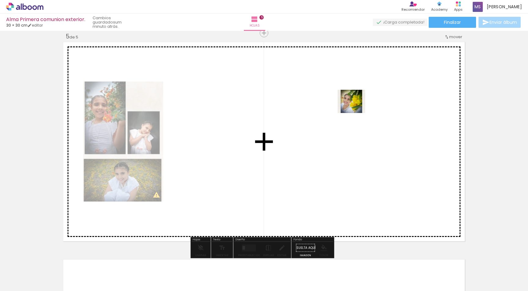
drag, startPoint x: 518, startPoint y: 268, endPoint x: 352, endPoint y: 111, distance: 228.8
click at [351, 103] on quentale-workspace at bounding box center [264, 145] width 528 height 291
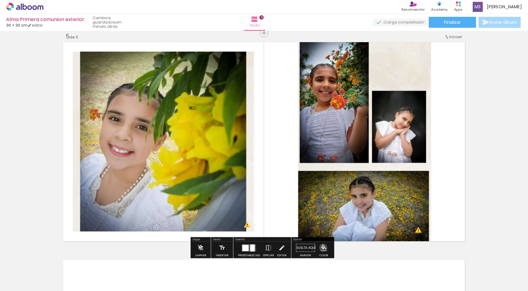
click at [322, 248] on iron-icon "color picker" at bounding box center [324, 248] width 7 height 7
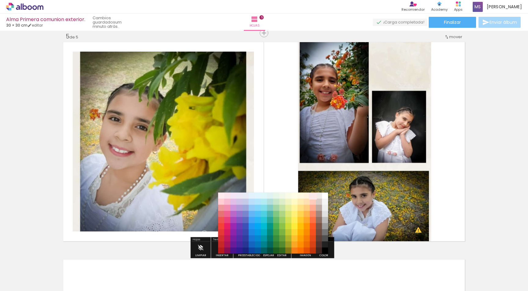
click at [315, 197] on paper-item "#fbe9e7" at bounding box center [313, 196] width 6 height 6
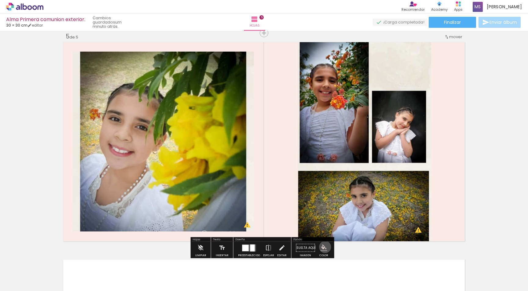
click at [323, 247] on iron-icon "color picker" at bounding box center [324, 248] width 7 height 7
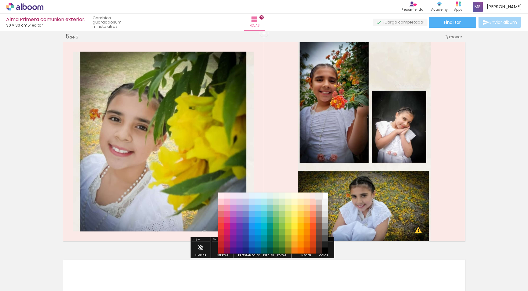
click at [320, 197] on paper-item "#efebe9" at bounding box center [319, 196] width 6 height 6
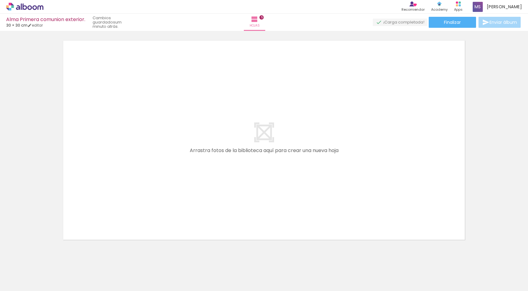
scroll to position [1107, 0]
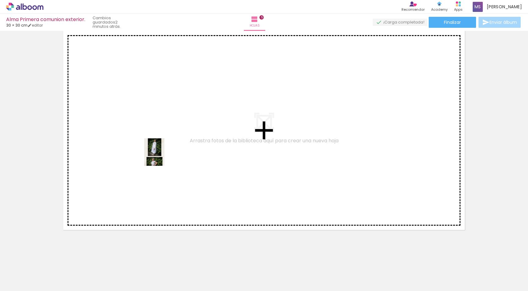
drag, startPoint x: 359, startPoint y: 279, endPoint x: 162, endPoint y: 157, distance: 231.7
click at [162, 157] on quentale-workspace at bounding box center [264, 145] width 528 height 291
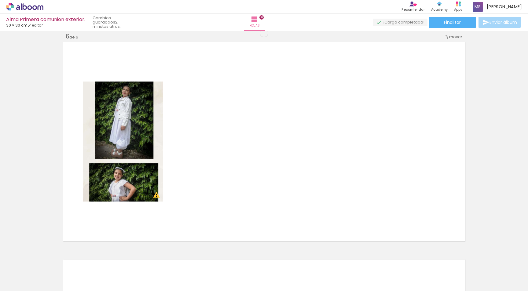
scroll to position [0, 0]
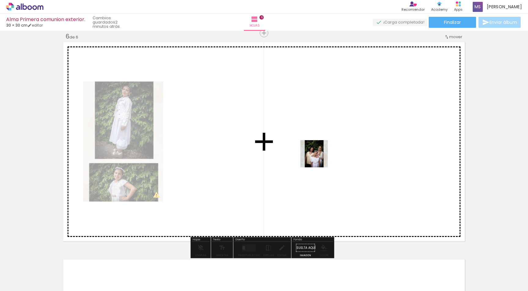
drag, startPoint x: 133, startPoint y: 277, endPoint x: 319, endPoint y: 159, distance: 220.6
click at [319, 159] on quentale-workspace at bounding box center [264, 145] width 528 height 291
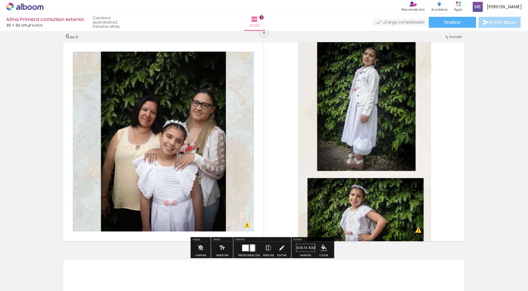
click at [245, 248] on div at bounding box center [245, 248] width 6 height 6
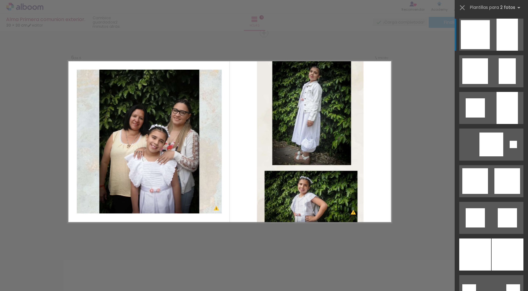
click at [499, 58] on div at bounding box center [507, 71] width 17 height 26
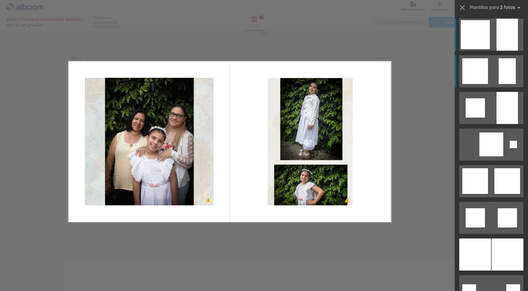
click at [466, 58] on quentale-layouter at bounding box center [491, 71] width 64 height 32
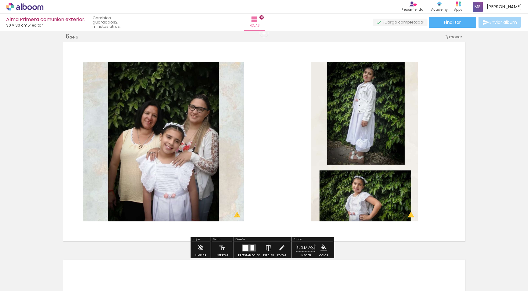
click at [321, 249] on iron-icon "color picker" at bounding box center [324, 248] width 7 height 7
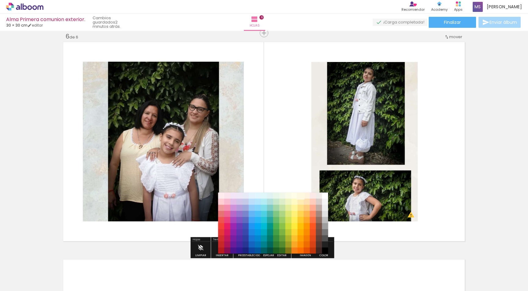
click at [301, 195] on paper-item "#fff8e1" at bounding box center [300, 196] width 6 height 6
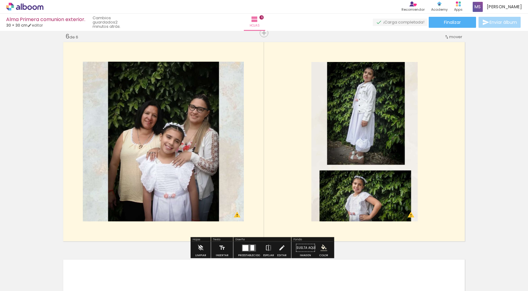
click at [324, 249] on iron-icon "color picker" at bounding box center [324, 248] width 7 height 7
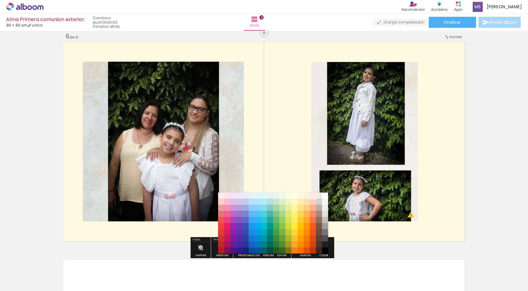
click at [314, 195] on paper-item "#fbe9e7" at bounding box center [313, 196] width 6 height 6
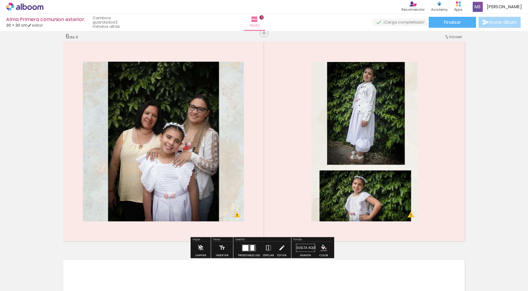
click at [235, 203] on quentale-photo at bounding box center [163, 142] width 161 height 160
click at [280, 248] on iron-icon at bounding box center [281, 248] width 7 height 12
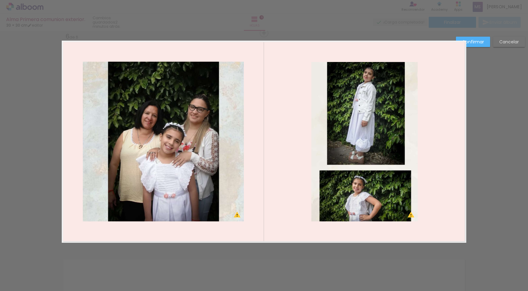
click at [225, 71] on quentale-photo at bounding box center [163, 142] width 161 height 160
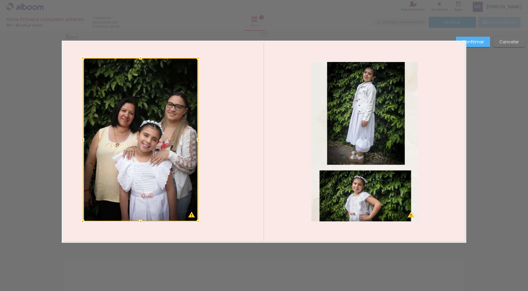
drag, startPoint x: 241, startPoint y: 61, endPoint x: 195, endPoint y: 57, distance: 45.7
click at [195, 57] on div at bounding box center [198, 58] width 12 height 12
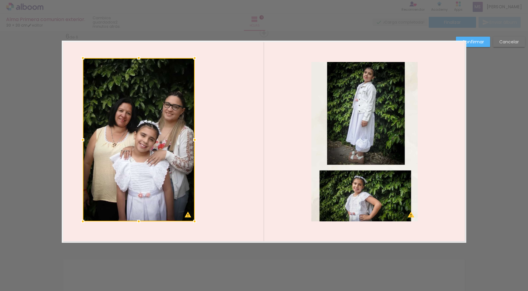
drag, startPoint x: 195, startPoint y: 140, endPoint x: 192, endPoint y: 139, distance: 3.7
click at [192, 139] on div at bounding box center [195, 140] width 12 height 12
click at [477, 38] on paper-button "Confirmar" at bounding box center [473, 42] width 34 height 10
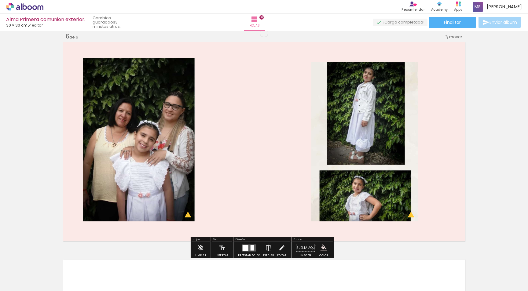
click at [252, 246] on div at bounding box center [253, 248] width 4 height 6
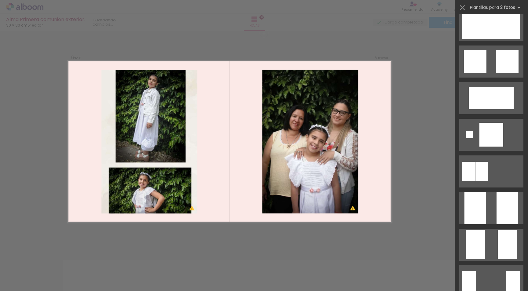
scroll to position [342, 0]
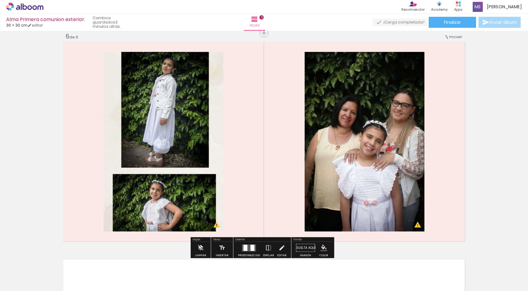
click at [214, 207] on quentale-photo at bounding box center [164, 142] width 120 height 180
click at [218, 221] on quentale-photo at bounding box center [164, 142] width 120 height 180
click at [280, 249] on iron-icon at bounding box center [281, 248] width 7 height 12
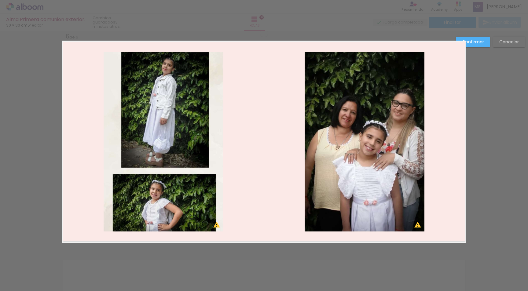
click at [214, 219] on quentale-photo at bounding box center [164, 142] width 120 height 180
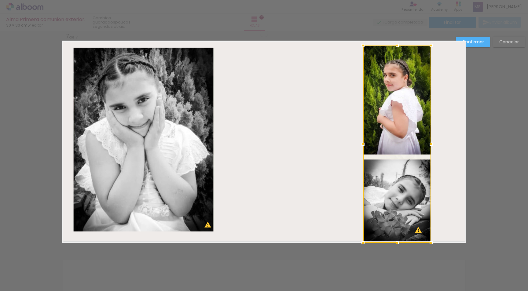
click at [362, 46] on div at bounding box center [363, 45] width 12 height 12
click at [0, 0] on slot "Confirmar" at bounding box center [0, 0] width 0 height 0
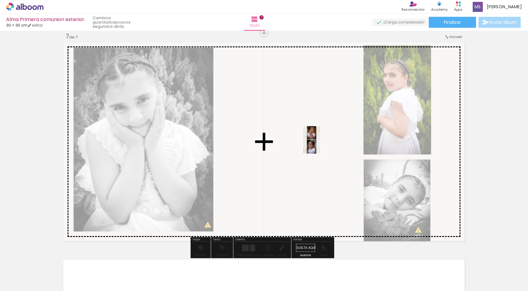
drag, startPoint x: 266, startPoint y: 275, endPoint x: 321, endPoint y: 145, distance: 141.6
click at [321, 145] on quentale-workspace at bounding box center [264, 145] width 528 height 291
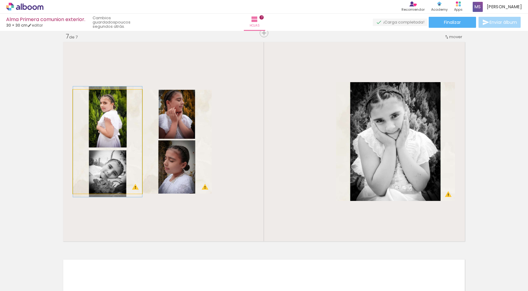
click at [127, 124] on quentale-photo at bounding box center [107, 142] width 69 height 104
click at [127, 182] on quentale-photo at bounding box center [107, 142] width 69 height 104
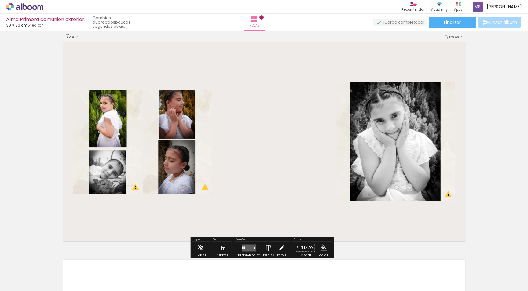
click at [280, 247] on iron-icon at bounding box center [281, 248] width 7 height 12
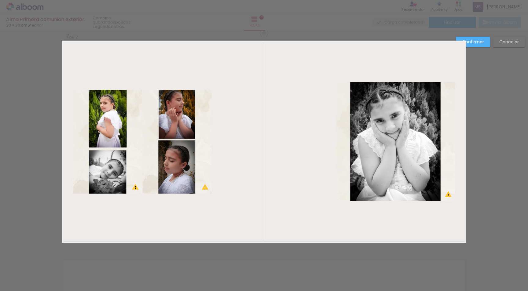
click at [135, 171] on quentale-photo at bounding box center [107, 142] width 69 height 104
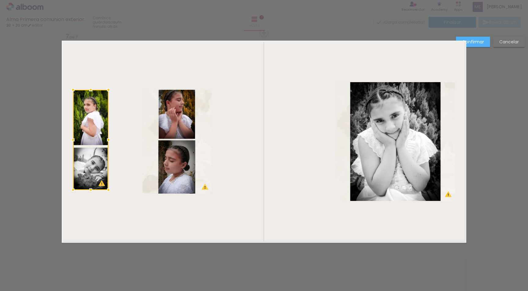
drag, startPoint x: 141, startPoint y: 194, endPoint x: 107, endPoint y: 190, distance: 33.8
click at [107, 190] on div at bounding box center [108, 190] width 12 height 12
click at [167, 129] on quentale-photo at bounding box center [177, 142] width 69 height 104
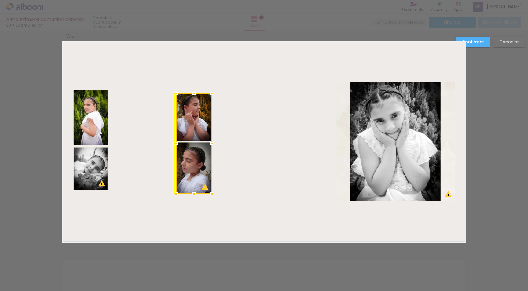
drag, startPoint x: 139, startPoint y: 91, endPoint x: 168, endPoint y: 87, distance: 29.3
click at [168, 87] on album-spread "7 de 7" at bounding box center [264, 142] width 405 height 202
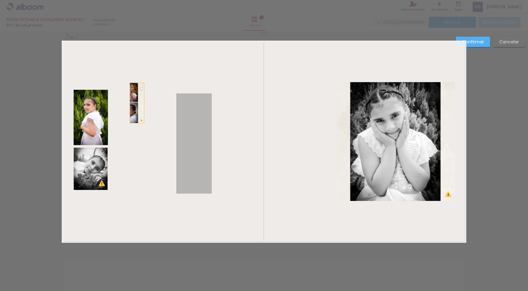
drag, startPoint x: 195, startPoint y: 115, endPoint x: 129, endPoint y: 111, distance: 66.1
click at [129, 111] on quentale-layouter at bounding box center [264, 142] width 405 height 202
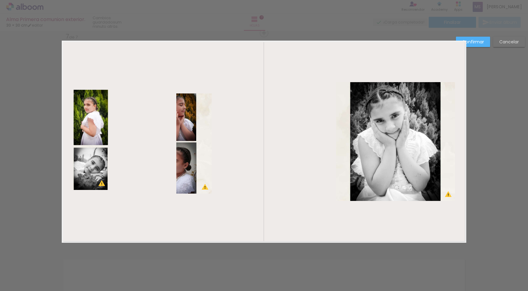
click at [0, 0] on slot "Confirmar" at bounding box center [0, 0] width 0 height 0
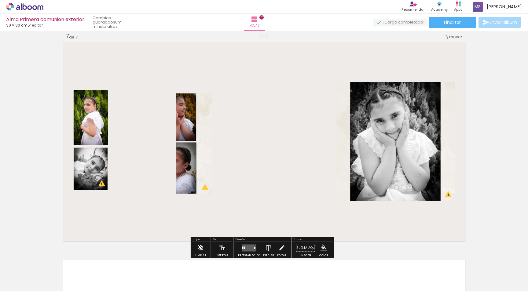
click at [203, 250] on iron-icon at bounding box center [200, 248] width 7 height 12
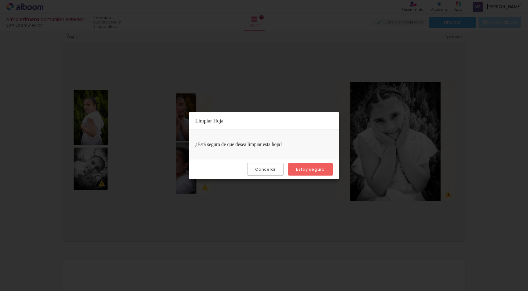
click at [0, 0] on slot "Estoy seguro" at bounding box center [0, 0] width 0 height 0
click at [344, 216] on iron-overlay-backdrop at bounding box center [264, 145] width 528 height 291
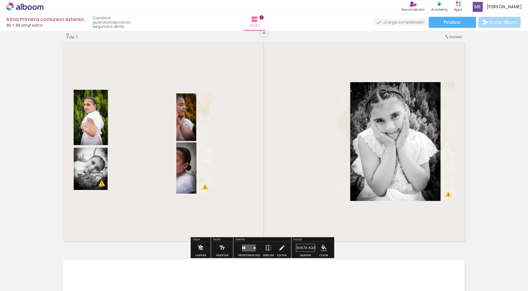
click at [181, 160] on quentale-photo at bounding box center [193, 144] width 35 height 100
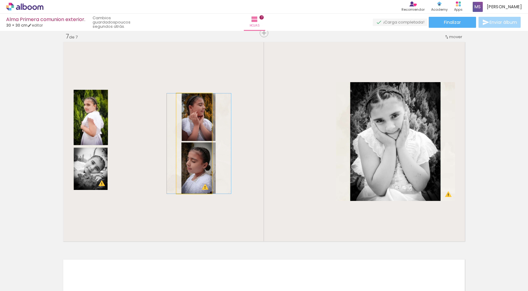
drag, startPoint x: 181, startPoint y: 160, endPoint x: 194, endPoint y: 164, distance: 13.9
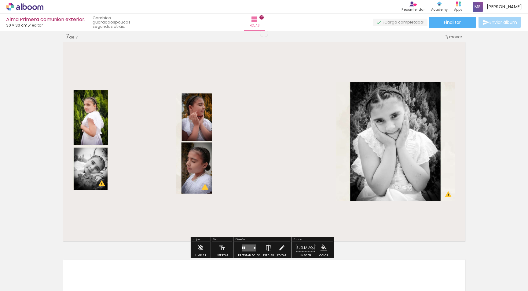
drag, startPoint x: 201, startPoint y: 166, endPoint x: 244, endPoint y: 146, distance: 47.3
click at [244, 146] on quentale-layouter at bounding box center [264, 142] width 405 height 202
click at [269, 249] on iron-icon at bounding box center [268, 248] width 7 height 12
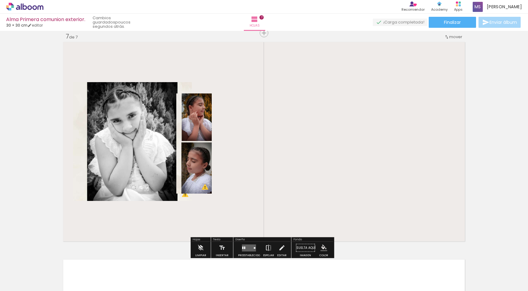
click at [269, 249] on iron-icon at bounding box center [268, 248] width 7 height 12
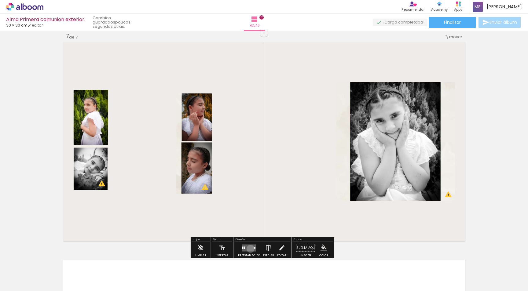
click at [249, 249] on quentale-layouter at bounding box center [249, 248] width 14 height 7
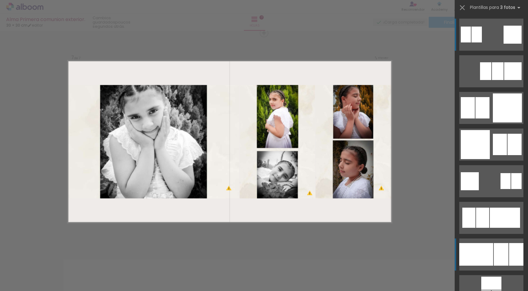
click at [485, 255] on div at bounding box center [476, 254] width 34 height 23
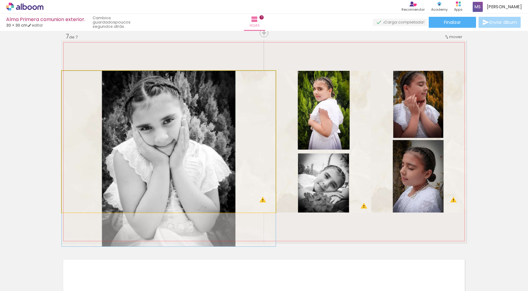
drag, startPoint x: 169, startPoint y: 156, endPoint x: 170, endPoint y: 176, distance: 20.2
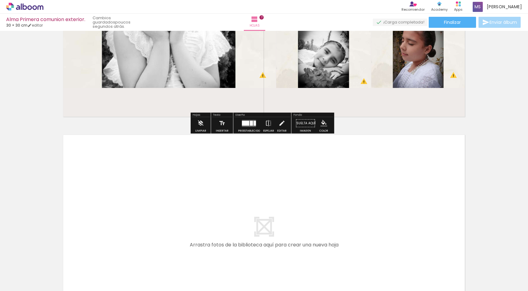
scroll to position [1543, 0]
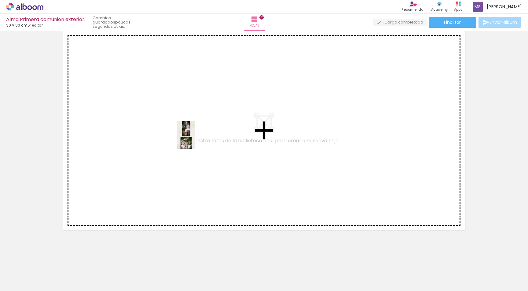
drag, startPoint x: 305, startPoint y: 279, endPoint x: 189, endPoint y: 137, distance: 183.5
click at [189, 137] on quentale-workspace at bounding box center [264, 145] width 528 height 291
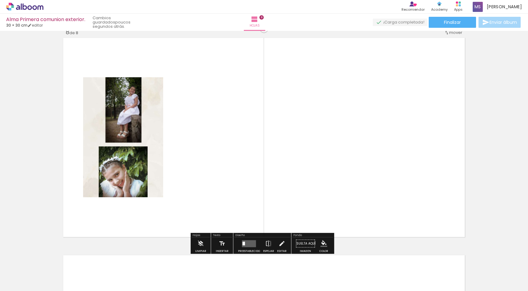
scroll to position [1531, 0]
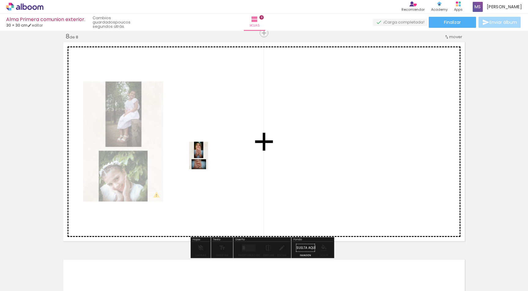
drag, startPoint x: 337, startPoint y: 278, endPoint x: 207, endPoint y: 157, distance: 177.1
click at [207, 157] on quentale-workspace at bounding box center [264, 145] width 528 height 291
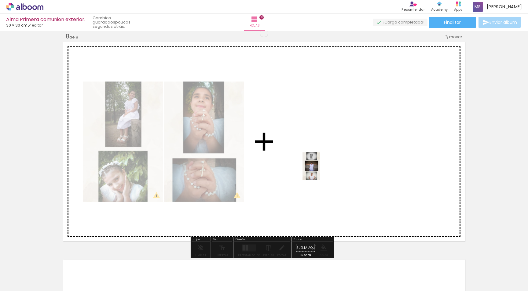
drag, startPoint x: 371, startPoint y: 278, endPoint x: 321, endPoint y: 171, distance: 118.0
click at [321, 171] on quentale-workspace at bounding box center [264, 145] width 528 height 291
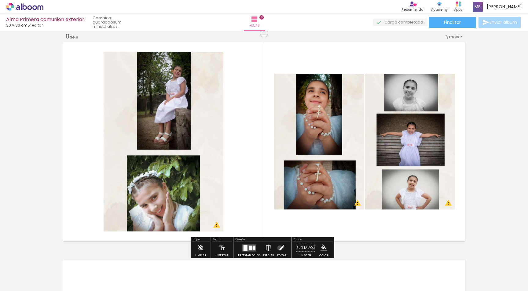
click at [279, 248] on iron-icon at bounding box center [281, 248] width 7 height 12
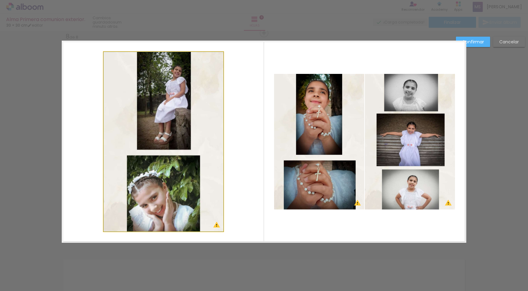
click at [221, 54] on quentale-photo at bounding box center [164, 142] width 120 height 180
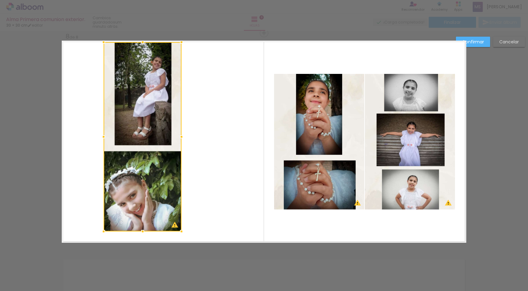
drag, startPoint x: 220, startPoint y: 51, endPoint x: 183, endPoint y: 49, distance: 37.4
click at [183, 49] on album-spread "8 de 8" at bounding box center [264, 142] width 405 height 202
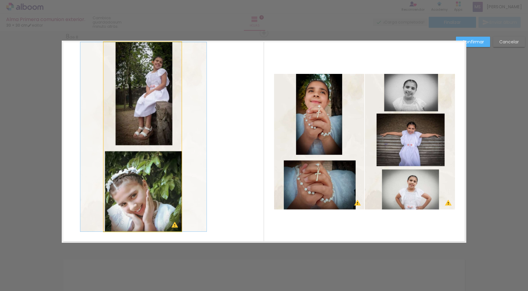
drag, startPoint x: 149, startPoint y: 111, endPoint x: 150, endPoint y: 120, distance: 9.2
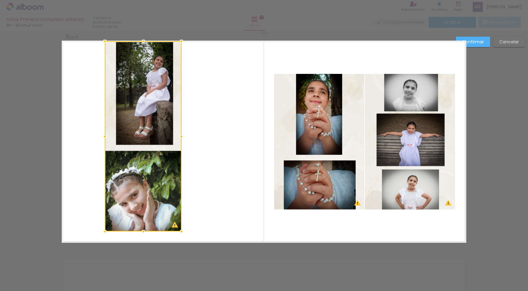
click at [102, 42] on div at bounding box center [105, 41] width 12 height 12
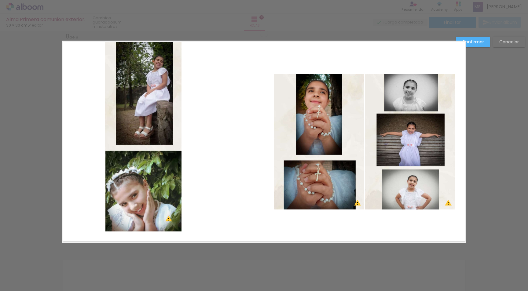
click at [309, 147] on quentale-photo at bounding box center [319, 142] width 90 height 136
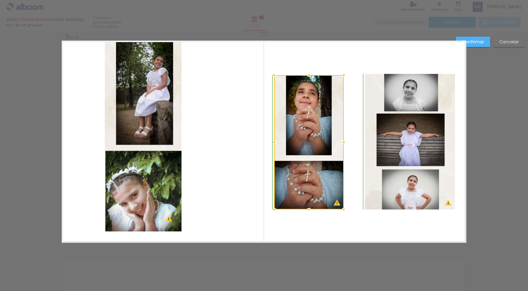
drag, startPoint x: 360, startPoint y: 75, endPoint x: 340, endPoint y: 72, distance: 20.7
click at [340, 72] on div at bounding box center [344, 75] width 12 height 12
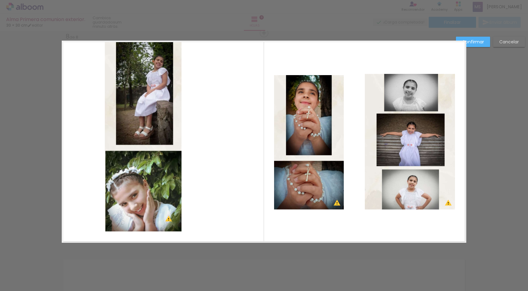
click at [396, 87] on quentale-photo at bounding box center [410, 142] width 90 height 136
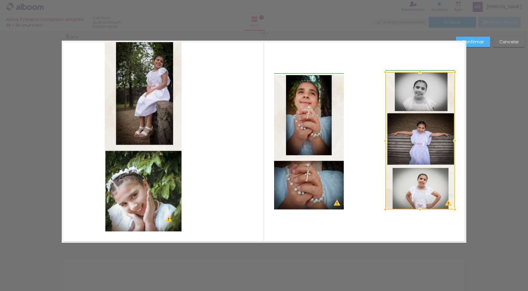
drag, startPoint x: 363, startPoint y: 74, endPoint x: 383, endPoint y: 75, distance: 20.2
click at [383, 75] on div at bounding box center [385, 72] width 12 height 12
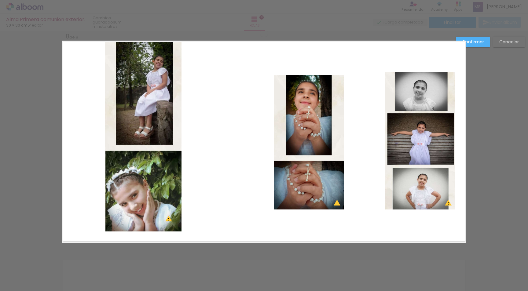
click at [0, 0] on slot "Confirmar" at bounding box center [0, 0] width 0 height 0
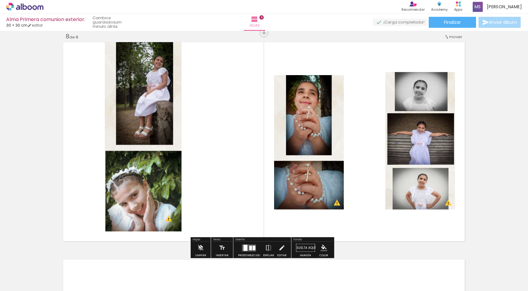
click at [251, 248] on div at bounding box center [250, 248] width 3 height 5
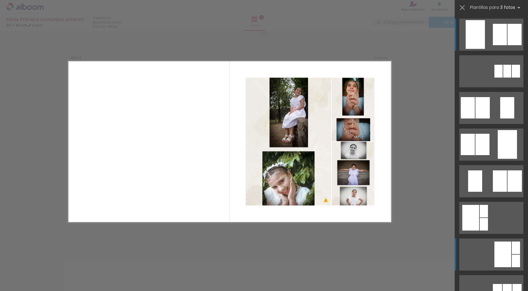
scroll to position [122, 0]
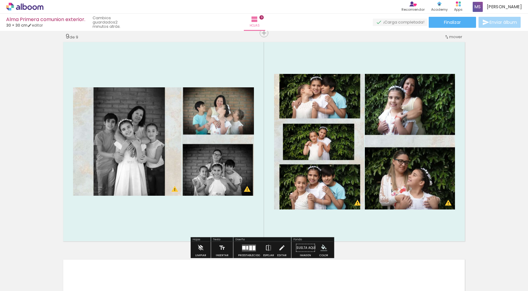
click at [323, 246] on iron-icon "color picker" at bounding box center [324, 248] width 7 height 7
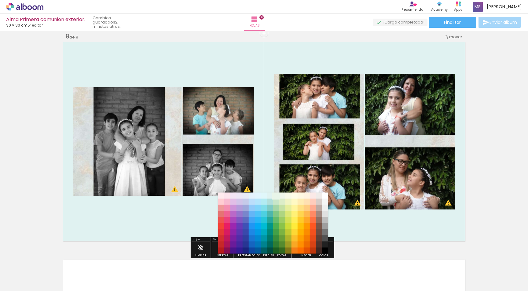
click at [276, 194] on paper-item "#e8f5e9" at bounding box center [276, 196] width 6 height 6
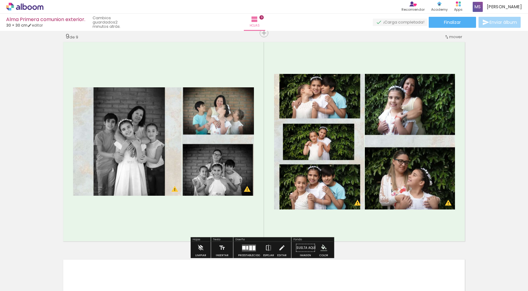
click at [323, 249] on iron-icon "color picker" at bounding box center [324, 248] width 7 height 7
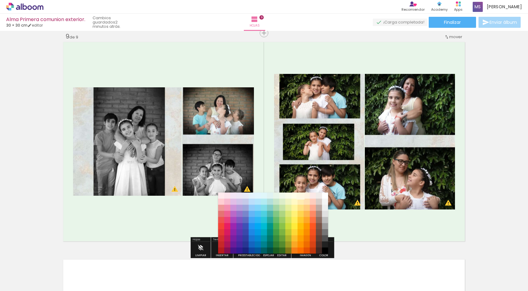
click at [301, 195] on paper-item "#fff8e1" at bounding box center [300, 196] width 6 height 6
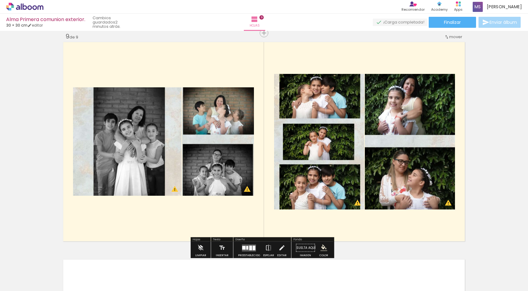
click at [322, 247] on iron-icon "color picker" at bounding box center [324, 248] width 7 height 7
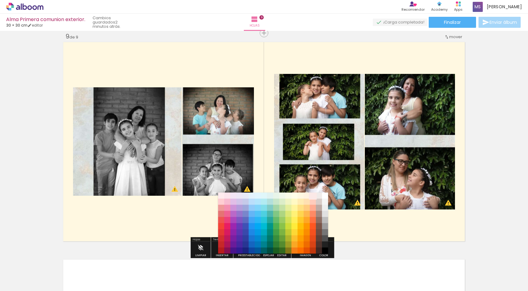
click at [312, 197] on paper-item "#fbe9e7" at bounding box center [313, 196] width 6 height 6
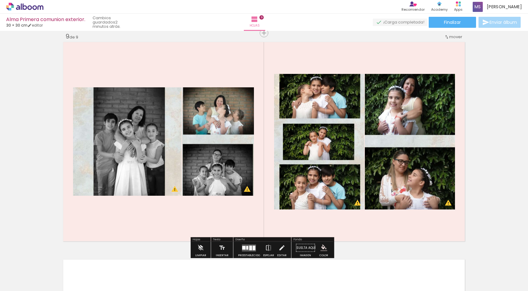
click at [322, 247] on iron-icon "color picker" at bounding box center [324, 248] width 7 height 7
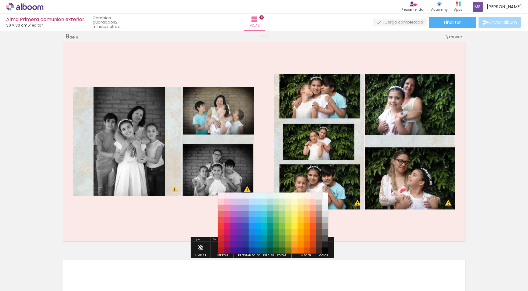
click at [317, 197] on paper-item "#efebe9" at bounding box center [319, 196] width 6 height 6
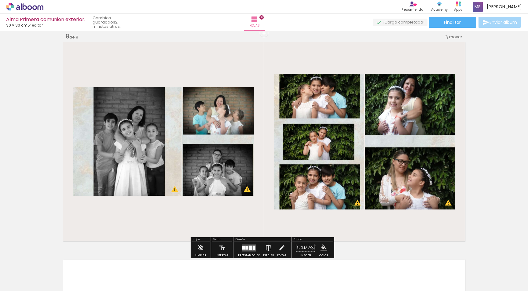
click at [324, 245] on iron-icon "color picker" at bounding box center [324, 248] width 7 height 7
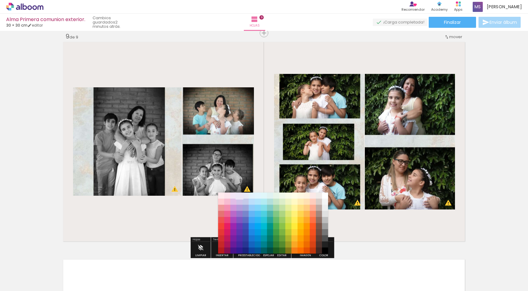
click at [240, 197] on paper-item "#ede7f6" at bounding box center [239, 196] width 6 height 6
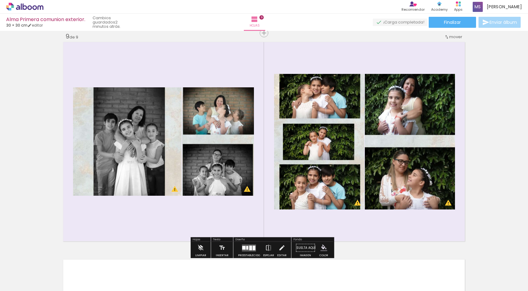
click at [325, 248] on iron-icon "color picker" at bounding box center [324, 248] width 7 height 7
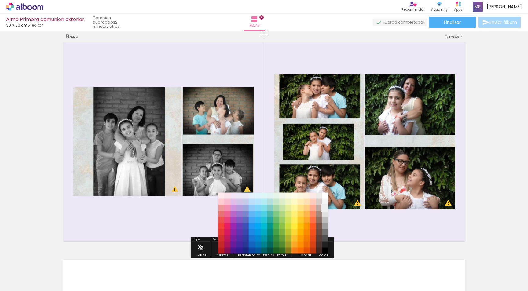
click at [327, 207] on paper-item "#eeeeee" at bounding box center [325, 208] width 6 height 6
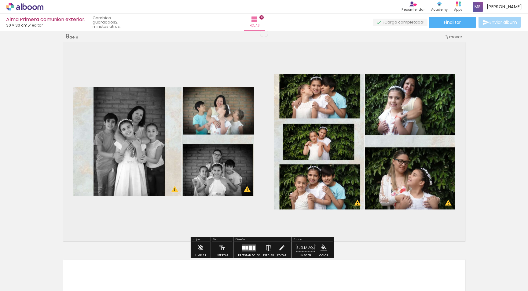
click at [322, 246] on iron-icon "color picker" at bounding box center [324, 248] width 7 height 7
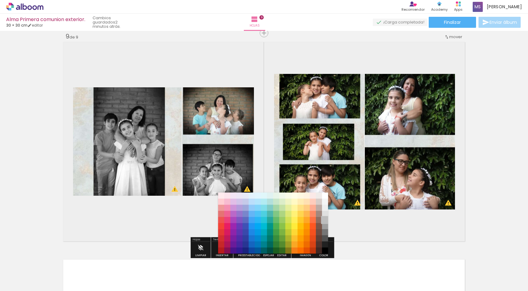
click at [326, 217] on paper-item "#bdbdbd" at bounding box center [325, 220] width 6 height 6
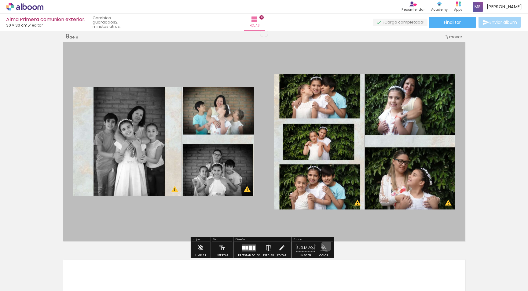
click at [325, 246] on iron-icon "color picker" at bounding box center [324, 248] width 7 height 7
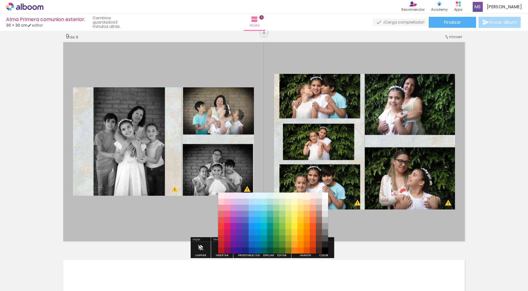
click at [307, 196] on paper-item "#fff3e0" at bounding box center [307, 196] width 6 height 6
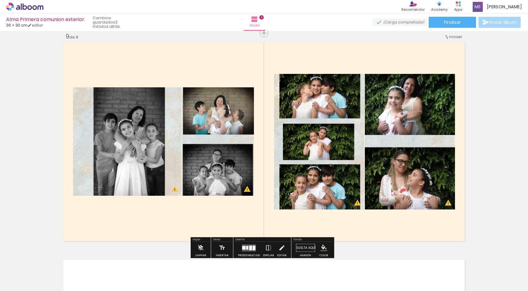
click at [323, 245] on iron-icon "color picker" at bounding box center [324, 248] width 7 height 7
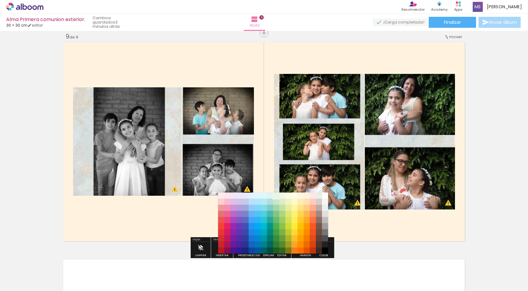
click at [275, 196] on paper-item "#e8f5e9" at bounding box center [276, 196] width 6 height 6
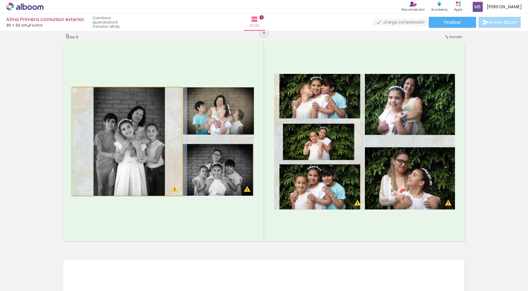
click at [172, 155] on quentale-photo at bounding box center [127, 141] width 109 height 109
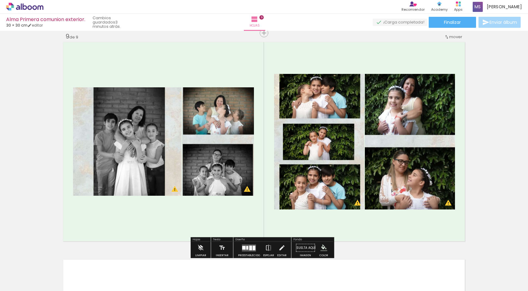
click at [324, 249] on iron-icon "color picker" at bounding box center [324, 248] width 7 height 7
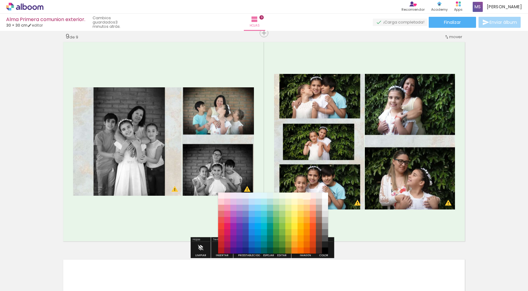
click at [307, 196] on paper-item "#fff3e0" at bounding box center [307, 196] width 6 height 6
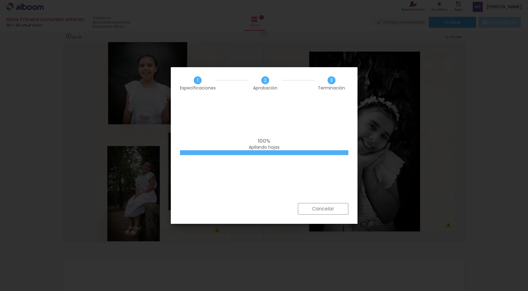
scroll to position [183, 0]
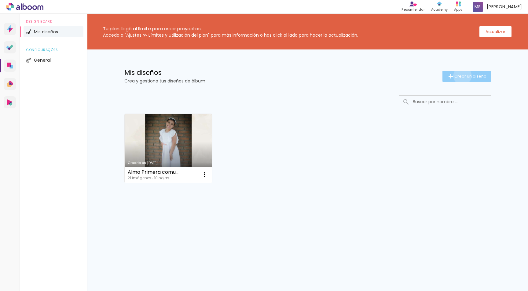
click at [462, 76] on span "Crear un diseño" at bounding box center [471, 76] width 32 height 4
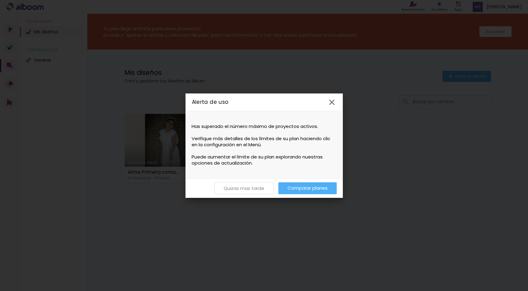
click at [266, 189] on paper-button "Quizas mas tarde" at bounding box center [244, 188] width 60 height 12
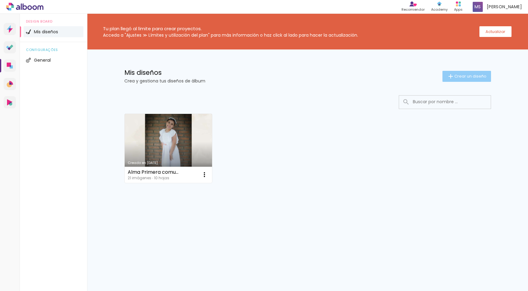
click at [459, 77] on span "Crear un diseño" at bounding box center [471, 76] width 32 height 4
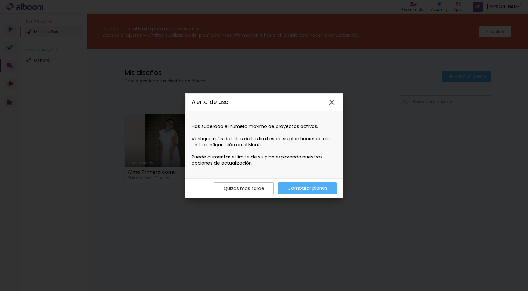
click at [319, 191] on link "Comparar planes" at bounding box center [307, 188] width 58 height 12
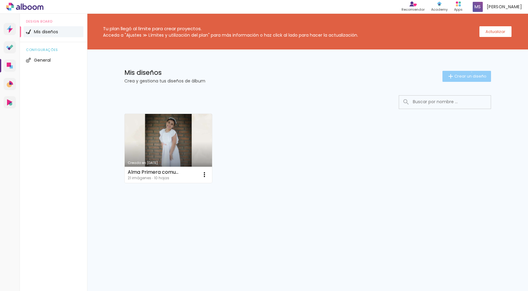
click at [471, 72] on paper-button "Crear un diseño" at bounding box center [467, 76] width 49 height 11
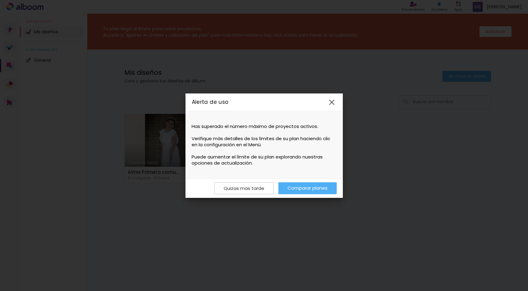
click at [323, 190] on link "Comparar planes" at bounding box center [307, 188] width 58 height 12
click at [334, 102] on iron-icon at bounding box center [331, 102] width 9 height 9
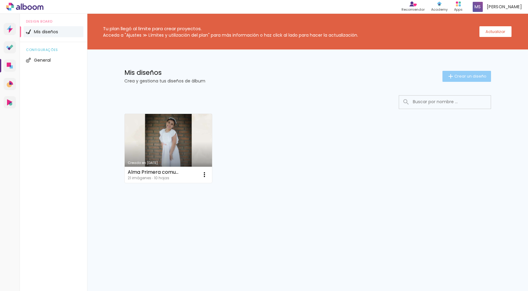
click at [474, 77] on span "Crear un diseño" at bounding box center [471, 76] width 32 height 4
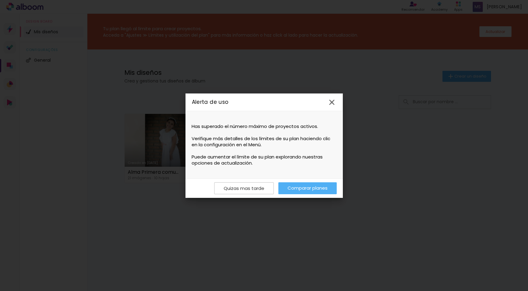
click at [329, 102] on iron-icon at bounding box center [331, 102] width 9 height 9
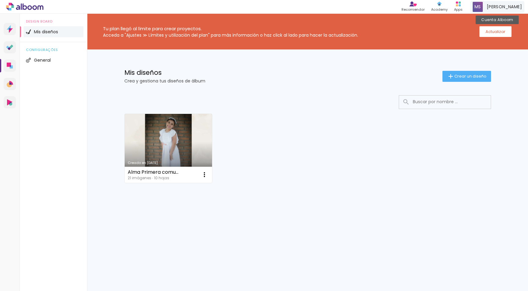
click at [510, 7] on span "[PERSON_NAME]" at bounding box center [504, 7] width 35 height 6
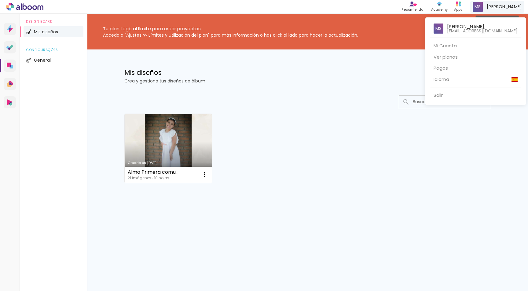
click at [510, 7] on div at bounding box center [264, 145] width 528 height 291
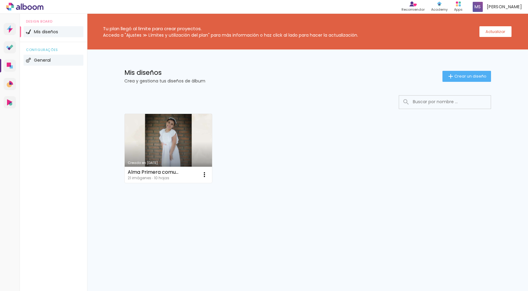
click at [34, 62] on span "General" at bounding box center [42, 60] width 17 height 4
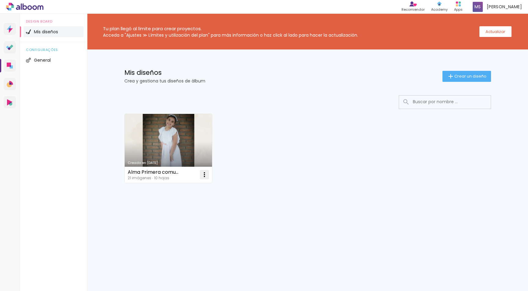
click at [203, 176] on iron-icon at bounding box center [204, 174] width 7 height 7
click at [201, 185] on paper-item "Abrir" at bounding box center [179, 189] width 61 height 12
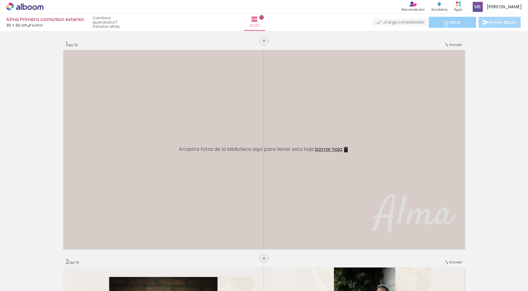
click at [444, 26] on paper-button "Finalizar" at bounding box center [452, 22] width 47 height 11
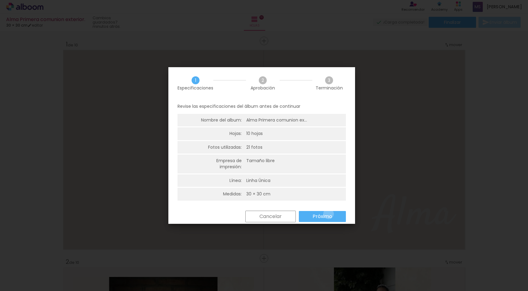
click at [0, 0] on slot "Próximo" at bounding box center [0, 0] width 0 height 0
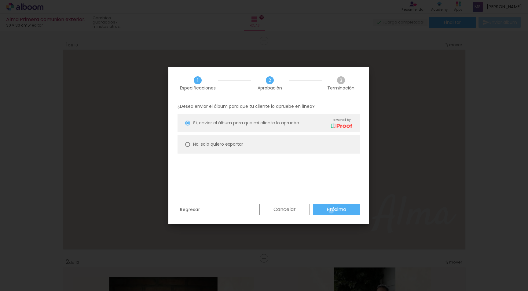
click at [0, 0] on slot "Próximo" at bounding box center [0, 0] width 0 height 0
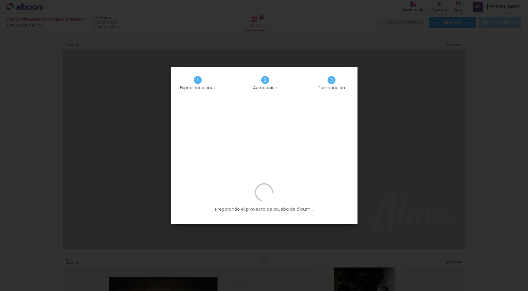
click at [480, 75] on iron-overlay-backdrop at bounding box center [264, 145] width 528 height 291
click at [470, 92] on iron-overlay-backdrop at bounding box center [264, 145] width 528 height 291
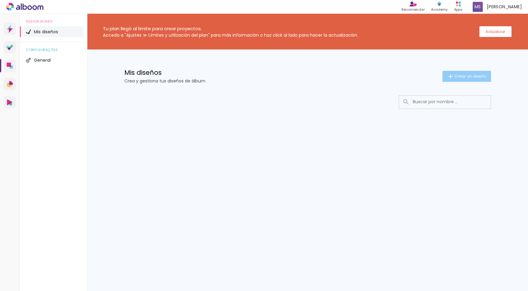
click at [470, 78] on span "Crear un diseño" at bounding box center [471, 76] width 32 height 4
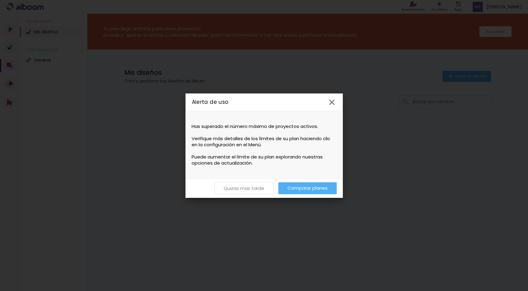
click at [0, 0] on slot "Quizas mas tarde" at bounding box center [0, 0] width 0 height 0
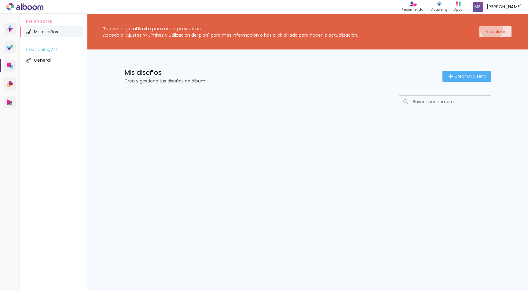
click at [0, 0] on slot "Actualizar" at bounding box center [0, 0] width 0 height 0
click at [34, 32] on span "Mis diseños" at bounding box center [46, 32] width 24 height 4
click at [12, 65] on icon at bounding box center [10, 66] width 6 height 6
click at [10, 68] on icon at bounding box center [11, 66] width 3 height 3
click at [39, 32] on span "Mis diseños" at bounding box center [46, 32] width 24 height 4
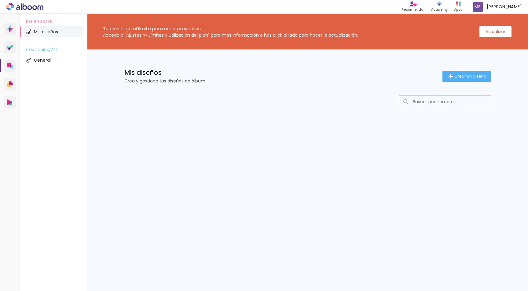
click at [39, 32] on span "Mis diseños" at bounding box center [46, 32] width 24 height 4
click at [11, 51] on link "Proof Prueba de fotos y álbumes" at bounding box center [10, 47] width 12 height 12
